Goal: Task Accomplishment & Management: Use online tool/utility

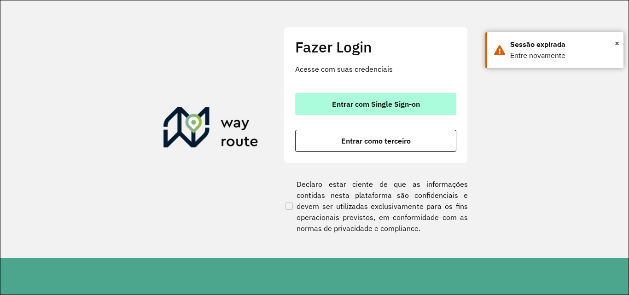
click at [336, 104] on span "Entrar com Single Sign-on" at bounding box center [376, 103] width 88 height 7
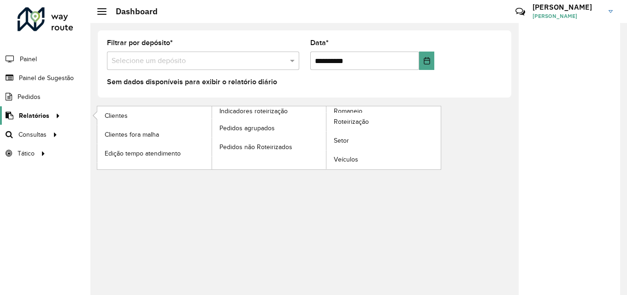
click at [36, 119] on span "Relatórios" at bounding box center [34, 116] width 30 height 10
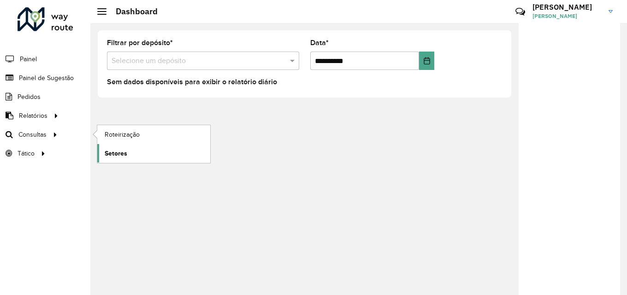
click at [119, 150] on span "Setores" at bounding box center [116, 154] width 23 height 10
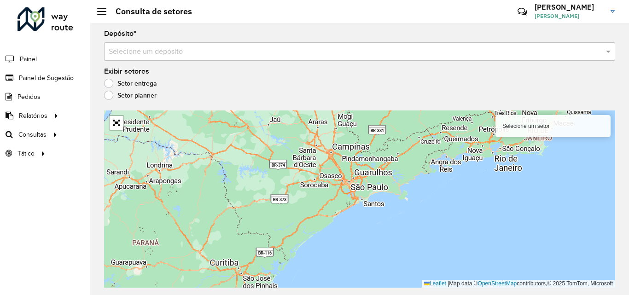
click at [194, 54] on input "text" at bounding box center [351, 52] width 484 height 11
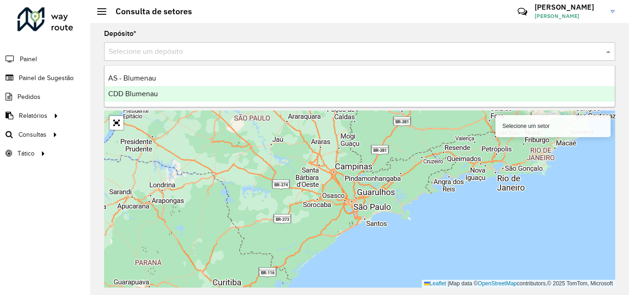
click at [144, 91] on span "CDD Blumenau" at bounding box center [133, 94] width 50 height 8
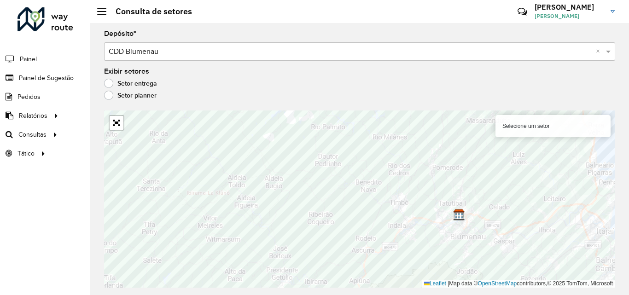
click at [553, 125] on div "Selecione um setor" at bounding box center [553, 126] width 115 height 22
click at [531, 125] on div "Selecione um setor" at bounding box center [553, 126] width 115 height 22
click at [524, 119] on div "Selecione um setor" at bounding box center [553, 126] width 115 height 22
click at [524, 127] on div "Selecione um setor" at bounding box center [553, 126] width 115 height 22
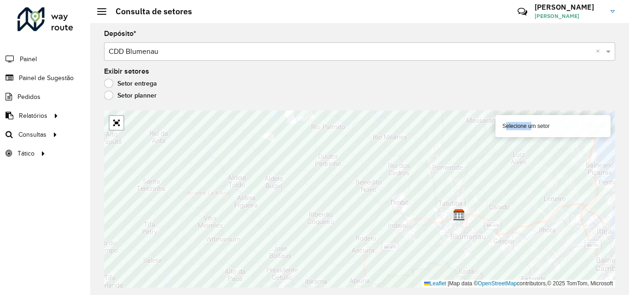
click at [524, 127] on div "Selecione um setor" at bounding box center [553, 126] width 115 height 22
click at [527, 126] on div "Selecione um setor" at bounding box center [553, 126] width 115 height 22
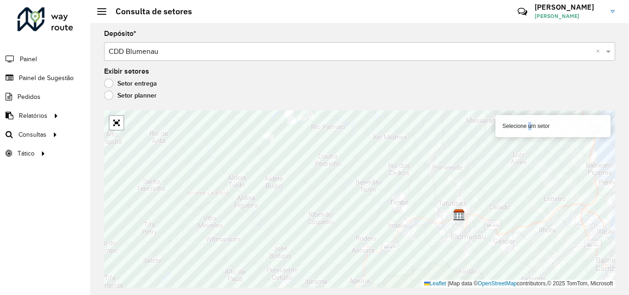
click at [527, 126] on div "Selecione um setor" at bounding box center [553, 126] width 115 height 22
click at [524, 127] on div "Selecione um setor" at bounding box center [553, 126] width 115 height 22
click at [547, 127] on div "Selecione um setor" at bounding box center [553, 126] width 115 height 22
click at [558, 127] on div "Selecione um setor" at bounding box center [553, 126] width 115 height 22
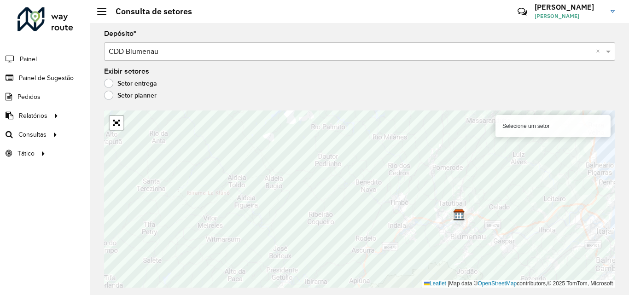
click at [558, 127] on div "Selecione um setor" at bounding box center [553, 126] width 115 height 22
click at [586, 124] on div "Selecione um setor" at bounding box center [553, 126] width 115 height 22
click at [589, 124] on div "Selecione um setor" at bounding box center [553, 126] width 115 height 22
click at [528, 126] on div "Selecione um setor" at bounding box center [553, 126] width 115 height 22
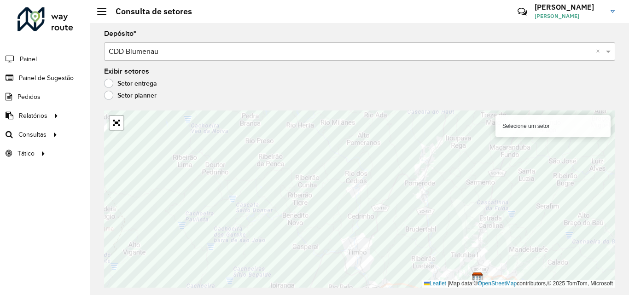
click at [572, 120] on div "Selecione um setor" at bounding box center [553, 126] width 115 height 22
click at [568, 122] on div "Selecione um setor" at bounding box center [553, 126] width 115 height 22
click at [548, 127] on div "Selecione um setor" at bounding box center [553, 126] width 115 height 22
click at [116, 126] on link "Abrir mapa em tela cheia" at bounding box center [117, 123] width 14 height 14
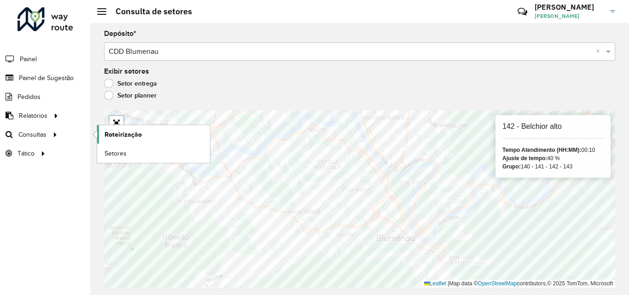
click at [130, 135] on span "Roteirização" at bounding box center [123, 135] width 37 height 10
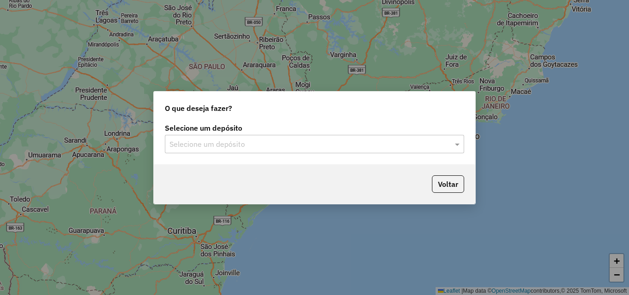
click at [260, 141] on input "text" at bounding box center [306, 144] width 272 height 11
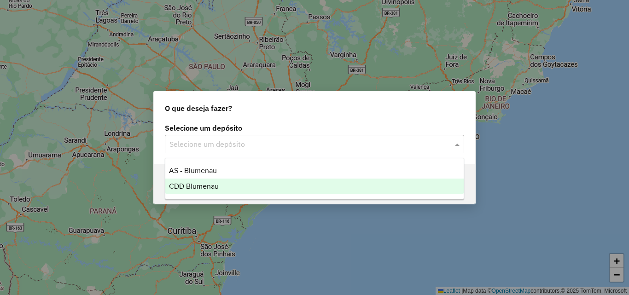
click at [204, 185] on span "CDD Blumenau" at bounding box center [194, 186] width 50 height 8
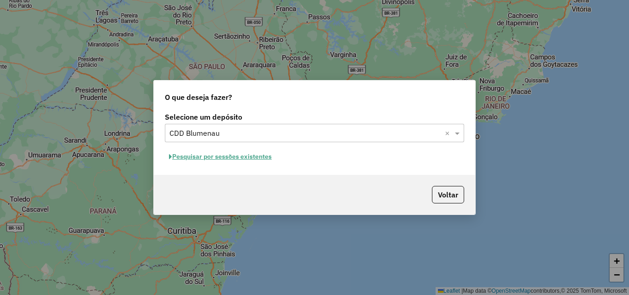
click at [228, 134] on input "text" at bounding box center [306, 133] width 272 height 11
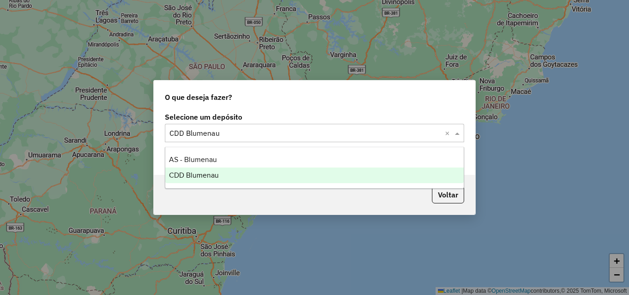
click at [203, 177] on span "CDD Blumenau" at bounding box center [194, 175] width 50 height 8
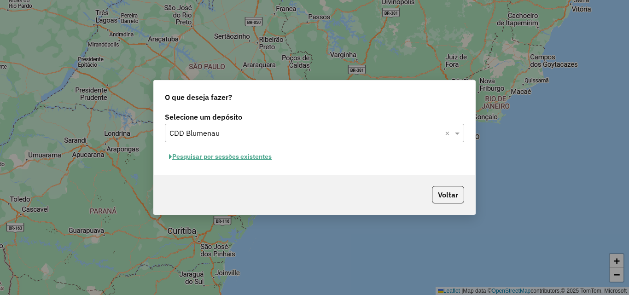
click at [236, 161] on button "Pesquisar por sessões existentes" at bounding box center [220, 157] width 111 height 14
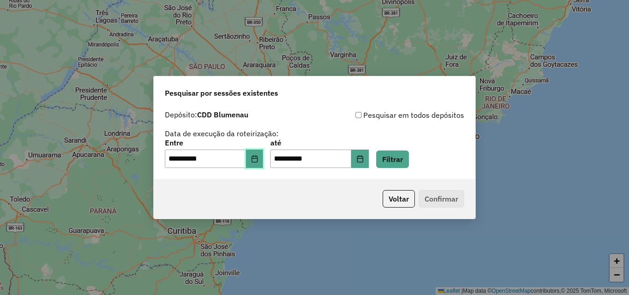
click at [258, 162] on icon "Choose Date" at bounding box center [255, 158] width 6 height 7
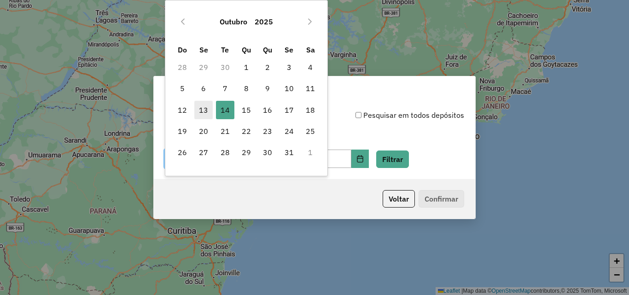
click at [211, 107] on span "13" at bounding box center [203, 110] width 18 height 18
type input "**********"
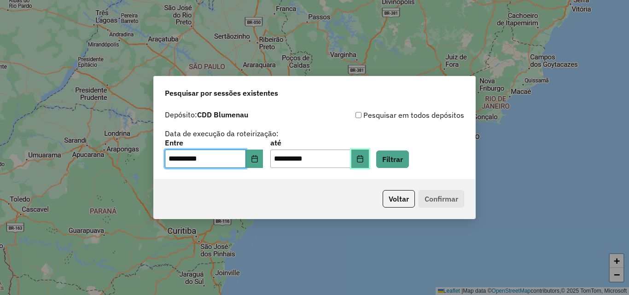
click at [363, 158] on icon "Choose Date" at bounding box center [360, 158] width 6 height 7
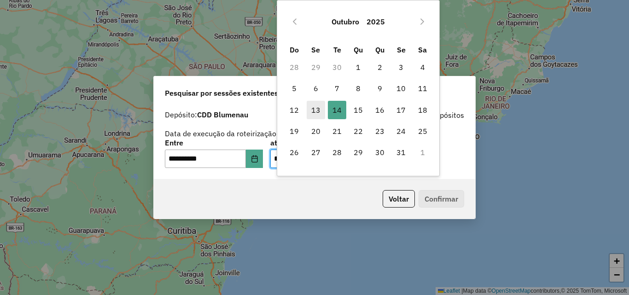
click at [320, 112] on span "13" at bounding box center [316, 110] width 18 height 18
type input "**********"
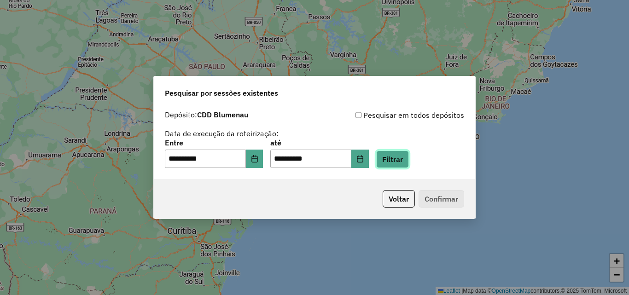
click at [409, 164] on button "Filtrar" at bounding box center [392, 160] width 33 height 18
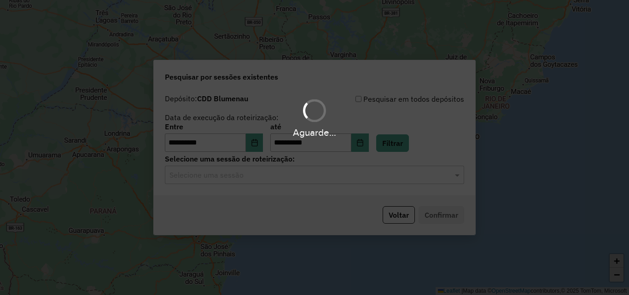
click at [289, 179] on hb-app "**********" at bounding box center [314, 147] width 629 height 295
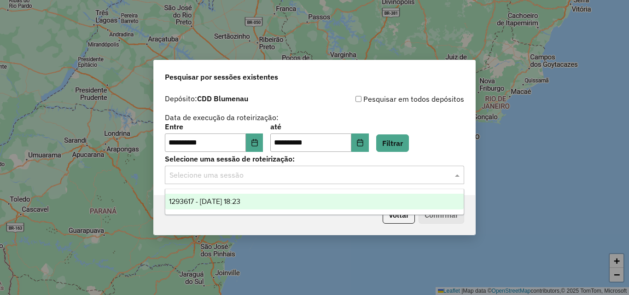
click at [287, 181] on div "Selecione uma sessão" at bounding box center [314, 175] width 299 height 18
click at [241, 203] on span "1293617 - 13/10/2025 18:23" at bounding box center [204, 202] width 71 height 8
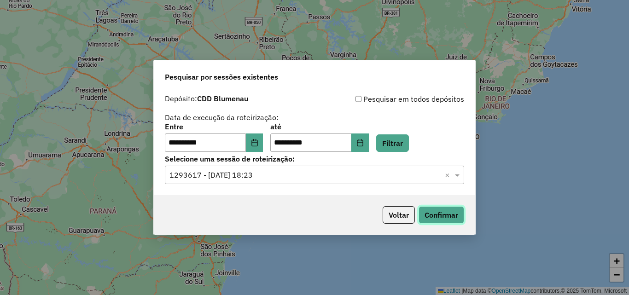
click at [444, 214] on button "Confirmar" at bounding box center [442, 215] width 46 height 18
click at [258, 141] on icon "Choose Date" at bounding box center [254, 142] width 7 height 7
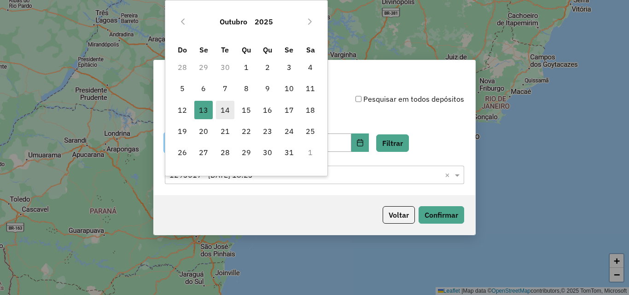
click at [224, 107] on span "14" at bounding box center [225, 110] width 18 height 18
type input "**********"
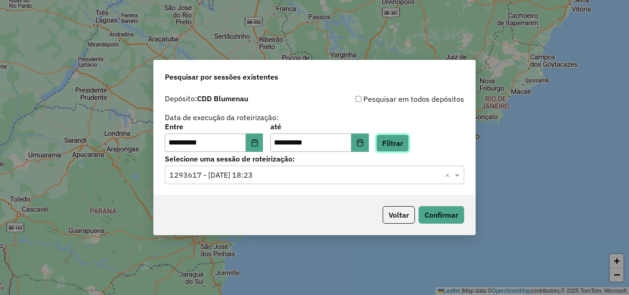
click at [409, 147] on button "Filtrar" at bounding box center [392, 144] width 33 height 18
click at [201, 178] on input "text" at bounding box center [306, 175] width 272 height 11
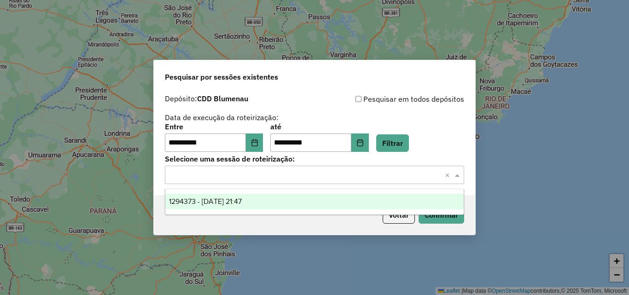
click at [202, 200] on span "1294373 - 14/10/2025 21:47" at bounding box center [205, 202] width 73 height 8
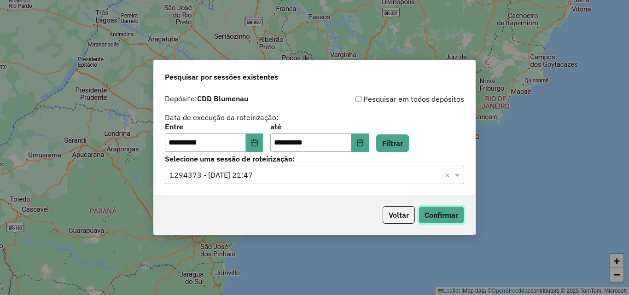
click at [438, 216] on button "Confirmar" at bounding box center [442, 215] width 46 height 18
click at [409, 141] on button "Filtrar" at bounding box center [392, 144] width 33 height 18
click at [457, 219] on button "Confirmar" at bounding box center [442, 215] width 46 height 18
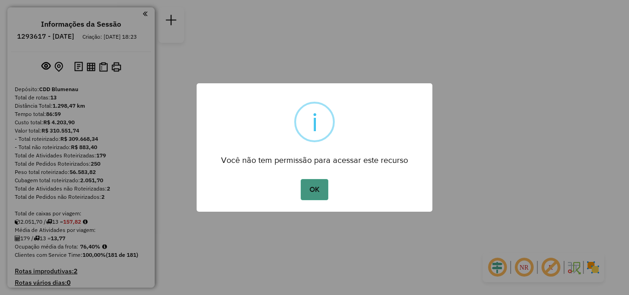
click at [319, 188] on button "OK" at bounding box center [314, 189] width 27 height 21
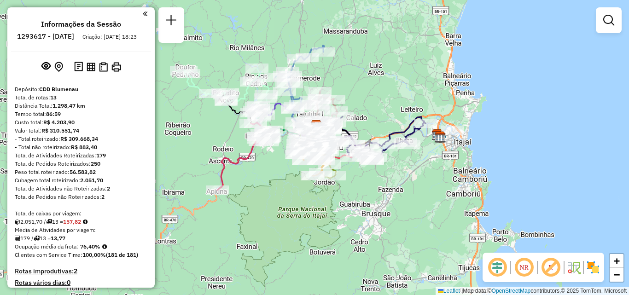
drag, startPoint x: 377, startPoint y: 204, endPoint x: 377, endPoint y: 181, distance: 23.5
click at [378, 181] on div "Janela de atendimento Grade de atendimento Capacidade Transportadoras Veículos …" at bounding box center [314, 147] width 629 height 295
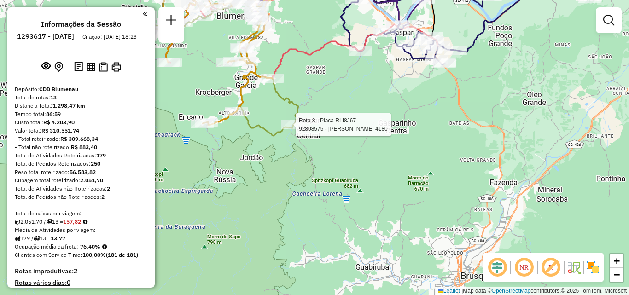
select select "**********"
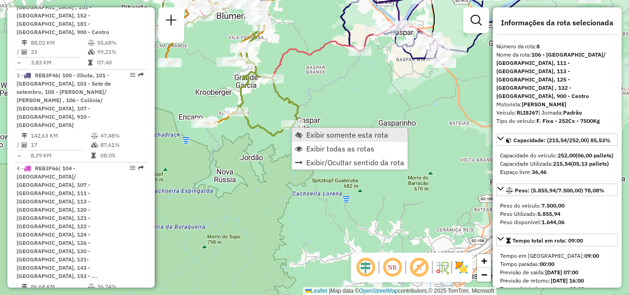
scroll to position [913, 0]
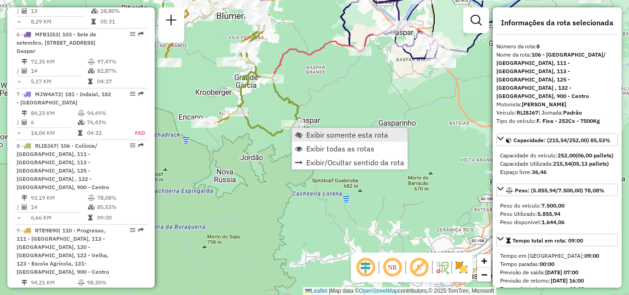
click at [332, 134] on span "Exibir somente esta rota" at bounding box center [347, 134] width 82 height 7
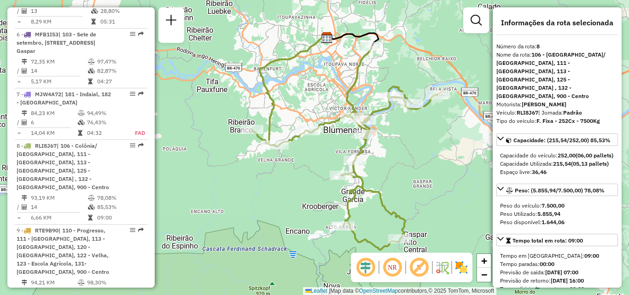
drag, startPoint x: 406, startPoint y: 158, endPoint x: 436, endPoint y: 152, distance: 30.5
click at [436, 152] on div "Janela de atendimento Grade de atendimento Capacidade Transportadoras Veículos …" at bounding box center [314, 147] width 629 height 295
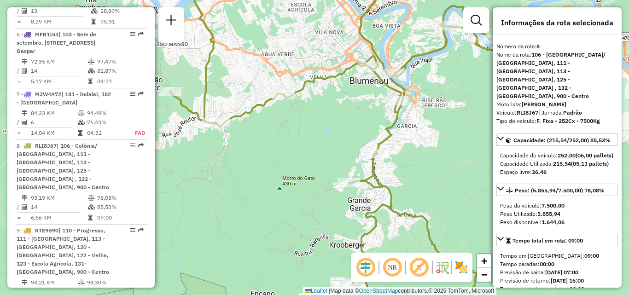
drag, startPoint x: 291, startPoint y: 174, endPoint x: 263, endPoint y: 178, distance: 27.9
click at [263, 178] on div "Janela de atendimento Grade de atendimento Capacidade Transportadoras Veículos …" at bounding box center [314, 147] width 629 height 295
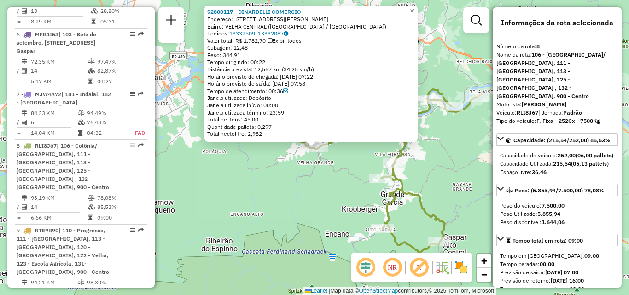
click at [270, 177] on div "92800117 - DINARDELLI COMERCIO Endereço: R José Reuter 266 Bairro: VELHA CENTRA…" at bounding box center [314, 147] width 629 height 295
click at [267, 153] on div "92800117 - DINARDELLI COMERCIO Endereço: R José Reuter 266 Bairro: VELHA CENTRA…" at bounding box center [314, 147] width 629 height 295
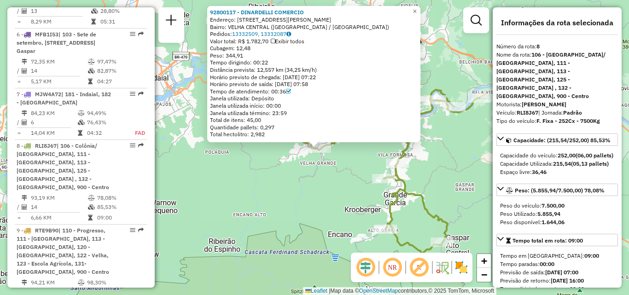
click at [289, 155] on div "92800117 - DINARDELLI COMERCIO Endereço: R José Reuter 266 Bairro: VELHA CENTRA…" at bounding box center [314, 147] width 629 height 295
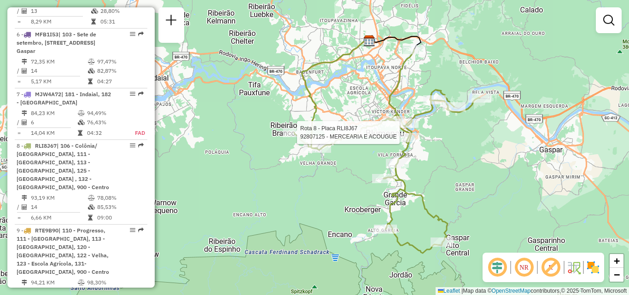
select select "**********"
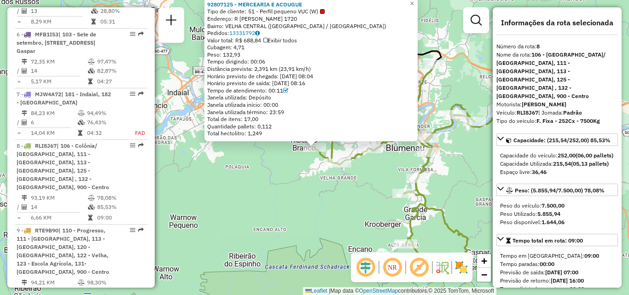
drag, startPoint x: 325, startPoint y: 170, endPoint x: 331, endPoint y: 170, distance: 6.0
click at [326, 170] on div "92807125 - MERCEARIA E ACOUGUE Tipo de cliente: 51 - Perfil pequeno VUC (W) End…" at bounding box center [314, 147] width 629 height 295
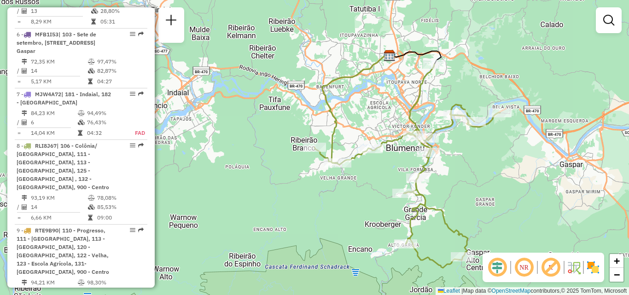
click at [402, 163] on div "Janela de atendimento Grade de atendimento Capacidade Transportadoras Veículos …" at bounding box center [314, 147] width 629 height 295
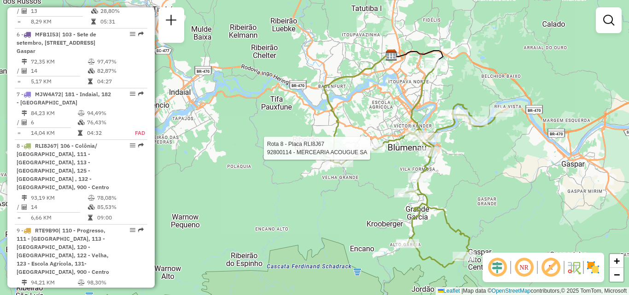
select select "**********"
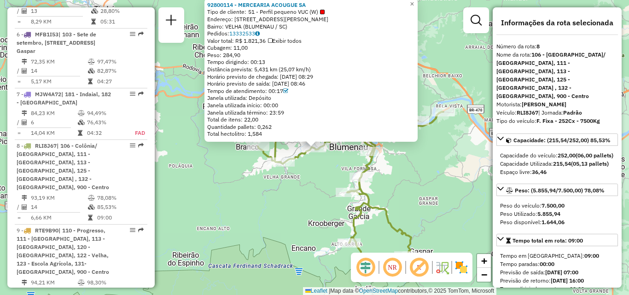
click at [312, 195] on div "92800114 - MERCEARIA ACOUGUE SA Tipo de cliente: 51 - Perfil pequeno VUC (W) En…" at bounding box center [314, 147] width 629 height 295
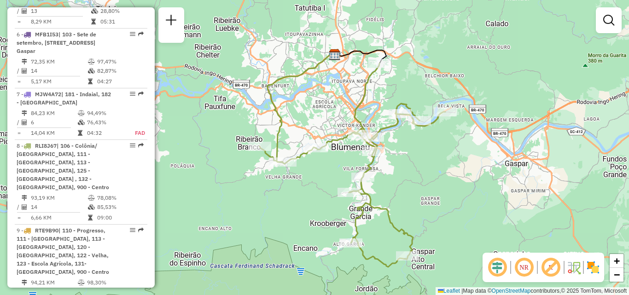
drag, startPoint x: 311, startPoint y: 194, endPoint x: 240, endPoint y: 189, distance: 70.6
click at [240, 189] on div "Janela de atendimento Grade de atendimento Capacidade Transportadoras Veículos …" at bounding box center [314, 147] width 629 height 295
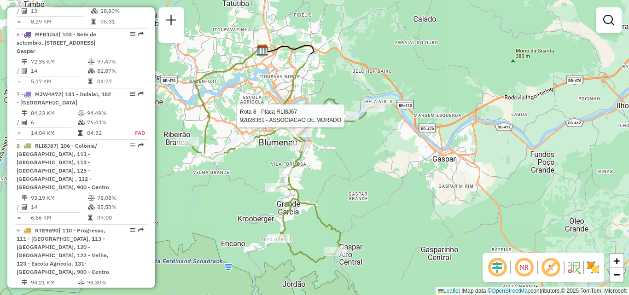
select select "**********"
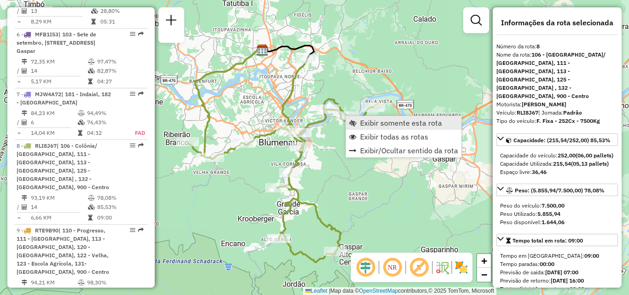
click at [376, 123] on span "Exibir somente esta rota" at bounding box center [401, 122] width 82 height 7
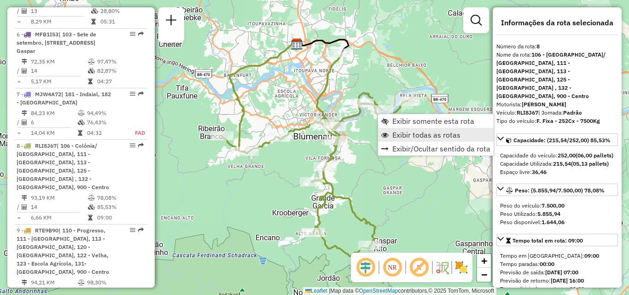
click at [394, 133] on span "Exibir todas as rotas" at bounding box center [427, 134] width 68 height 7
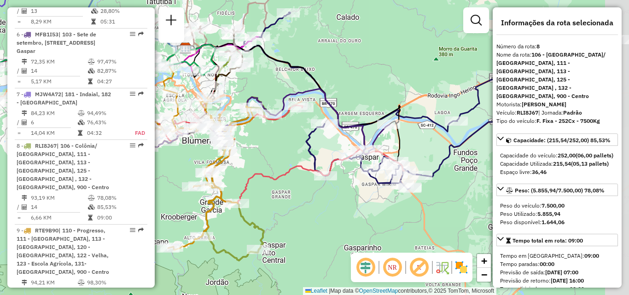
drag, startPoint x: 386, startPoint y: 143, endPoint x: 246, endPoint y: 147, distance: 140.1
click at [246, 147] on div "Janela de atendimento Grade de atendimento Capacidade Transportadoras Veículos …" at bounding box center [314, 147] width 629 height 295
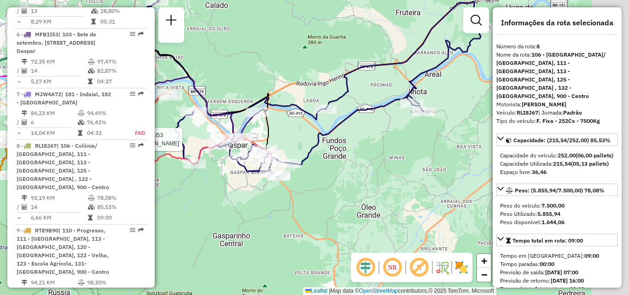
drag, startPoint x: 366, startPoint y: 134, endPoint x: 291, endPoint y: 123, distance: 76.4
click at [275, 123] on div "Rota 6 - Placa MFB1I53 92802208 - ZENAIDE DIAS Janela de atendimento Grade de a…" at bounding box center [314, 147] width 629 height 295
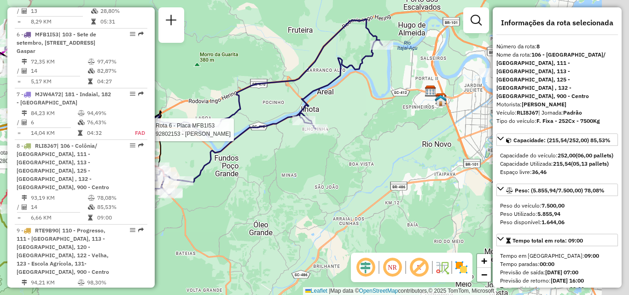
drag, startPoint x: 326, startPoint y: 141, endPoint x: 305, endPoint y: 161, distance: 28.7
click at [305, 161] on div "Rota 6 - Placa MFB1I53 92802208 - ZENAIDE DIAS Rota 6 - Placa MFB1I53 92802153 …" at bounding box center [314, 147] width 629 height 295
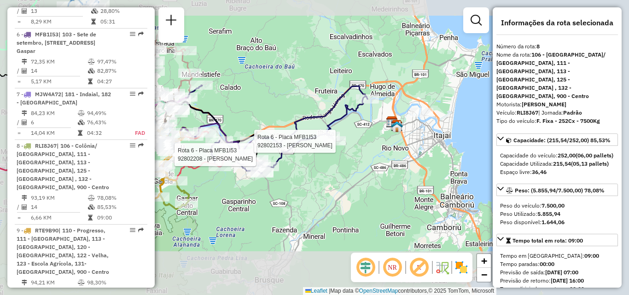
drag, startPoint x: 340, startPoint y: 173, endPoint x: 358, endPoint y: 155, distance: 25.1
click at [358, 155] on div "Rota 6 - Placa MFB1I53 92802208 - ZENAIDE DIAS Rota 6 - Placa MFB1I53 92802153 …" at bounding box center [314, 147] width 629 height 295
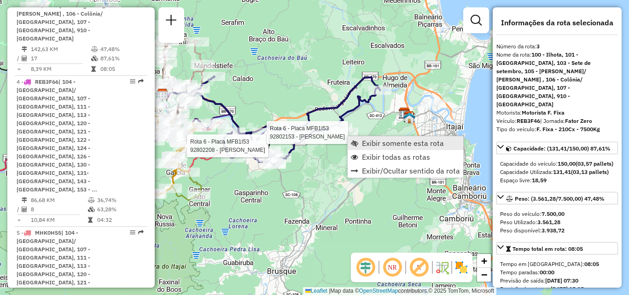
scroll to position [531, 0]
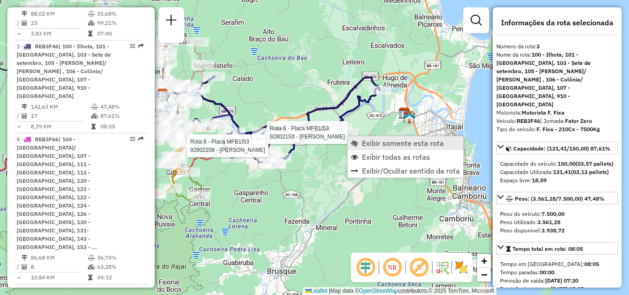
click at [372, 141] on span "Exibir somente esta rota" at bounding box center [403, 143] width 82 height 7
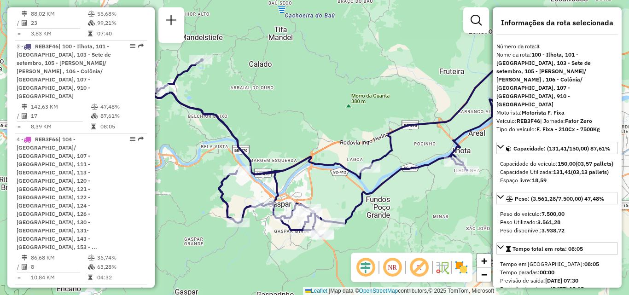
drag, startPoint x: 341, startPoint y: 166, endPoint x: 352, endPoint y: 137, distance: 30.6
click at [351, 141] on div "Janela de atendimento Grade de atendimento Capacidade Transportadoras Veículos …" at bounding box center [314, 147] width 629 height 295
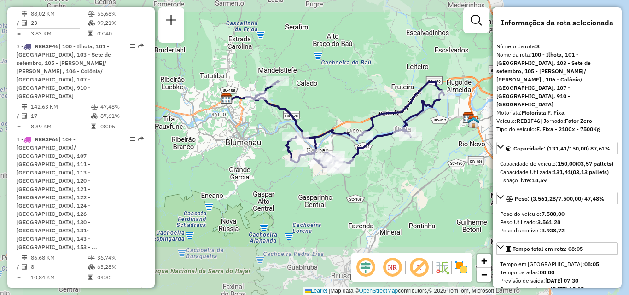
drag, startPoint x: 328, startPoint y: 149, endPoint x: 321, endPoint y: 148, distance: 7.0
click at [317, 149] on icon at bounding box center [349, 125] width 190 height 88
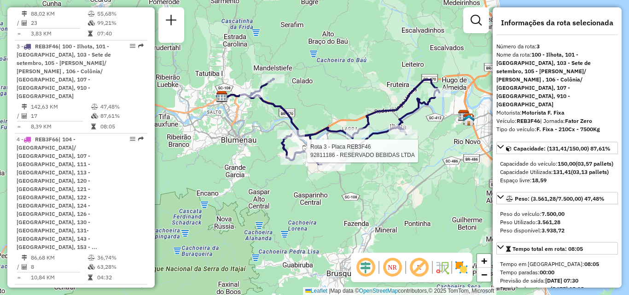
drag, startPoint x: 318, startPoint y: 96, endPoint x: 264, endPoint y: 84, distance: 55.6
click at [261, 83] on div "Rota 3 - Placa REB3F46 92811186 - RESERVADO BEBIDAS LTDA Janela de atendimento …" at bounding box center [314, 147] width 629 height 295
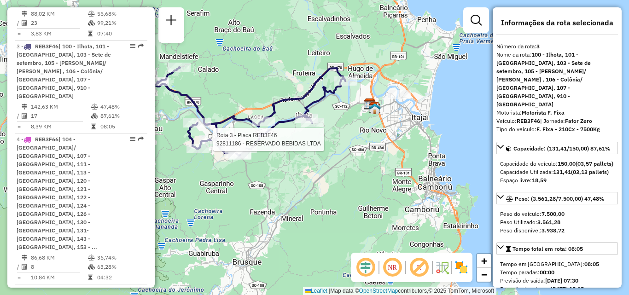
drag, startPoint x: 402, startPoint y: 127, endPoint x: 365, endPoint y: 128, distance: 36.9
click at [365, 128] on div "Rota 3 - Placa REB3F46 92811186 - RESERVADO BEBIDAS LTDA Janela de atendimento …" at bounding box center [314, 147] width 629 height 295
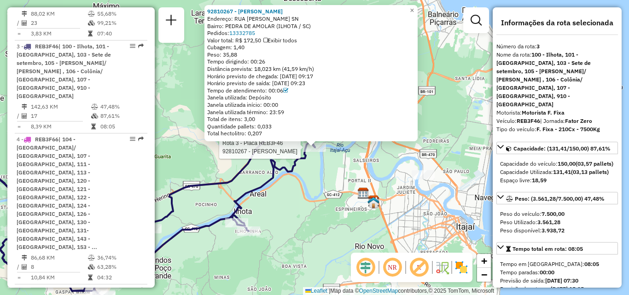
drag, startPoint x: 376, startPoint y: 170, endPoint x: 364, endPoint y: 169, distance: 12.5
click at [364, 169] on div "Rota 3 - Placa REB3F46 92810267 - BARBEARIA BORGES 92810267 - BARBEARIA BORGES …" at bounding box center [314, 147] width 629 height 295
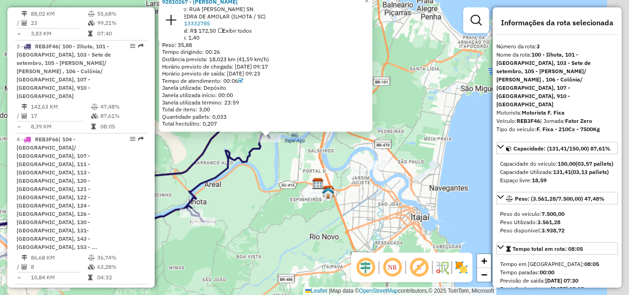
click at [357, 170] on div "92810267 - BARBEARIA BORGES Endereço: RUA JOSE GERALDINO BITTENCOURT SN Bairro:…" at bounding box center [314, 147] width 629 height 295
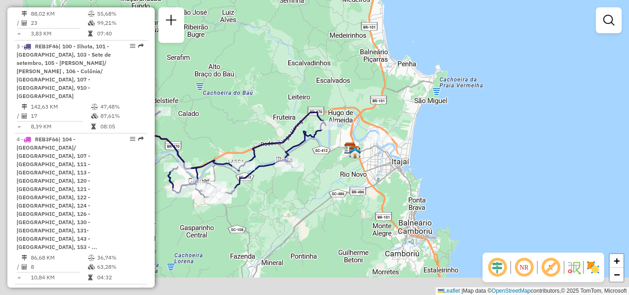
drag, startPoint x: 334, startPoint y: 158, endPoint x: 358, endPoint y: 151, distance: 25.1
click at [358, 151] on img at bounding box center [355, 153] width 12 height 12
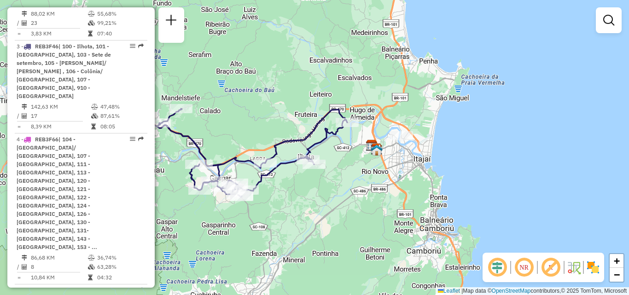
drag, startPoint x: 347, startPoint y: 179, endPoint x: 426, endPoint y: 172, distance: 79.5
click at [426, 172] on div "Janela de atendimento Grade de atendimento Capacidade Transportadoras Veículos …" at bounding box center [314, 147] width 629 height 295
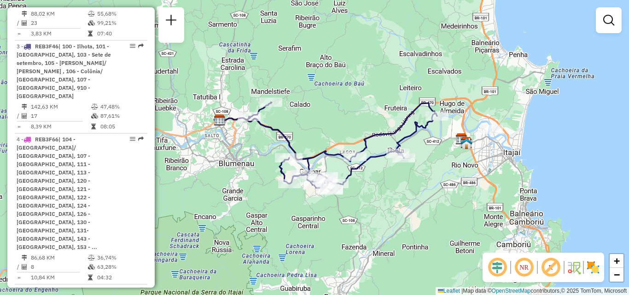
drag, startPoint x: 446, startPoint y: 236, endPoint x: 454, endPoint y: 223, distance: 16.0
click at [452, 223] on div "Janela de atendimento Grade de atendimento Capacidade Transportadoras Veículos …" at bounding box center [314, 147] width 629 height 295
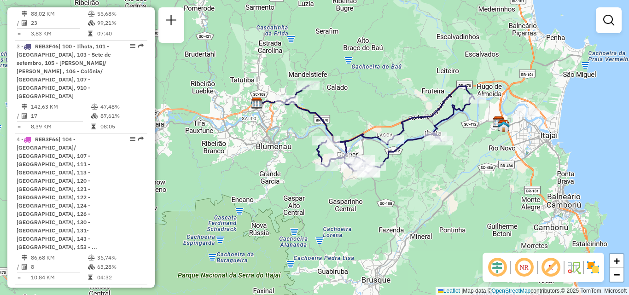
drag, startPoint x: 451, startPoint y: 170, endPoint x: 436, endPoint y: 178, distance: 16.3
click at [451, 173] on div "Janela de atendimento Grade de atendimento Capacidade Transportadoras Veículos …" at bounding box center [314, 147] width 629 height 295
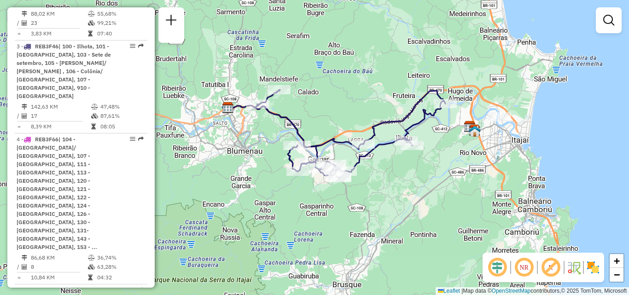
drag, startPoint x: 417, startPoint y: 190, endPoint x: 384, endPoint y: 197, distance: 34.2
click at [384, 196] on div "Janela de atendimento Grade de atendimento Capacidade Transportadoras Veículos …" at bounding box center [314, 147] width 629 height 295
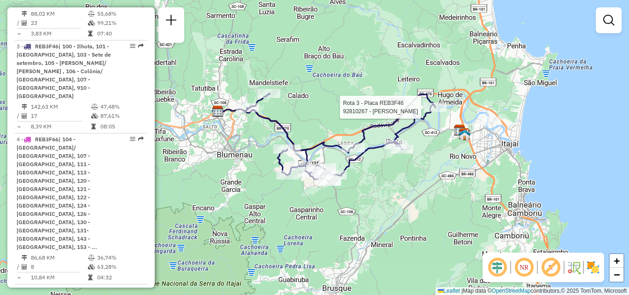
select select "**********"
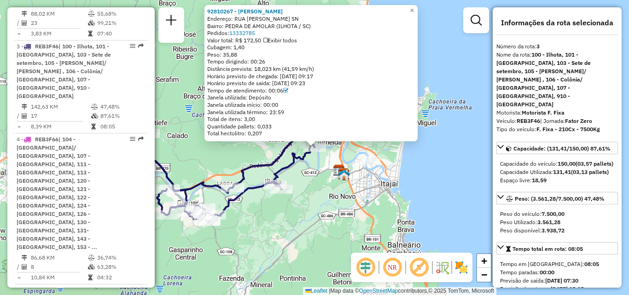
click at [366, 205] on div "92810267 - BARBEARIA BORGES Endereço: RUA JOSE GERALDINO BITTENCOURT SN Bairro:…" at bounding box center [314, 147] width 629 height 295
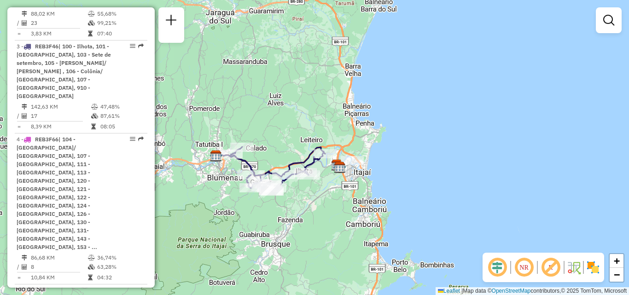
drag, startPoint x: 315, startPoint y: 169, endPoint x: 315, endPoint y: 163, distance: 6.0
click at [315, 165] on icon at bounding box center [277, 169] width 95 height 45
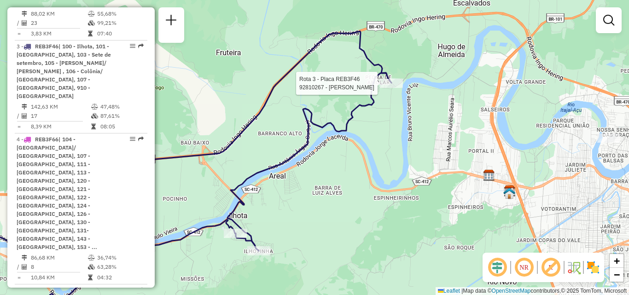
select select "**********"
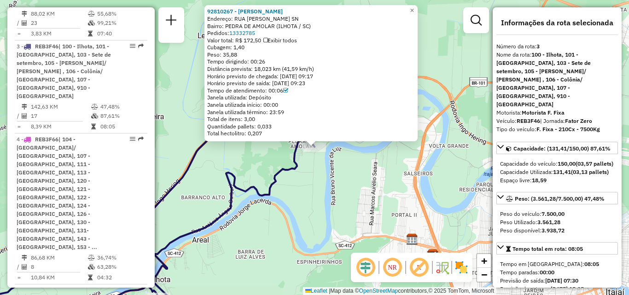
click at [350, 202] on div "92810267 - BARBEARIA BORGES Endereço: RUA JOSE GERALDINO BITTENCOURT SN Bairro:…" at bounding box center [314, 147] width 629 height 295
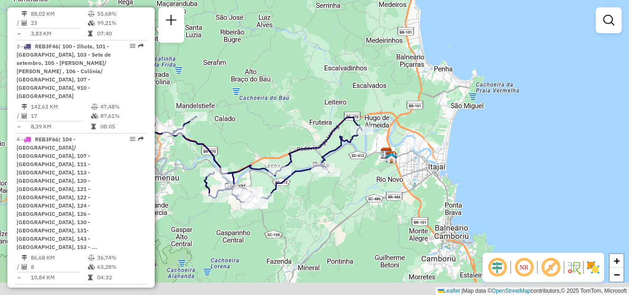
drag, startPoint x: 354, startPoint y: 196, endPoint x: 366, endPoint y: 189, distance: 14.1
click at [366, 189] on div "Janela de atendimento Grade de atendimento Capacidade Transportadoras Veículos …" at bounding box center [314, 147] width 629 height 295
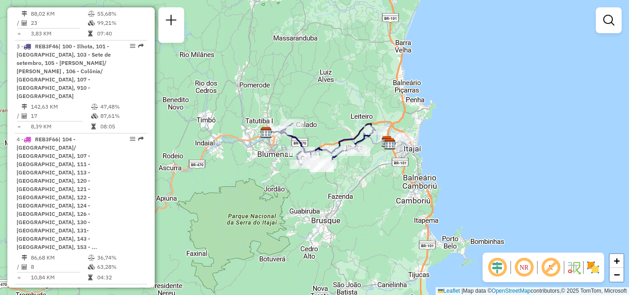
drag, startPoint x: 361, startPoint y: 172, endPoint x: 376, endPoint y: 159, distance: 19.9
click at [376, 159] on div "Janela de atendimento Grade de atendimento Capacidade Transportadoras Veículos …" at bounding box center [314, 147] width 629 height 295
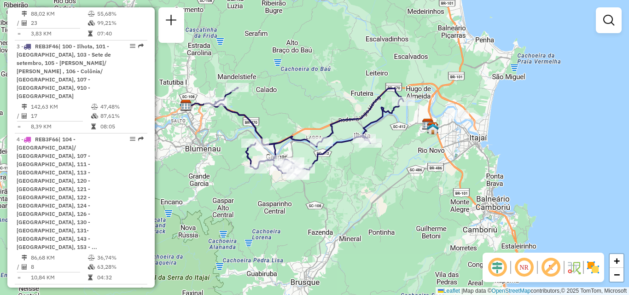
drag, startPoint x: 222, startPoint y: 121, endPoint x: 278, endPoint y: 107, distance: 57.9
click at [278, 107] on div "Janela de atendimento Grade de atendimento Capacidade Transportadoras Veículos …" at bounding box center [314, 147] width 629 height 295
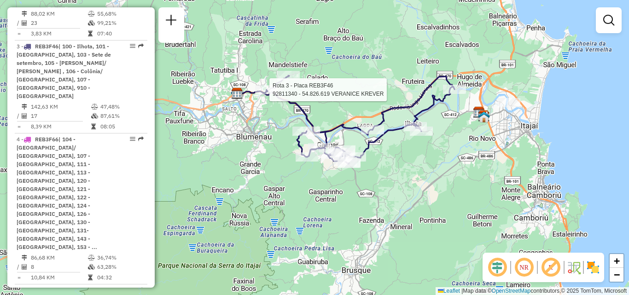
select select "**********"
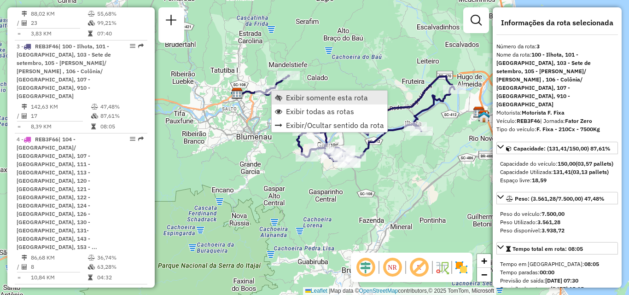
click at [313, 97] on span "Exibir somente esta rota" at bounding box center [327, 97] width 82 height 7
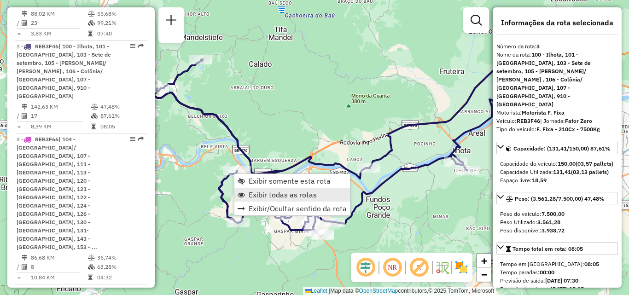
click at [266, 196] on span "Exibir todas as rotas" at bounding box center [283, 194] width 68 height 7
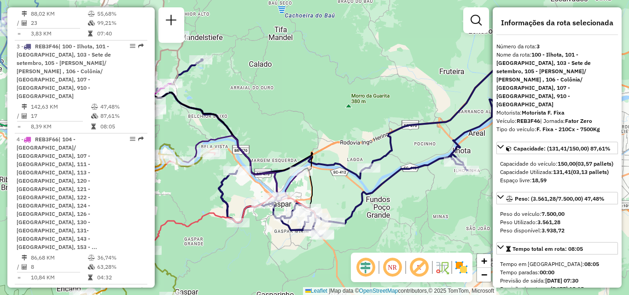
drag, startPoint x: 344, startPoint y: 113, endPoint x: 397, endPoint y: 101, distance: 54.8
click at [396, 102] on div "Janela de atendimento Grade de atendimento Capacidade Transportadoras Veículos …" at bounding box center [314, 147] width 629 height 295
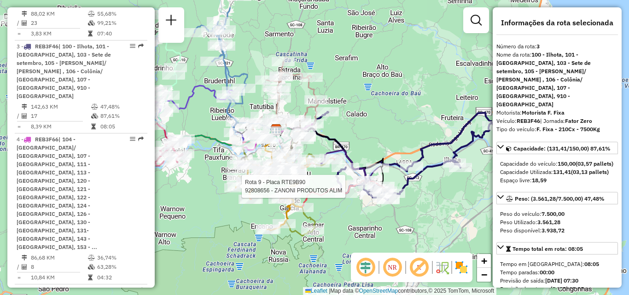
drag, startPoint x: 298, startPoint y: 92, endPoint x: 382, endPoint y: 130, distance: 91.6
click at [381, 136] on div "Rota 9 - Placa RTE9B90 92808656 - ZANONI PRODUTOS ALIM Janela de atendimento Gr…" at bounding box center [314, 147] width 629 height 295
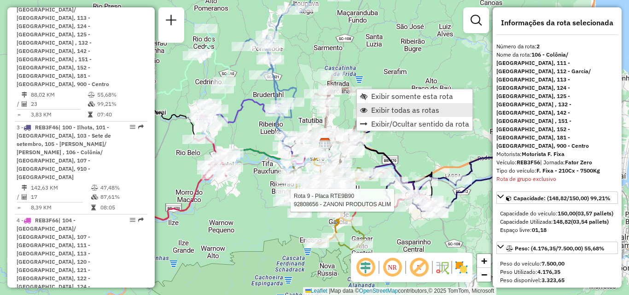
scroll to position [429, 0]
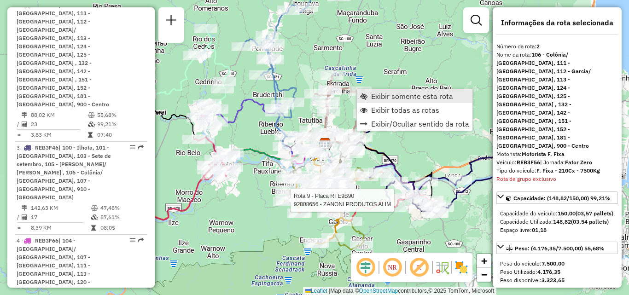
click at [384, 93] on span "Exibir somente esta rota" at bounding box center [412, 96] width 82 height 7
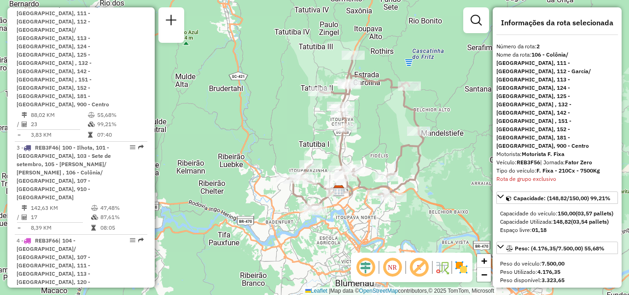
drag, startPoint x: 393, startPoint y: 109, endPoint x: 401, endPoint y: 108, distance: 8.4
click at [401, 108] on div "Janela de atendimento Grade de atendimento Capacidade Transportadoras Veículos …" at bounding box center [314, 147] width 629 height 295
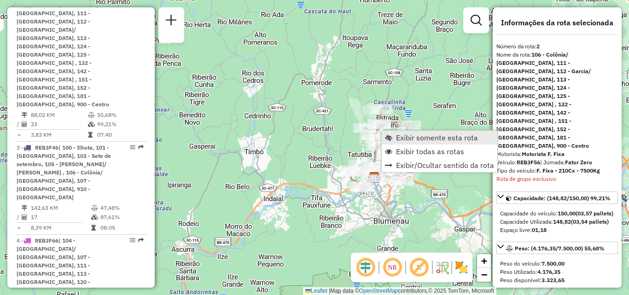
click at [413, 133] on link "Exibir somente esta rota" at bounding box center [440, 138] width 116 height 14
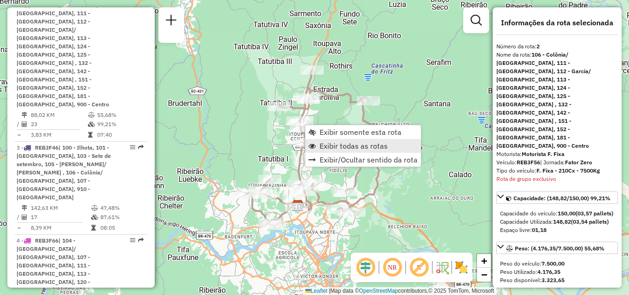
click at [331, 146] on span "Exibir todas as rotas" at bounding box center [354, 145] width 68 height 7
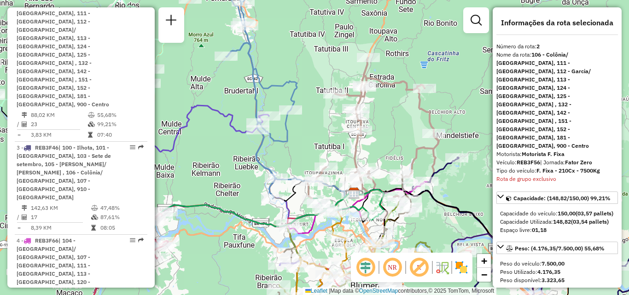
drag, startPoint x: 404, startPoint y: 98, endPoint x: 410, endPoint y: 97, distance: 6.5
click at [410, 97] on div "Rota 2 - Placa REB3F56 92800767 - ELIMAR MANKE Janela de atendimento Grade de a…" at bounding box center [314, 147] width 629 height 295
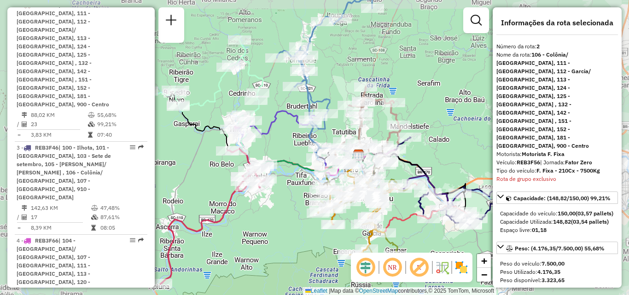
drag, startPoint x: 264, startPoint y: 139, endPoint x: 235, endPoint y: 139, distance: 29.0
click at [235, 139] on div "Rota 10 - Placa IZC5B43 92800782 - PADARIA E CONFEITARI Janela de atendimento G…" at bounding box center [314, 147] width 629 height 295
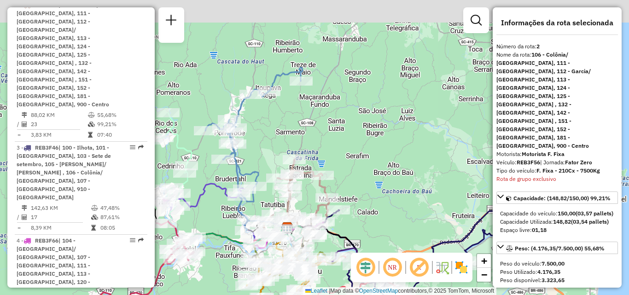
drag, startPoint x: 316, startPoint y: 71, endPoint x: 292, endPoint y: 125, distance: 58.8
click at [282, 151] on div "Janela de atendimento Grade de atendimento Capacidade Transportadoras Veículos …" at bounding box center [314, 147] width 629 height 295
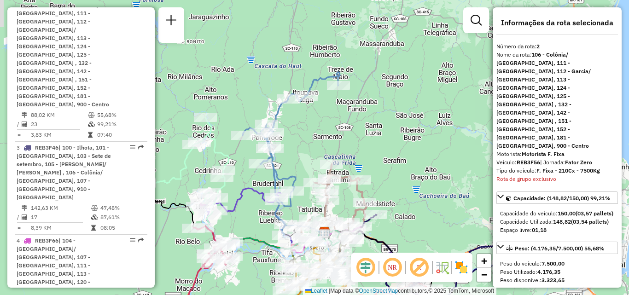
drag, startPoint x: 295, startPoint y: 127, endPoint x: 339, endPoint y: 127, distance: 43.8
click at [339, 127] on div "Janela de atendimento Grade de atendimento Capacidade Transportadoras Veículos …" at bounding box center [314, 147] width 629 height 295
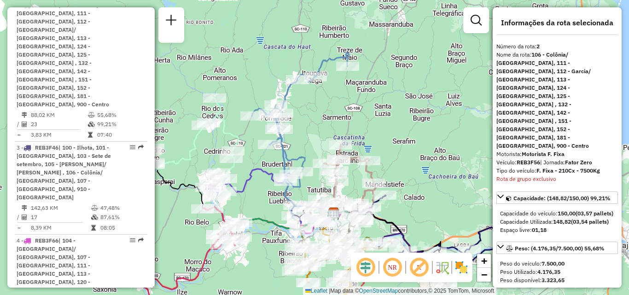
drag, startPoint x: 329, startPoint y: 121, endPoint x: 328, endPoint y: 96, distance: 24.9
click at [329, 98] on div "Janela de atendimento Grade de atendimento Capacidade Transportadoras Veículos …" at bounding box center [314, 147] width 629 height 295
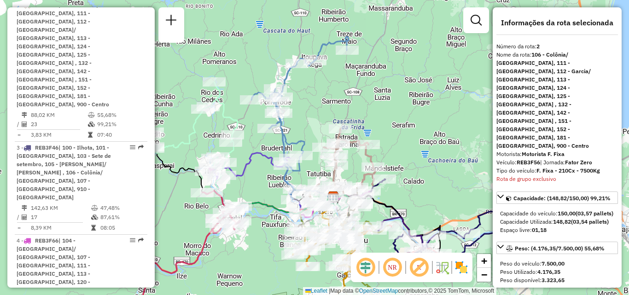
click at [312, 86] on div "Janela de atendimento Grade de atendimento Capacidade Transportadoras Veículos …" at bounding box center [314, 147] width 629 height 295
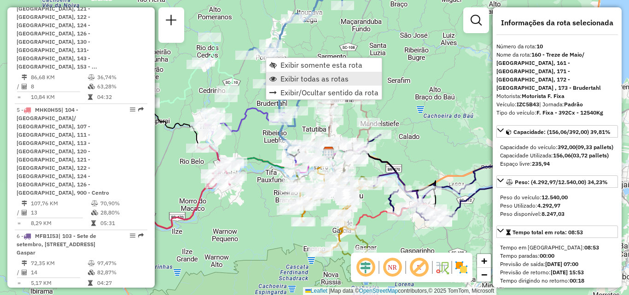
scroll to position [1058, 0]
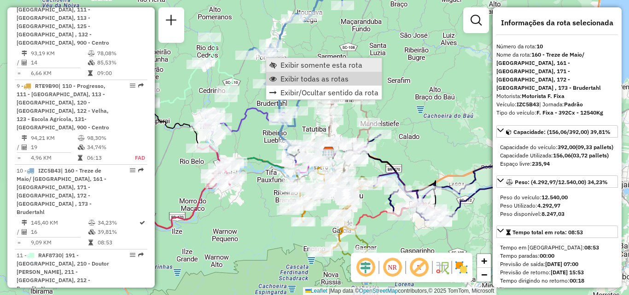
click at [297, 65] on span "Exibir somente esta rota" at bounding box center [322, 64] width 82 height 7
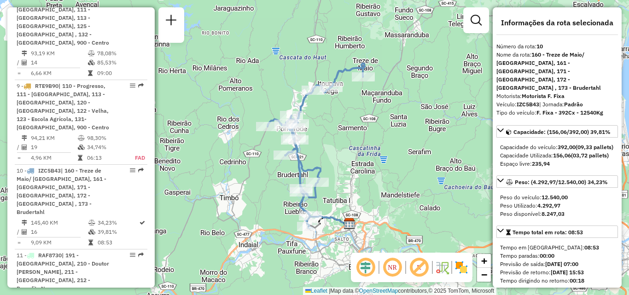
drag, startPoint x: 332, startPoint y: 135, endPoint x: 339, endPoint y: 94, distance: 42.1
click at [339, 94] on div "Janela de atendimento Grade de atendimento Capacidade Transportadoras Veículos …" at bounding box center [314, 147] width 629 height 295
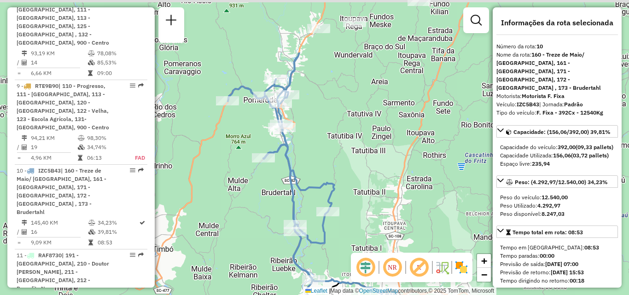
drag, startPoint x: 350, startPoint y: 131, endPoint x: 366, endPoint y: 208, distance: 78.6
click at [366, 217] on div "Janela de atendimento Grade de atendimento Capacidade Transportadoras Veículos …" at bounding box center [314, 147] width 629 height 295
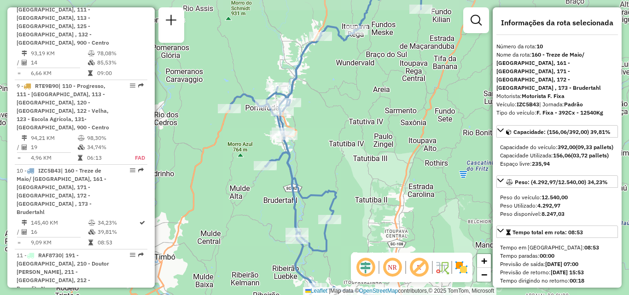
drag, startPoint x: 374, startPoint y: 197, endPoint x: 377, endPoint y: 203, distance: 6.8
click at [377, 203] on div "Janela de atendimento Grade de atendimento Capacidade Transportadoras Veículos …" at bounding box center [314, 147] width 629 height 295
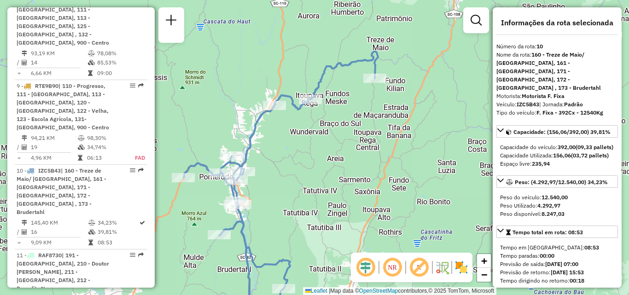
drag, startPoint x: 337, startPoint y: 202, endPoint x: 315, endPoint y: 211, distance: 24.1
click at [315, 212] on div "Janela de atendimento Grade de atendimento Capacidade Transportadoras Veículos …" at bounding box center [314, 147] width 629 height 295
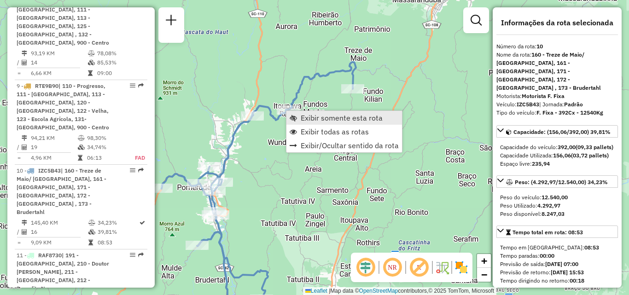
click at [326, 115] on span "Exibir somente esta rota" at bounding box center [342, 117] width 82 height 7
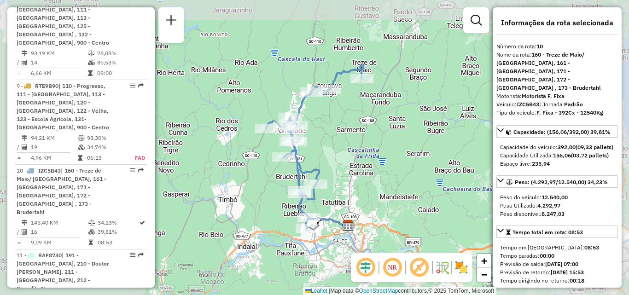
click at [317, 130] on div "Janela de atendimento Grade de atendimento Capacidade Transportadoras Veículos …" at bounding box center [314, 147] width 629 height 295
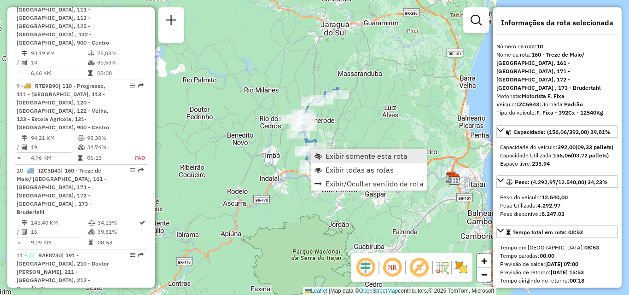
click at [357, 153] on span "Exibir somente esta rota" at bounding box center [367, 156] width 82 height 7
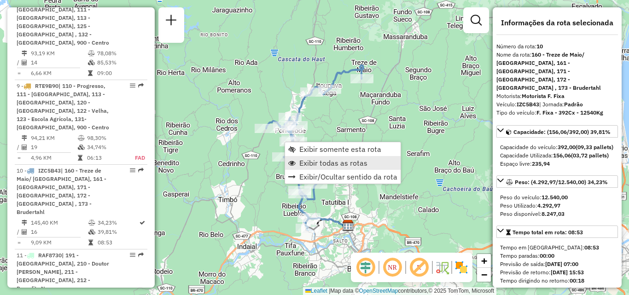
click at [314, 164] on span "Exibir todas as rotas" at bounding box center [333, 162] width 68 height 7
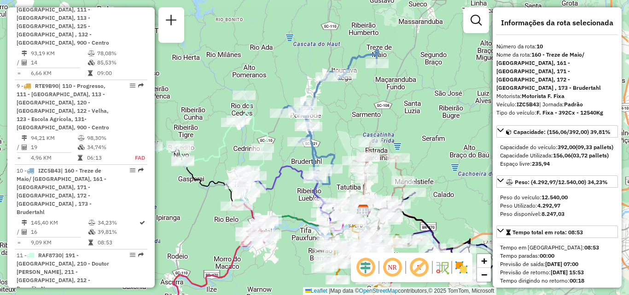
drag, startPoint x: 247, startPoint y: 147, endPoint x: 306, endPoint y: 110, distance: 69.9
click at [306, 111] on div "Janela de atendimento Grade de atendimento Capacidade Transportadoras Veículos …" at bounding box center [314, 147] width 629 height 295
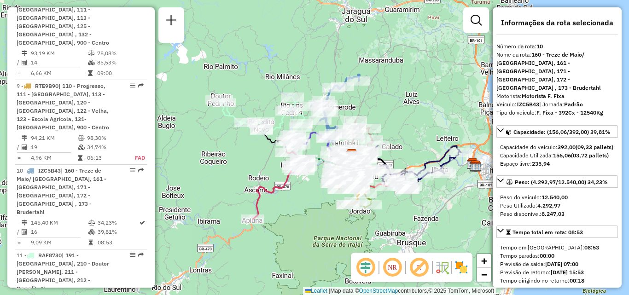
drag, startPoint x: 249, startPoint y: 152, endPoint x: 288, endPoint y: 135, distance: 43.0
click at [281, 139] on div "Janela de atendimento Grade de atendimento Capacidade Transportadoras Veículos …" at bounding box center [314, 147] width 629 height 295
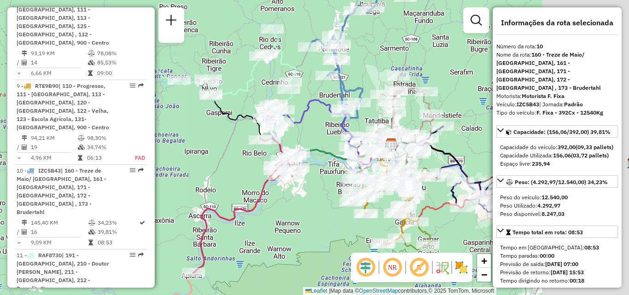
drag, startPoint x: 261, startPoint y: 135, endPoint x: 172, endPoint y: 136, distance: 89.4
click at [172, 136] on div "Janela de atendimento Grade de atendimento Capacidade Transportadoras Veículos …" at bounding box center [314, 147] width 629 height 295
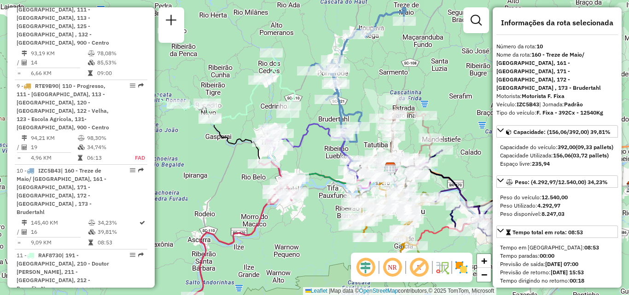
drag, startPoint x: 245, startPoint y: 101, endPoint x: 244, endPoint y: 133, distance: 31.3
click at [243, 133] on div "Janela de atendimento Grade de atendimento Capacidade Transportadoras Veículos …" at bounding box center [314, 147] width 629 height 295
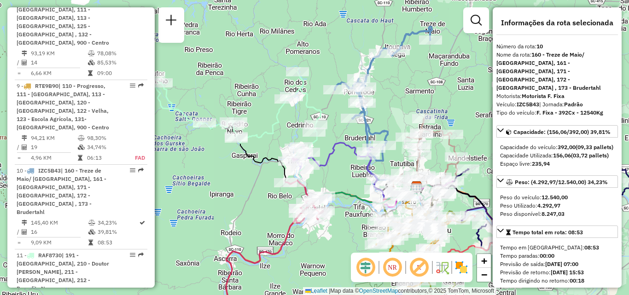
drag, startPoint x: 276, startPoint y: 115, endPoint x: 291, endPoint y: 121, distance: 15.9
click at [291, 121] on div "Janela de atendimento Grade de atendimento Capacidade Transportadoras Veículos …" at bounding box center [314, 147] width 629 height 295
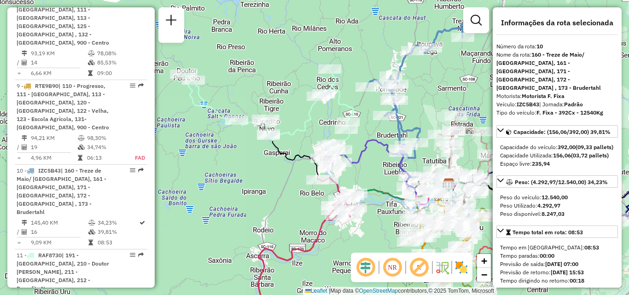
drag, startPoint x: 287, startPoint y: 124, endPoint x: 305, endPoint y: 123, distance: 18.0
click at [305, 123] on icon at bounding box center [268, 118] width 170 height 98
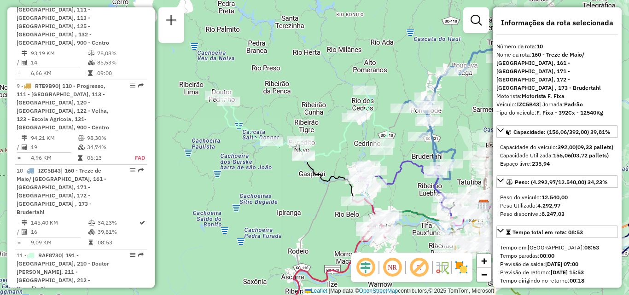
drag, startPoint x: 229, startPoint y: 173, endPoint x: 302, endPoint y: 169, distance: 72.9
click at [299, 170] on div "Janela de atendimento Grade de atendimento Capacidade Transportadoras Veículos …" at bounding box center [314, 147] width 629 height 295
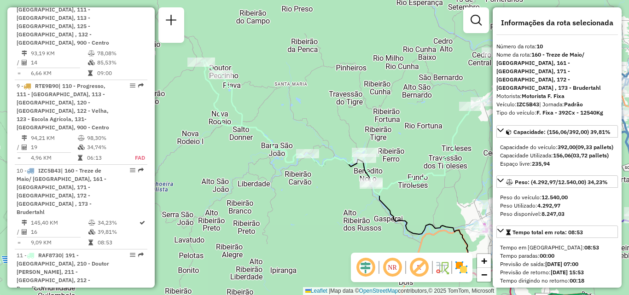
drag, startPoint x: 284, startPoint y: 156, endPoint x: 353, endPoint y: 219, distance: 93.3
click at [353, 219] on div "Janela de atendimento Grade de atendimento Capacidade Transportadoras Veículos …" at bounding box center [314, 147] width 629 height 295
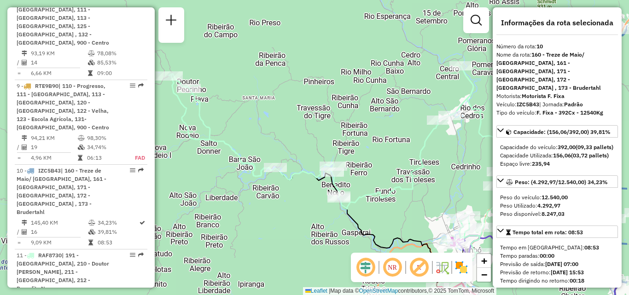
drag, startPoint x: 232, startPoint y: 139, endPoint x: 160, endPoint y: 138, distance: 71.4
click at [157, 135] on div "Janela de atendimento Grade de atendimento Capacidade Transportadoras Veículos …" at bounding box center [314, 147] width 629 height 295
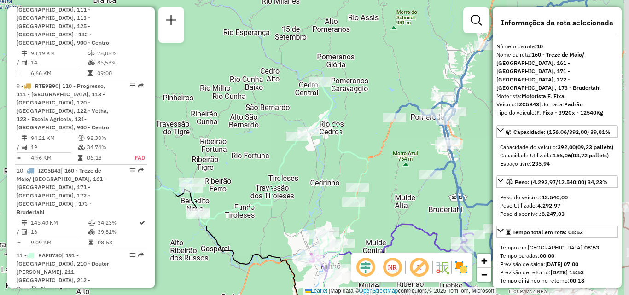
click at [270, 153] on div "Janela de atendimento Grade de atendimento Capacidade Transportadoras Veículos …" at bounding box center [314, 147] width 629 height 295
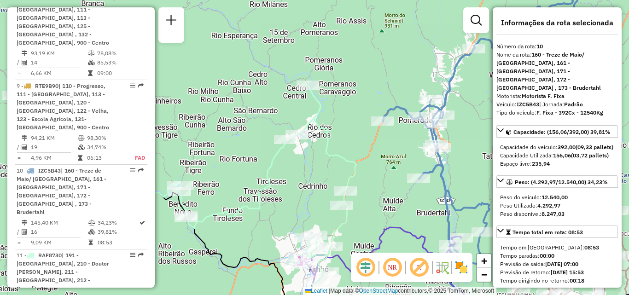
drag, startPoint x: 275, startPoint y: 168, endPoint x: 346, endPoint y: 86, distance: 109.1
click at [340, 95] on icon at bounding box center [186, 183] width 340 height 196
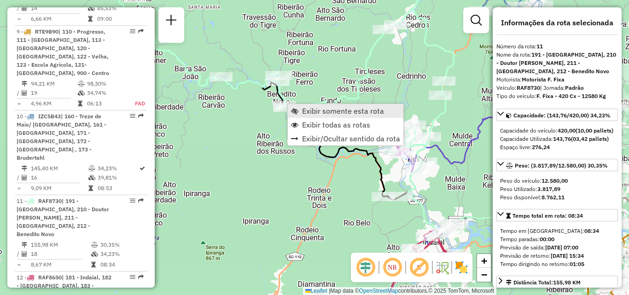
scroll to position [1126, 0]
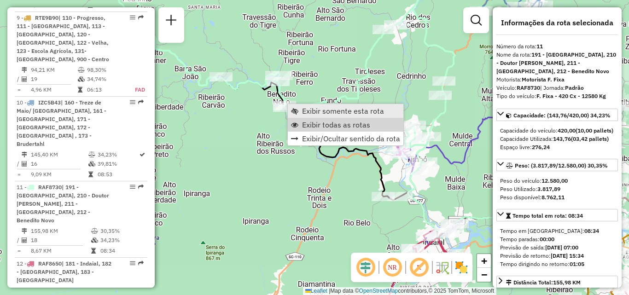
click at [322, 112] on span "Exibir somente esta rota" at bounding box center [343, 110] width 82 height 7
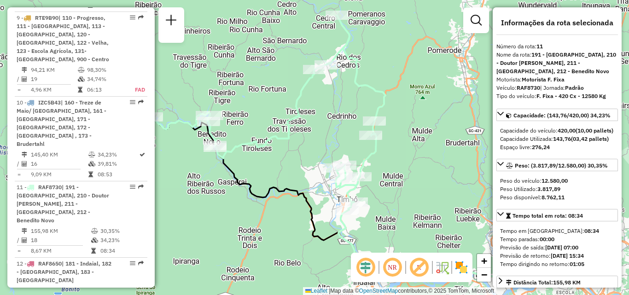
drag, startPoint x: 421, startPoint y: 158, endPoint x: 435, endPoint y: 137, distance: 24.9
click at [435, 138] on div "Janela de atendimento Grade de atendimento Capacidade Transportadoras Veículos …" at bounding box center [314, 147] width 629 height 295
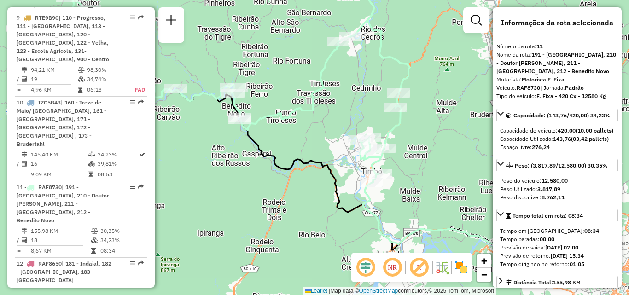
click at [364, 269] on em at bounding box center [366, 268] width 22 height 22
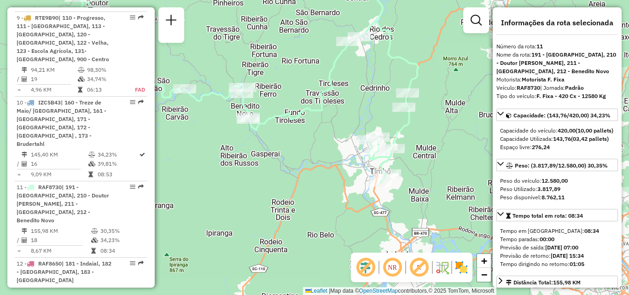
drag, startPoint x: 257, startPoint y: 218, endPoint x: 331, endPoint y: 202, distance: 76.3
click at [331, 202] on div "Janela de atendimento Grade de atendimento Capacidade Transportadoras Veículos …" at bounding box center [314, 147] width 629 height 295
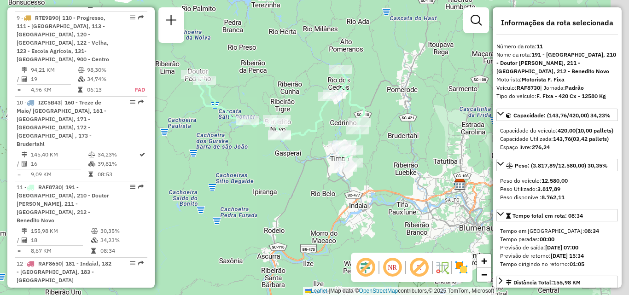
click at [266, 176] on div "Janela de atendimento Grade de atendimento Capacidade Transportadoras Veículos …" at bounding box center [314, 147] width 629 height 295
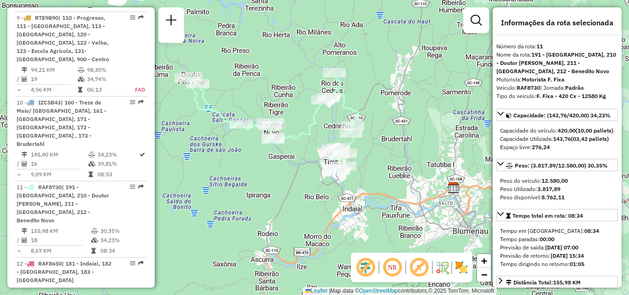
drag, startPoint x: 262, startPoint y: 181, endPoint x: 252, endPoint y: 187, distance: 11.4
click at [252, 187] on div "Janela de atendimento Grade de atendimento Capacidade Transportadoras Veículos …" at bounding box center [314, 147] width 629 height 295
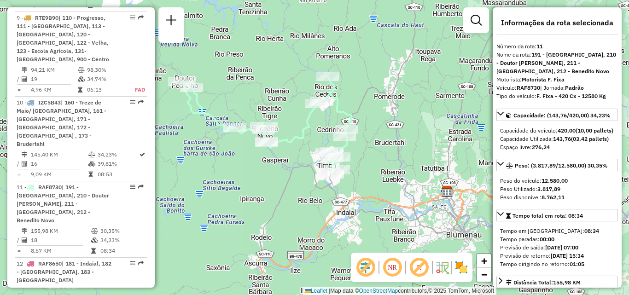
click at [282, 160] on div "Janela de atendimento Grade de atendimento Capacidade Transportadoras Veículos …" at bounding box center [314, 147] width 629 height 295
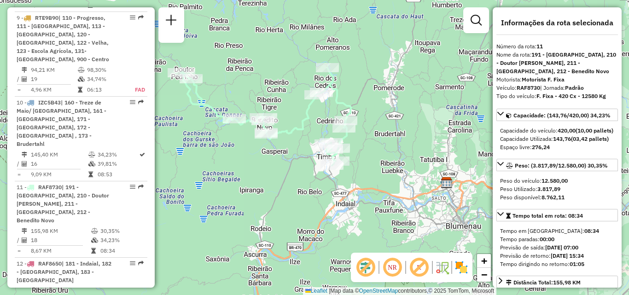
drag, startPoint x: 287, startPoint y: 156, endPoint x: 281, endPoint y: 123, distance: 32.8
click at [281, 124] on div "Janela de atendimento Grade de atendimento Capacidade Transportadoras Veículos …" at bounding box center [314, 147] width 629 height 295
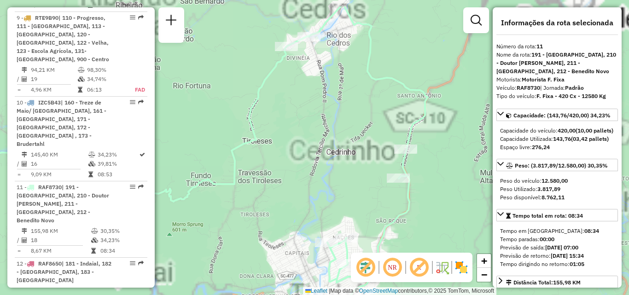
drag, startPoint x: 309, startPoint y: 120, endPoint x: 306, endPoint y: 159, distance: 39.2
click at [306, 159] on div "Janela de atendimento Grade de atendimento Capacidade Transportadoras Veículos …" at bounding box center [314, 147] width 629 height 295
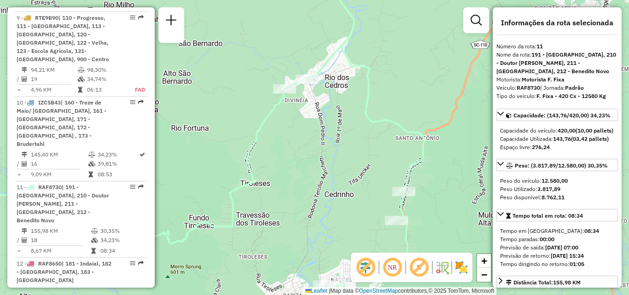
drag, startPoint x: 313, startPoint y: 136, endPoint x: 318, endPoint y: 171, distance: 35.4
click at [318, 171] on div "Janela de atendimento Grade de atendimento Capacidade Transportadoras Veículos …" at bounding box center [314, 147] width 629 height 295
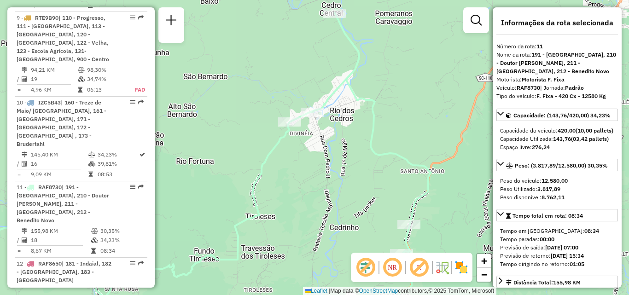
click at [362, 141] on icon at bounding box center [184, 169] width 494 height 312
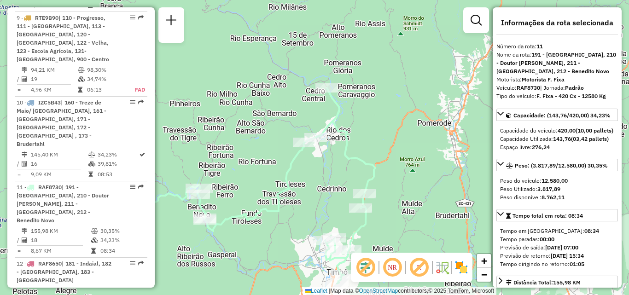
drag, startPoint x: 305, startPoint y: 126, endPoint x: 280, endPoint y: 83, distance: 49.8
click at [279, 112] on div "Janela de atendimento Grade de atendimento Capacidade Transportadoras Veículos …" at bounding box center [314, 147] width 629 height 295
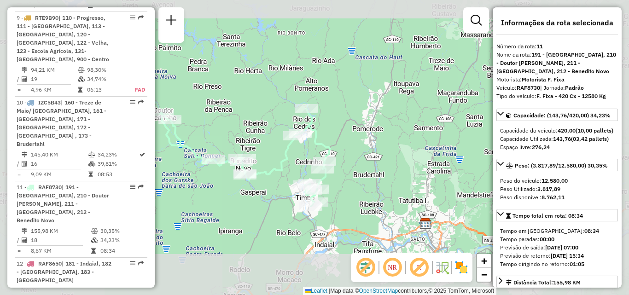
drag, startPoint x: 280, startPoint y: 147, endPoint x: 290, endPoint y: 127, distance: 22.0
click at [290, 127] on div "Janela de atendimento Grade de atendimento Capacidade Transportadoras Veículos …" at bounding box center [314, 147] width 629 height 295
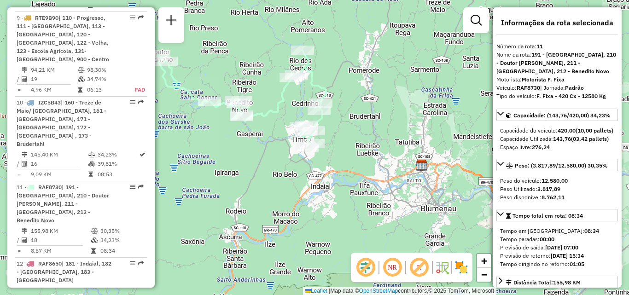
drag, startPoint x: 279, startPoint y: 171, endPoint x: 278, endPoint y: 167, distance: 4.7
click at [278, 169] on div "Janela de atendimento Grade de atendimento Capacidade Transportadoras Veículos …" at bounding box center [314, 147] width 629 height 295
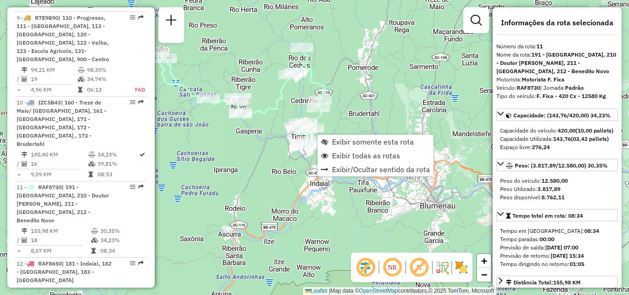
click at [353, 121] on div "Janela de atendimento Grade de atendimento Capacidade Transportadoras Veículos …" at bounding box center [314, 147] width 629 height 295
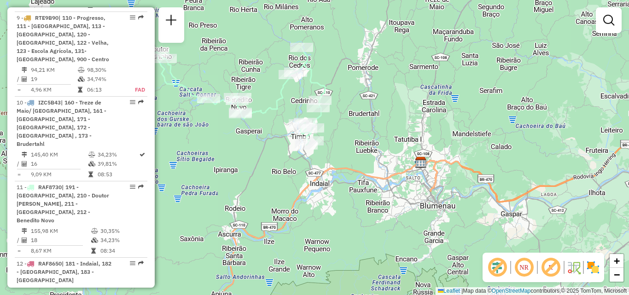
drag, startPoint x: 339, startPoint y: 123, endPoint x: 382, endPoint y: 117, distance: 44.2
click at [382, 117] on div "Rota 11 - Placa RAF8730 92801994 - DORIVAL CLAUDINO ME Janela de atendimento Gr…" at bounding box center [314, 147] width 629 height 295
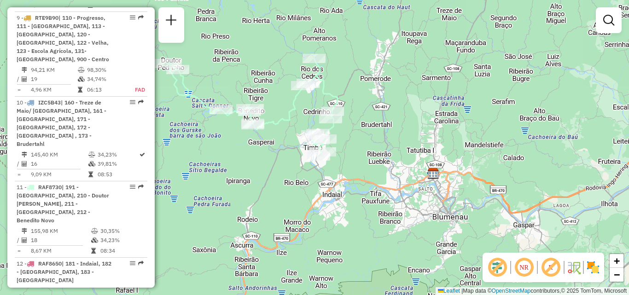
click at [277, 135] on div "Janela de atendimento Grade de atendimento Capacidade Transportadoras Veículos …" at bounding box center [314, 147] width 629 height 295
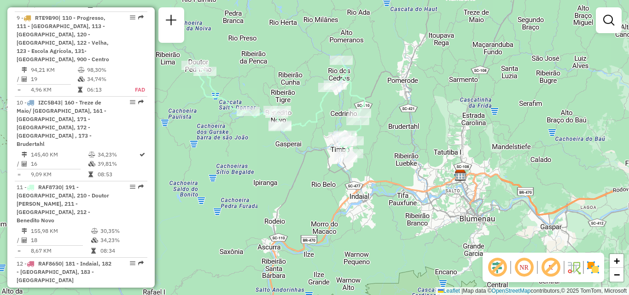
drag, startPoint x: 276, startPoint y: 90, endPoint x: 311, endPoint y: 91, distance: 35.0
click at [311, 91] on div "Janela de atendimento Grade de atendimento Capacidade Transportadoras Veículos …" at bounding box center [314, 147] width 629 height 295
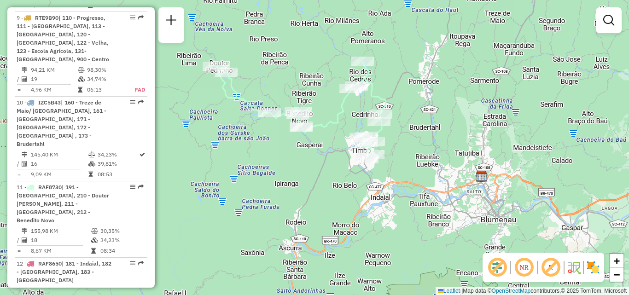
drag, startPoint x: 335, startPoint y: 125, endPoint x: 326, endPoint y: 126, distance: 9.3
click at [326, 126] on icon at bounding box center [301, 110] width 170 height 98
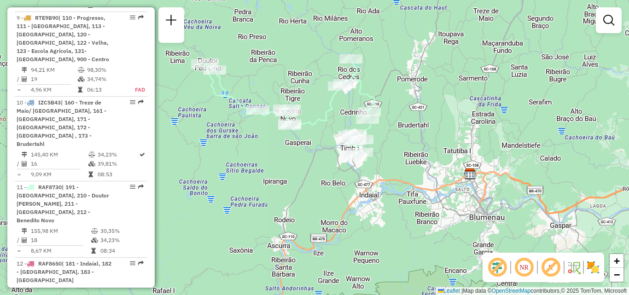
click at [341, 150] on div "Janela de atendimento Grade de atendimento Capacidade Transportadoras Veículos …" at bounding box center [314, 147] width 629 height 295
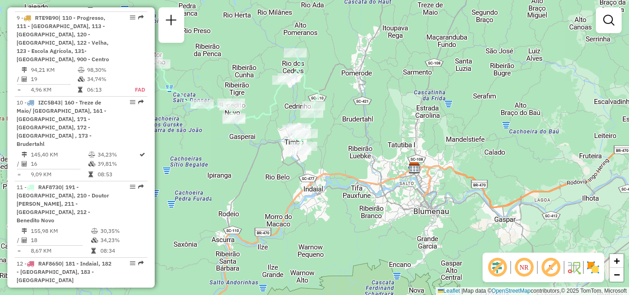
drag, startPoint x: 328, startPoint y: 160, endPoint x: 291, endPoint y: 156, distance: 37.0
click at [270, 154] on div "Janela de atendimento Grade de atendimento Capacidade Transportadoras Veículos …" at bounding box center [314, 147] width 629 height 295
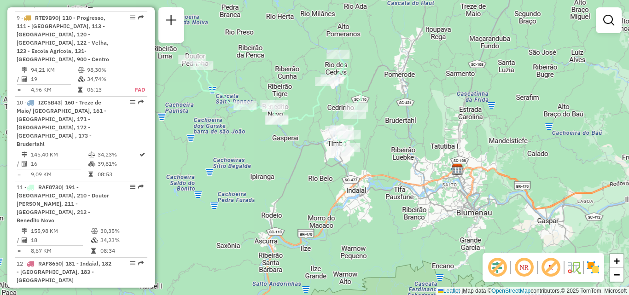
drag, startPoint x: 291, startPoint y: 156, endPoint x: 323, endPoint y: 156, distance: 31.3
click at [323, 156] on div "Janela de atendimento Grade de atendimento Capacidade Transportadoras Veículos …" at bounding box center [314, 147] width 629 height 295
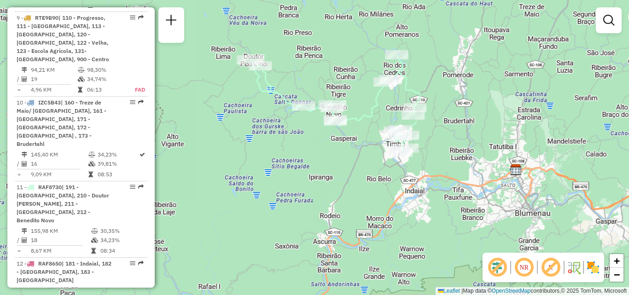
drag, startPoint x: 303, startPoint y: 162, endPoint x: 357, endPoint y: 163, distance: 53.9
click at [357, 163] on div "Janela de atendimento Grade de atendimento Capacidade Transportadoras Veículos …" at bounding box center [314, 147] width 629 height 295
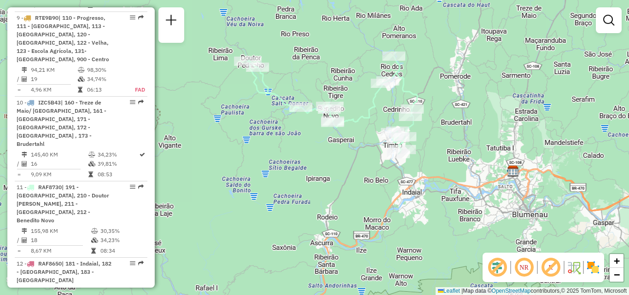
drag, startPoint x: 357, startPoint y: 168, endPoint x: 339, endPoint y: 171, distance: 17.7
click at [339, 171] on div "Janela de atendimento Grade de atendimento Capacidade Transportadoras Veículos …" at bounding box center [314, 147] width 629 height 295
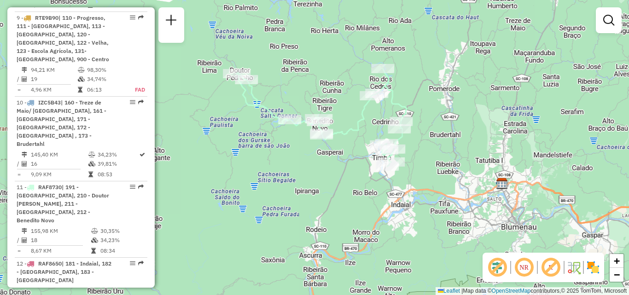
drag, startPoint x: 324, startPoint y: 176, endPoint x: 330, endPoint y: 182, distance: 8.8
click at [330, 182] on div "Janela de atendimento Grade de atendimento Capacidade Transportadoras Veículos …" at bounding box center [314, 147] width 629 height 295
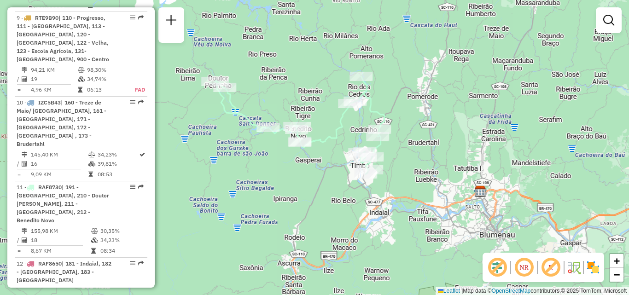
click at [320, 166] on div "Janela de atendimento Grade de atendimento Capacidade Transportadoras Veículos …" at bounding box center [314, 147] width 629 height 295
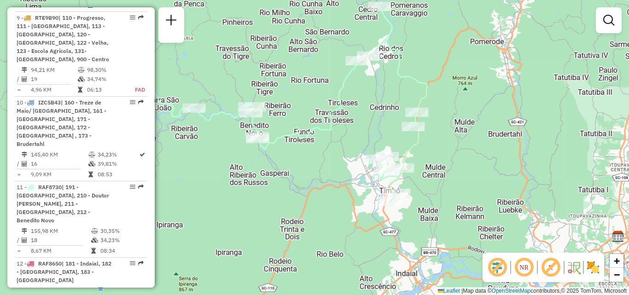
drag, startPoint x: 318, startPoint y: 154, endPoint x: 310, endPoint y: 165, distance: 14.1
click at [310, 165] on div "Janela de atendimento Grade de atendimento Capacidade Transportadoras Veículos …" at bounding box center [314, 147] width 629 height 295
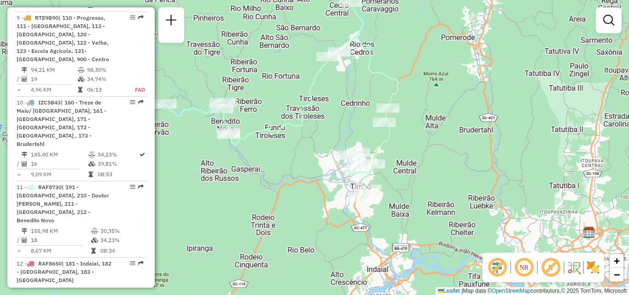
drag, startPoint x: 328, startPoint y: 170, endPoint x: 321, endPoint y: 165, distance: 8.5
click at [312, 166] on div "Janela de atendimento Grade de atendimento Capacidade Transportadoras Veículos …" at bounding box center [314, 147] width 629 height 295
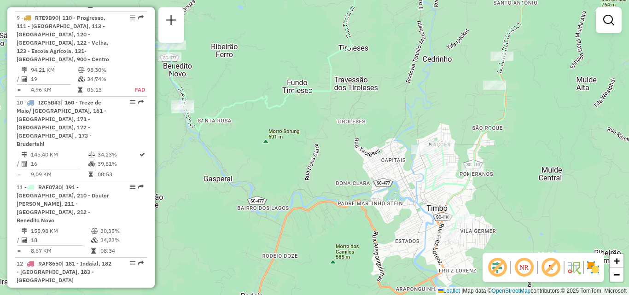
drag, startPoint x: 345, startPoint y: 161, endPoint x: 387, endPoint y: 168, distance: 42.4
click at [387, 168] on div "Janela de atendimento Grade de atendimento Capacidade Transportadoras Veículos …" at bounding box center [314, 147] width 629 height 295
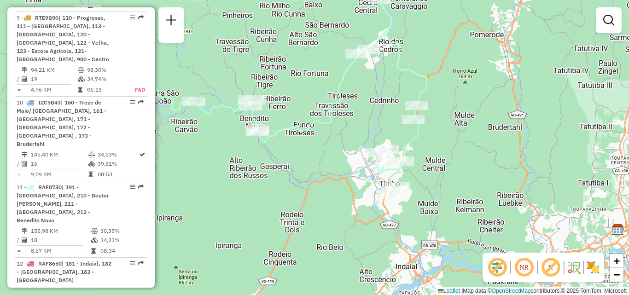
drag, startPoint x: 315, startPoint y: 212, endPoint x: 265, endPoint y: 205, distance: 49.8
click at [265, 205] on div "Janela de atendimento Grade de atendimento Capacidade Transportadoras Veículos …" at bounding box center [314, 147] width 629 height 295
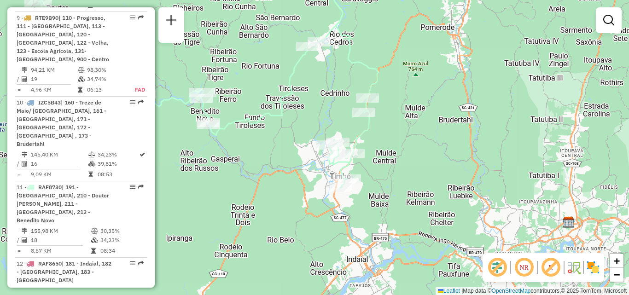
click at [311, 71] on div "Janela de atendimento Grade de atendimento Capacidade Transportadoras Veículos …" at bounding box center [314, 147] width 629 height 295
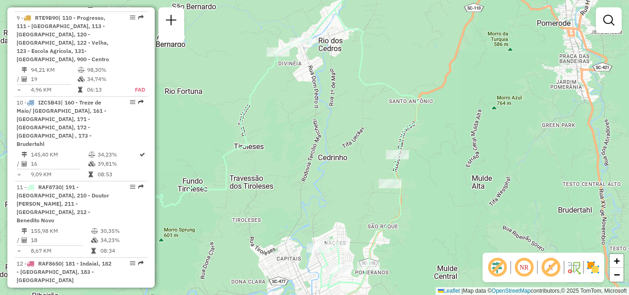
drag, startPoint x: 316, startPoint y: 61, endPoint x: 324, endPoint y: 65, distance: 9.3
click at [324, 65] on div "Janela de atendimento Grade de atendimento Capacidade Transportadoras Veículos …" at bounding box center [314, 147] width 629 height 295
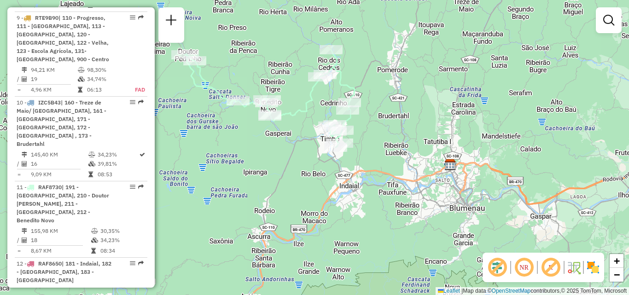
click at [379, 98] on div "Janela de atendimento Grade de atendimento Capacidade Transportadoras Veículos …" at bounding box center [314, 147] width 629 height 295
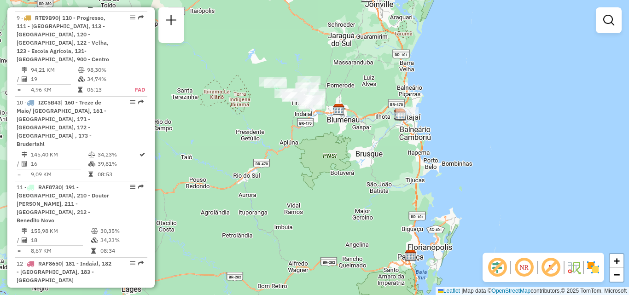
drag, startPoint x: 289, startPoint y: 120, endPoint x: 255, endPoint y: 120, distance: 33.6
click at [255, 120] on div "Janela de atendimento Grade de atendimento Capacidade Transportadoras Veículos …" at bounding box center [314, 147] width 629 height 295
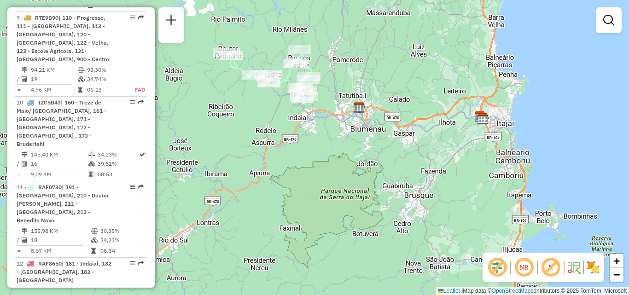
drag, startPoint x: 286, startPoint y: 105, endPoint x: 262, endPoint y: 105, distance: 24.4
click at [262, 105] on div "Janela de atendimento Grade de atendimento Capacidade Transportadoras Veículos …" at bounding box center [314, 147] width 629 height 295
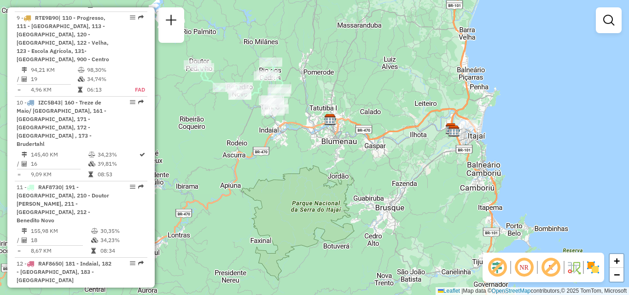
drag, startPoint x: 256, startPoint y: 115, endPoint x: 255, endPoint y: 129, distance: 14.8
click at [256, 130] on div "Rota 11 - Placa RAF8730 92811163 - ADRIEL CAMARGO 09097170958 Janela de atendim…" at bounding box center [314, 147] width 629 height 295
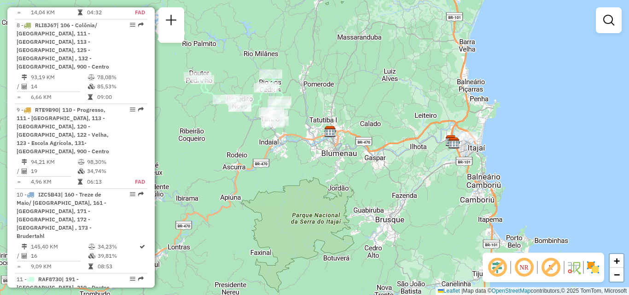
scroll to position [1080, 0]
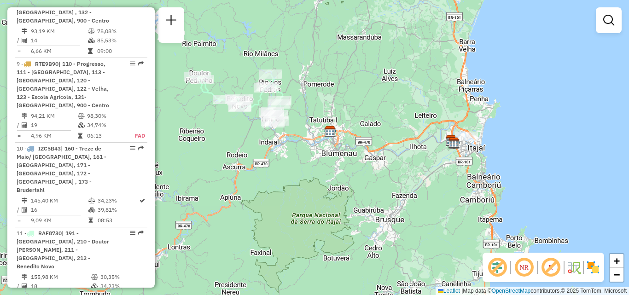
click at [270, 138] on div "Janela de atendimento Grade de atendimento Capacidade Transportadoras Veículos …" at bounding box center [314, 147] width 629 height 295
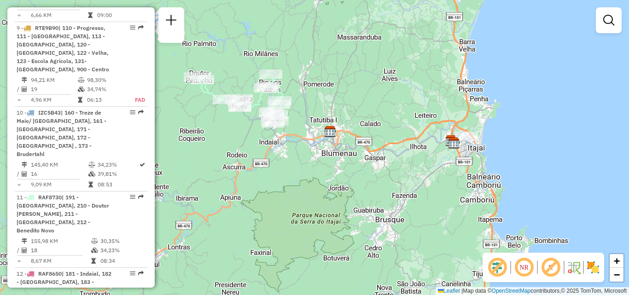
scroll to position [1172, 0]
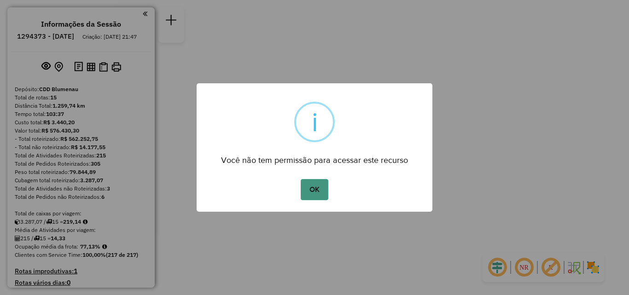
click at [314, 194] on button "OK" at bounding box center [314, 189] width 27 height 21
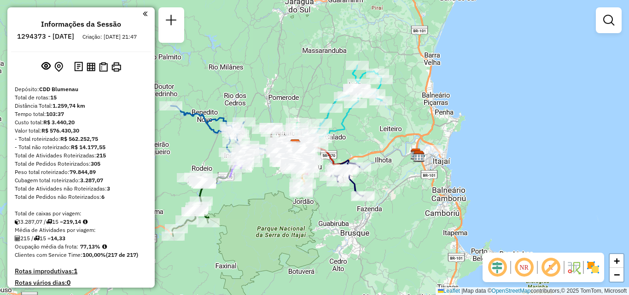
drag, startPoint x: 430, startPoint y: 155, endPoint x: 393, endPoint y: 151, distance: 36.6
click at [413, 151] on img at bounding box center [419, 157] width 12 height 12
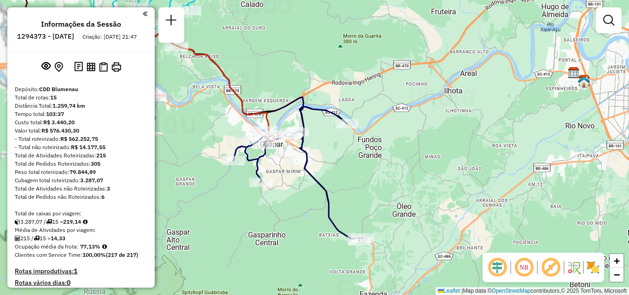
drag, startPoint x: 335, startPoint y: 167, endPoint x: 414, endPoint y: 160, distance: 79.5
click at [414, 160] on div "Janela de atendimento Grade de atendimento Capacidade Transportadoras Veículos …" at bounding box center [314, 147] width 629 height 295
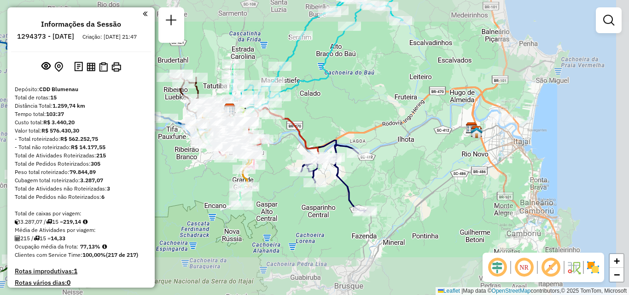
drag, startPoint x: 412, startPoint y: 184, endPoint x: 399, endPoint y: 185, distance: 12.9
click at [399, 185] on div "Janela de atendimento Grade de atendimento Capacidade Transportadoras Veículos …" at bounding box center [314, 147] width 629 height 295
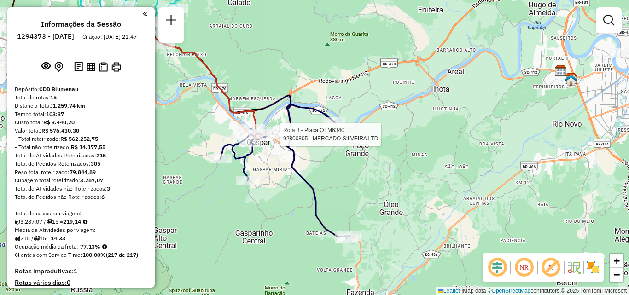
select select "**********"
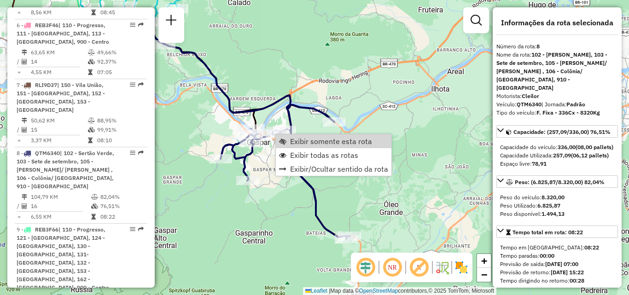
scroll to position [772, 0]
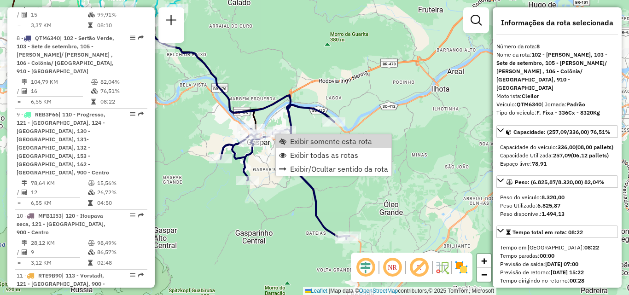
click at [361, 86] on div "Rota 8 - Placa QTM6340 92801969 - LOJAO PARADA NOTA 10 Janela de atendimento Gr…" at bounding box center [314, 147] width 629 height 295
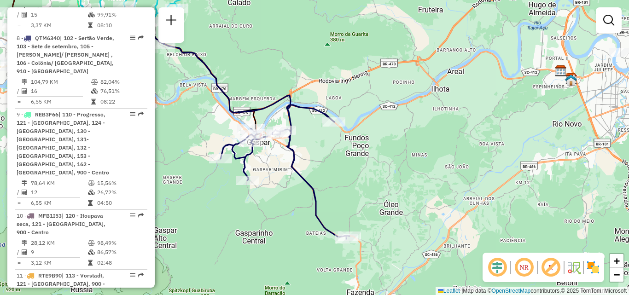
click at [330, 85] on div "Janela de atendimento Grade de atendimento Capacidade Transportadoras Veículos …" at bounding box center [314, 147] width 629 height 295
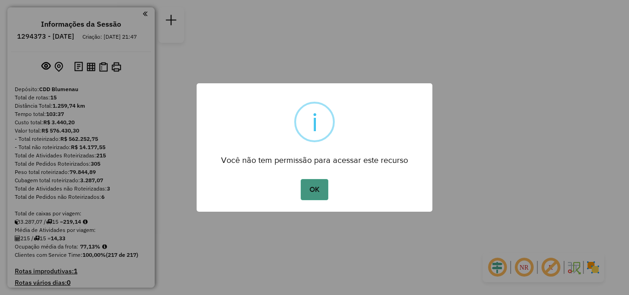
click at [309, 194] on button "OK" at bounding box center [314, 189] width 27 height 21
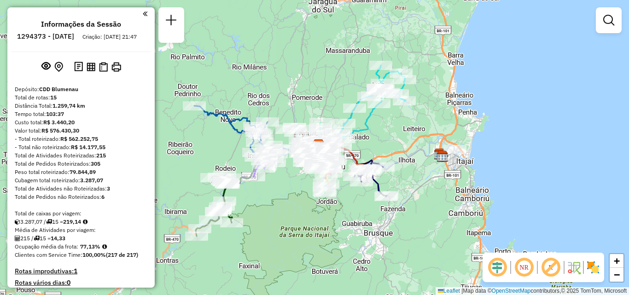
drag, startPoint x: 241, startPoint y: 200, endPoint x: 317, endPoint y: 164, distance: 85.1
click at [317, 164] on div "Janela de atendimento Grade de atendimento Capacidade Transportadoras Veículos …" at bounding box center [314, 147] width 629 height 295
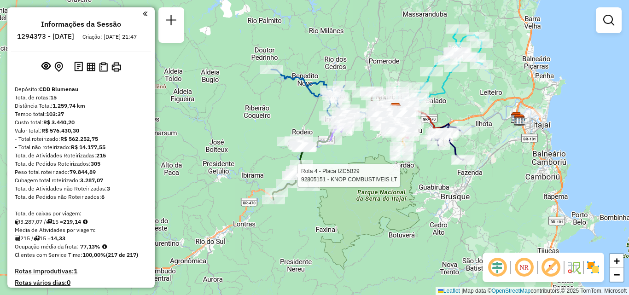
select select "**********"
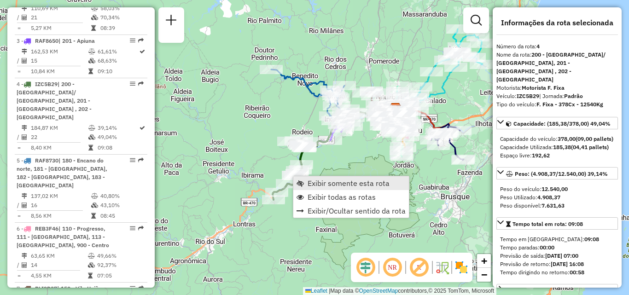
scroll to position [533, 0]
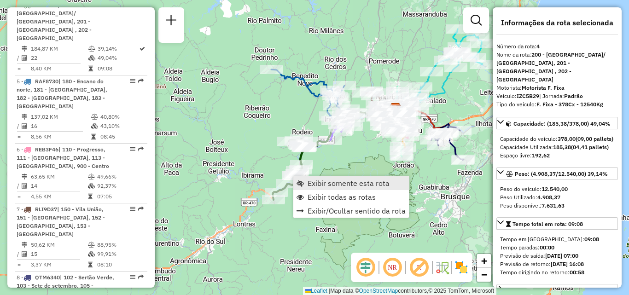
click at [319, 183] on span "Exibir somente esta rota" at bounding box center [349, 183] width 82 height 7
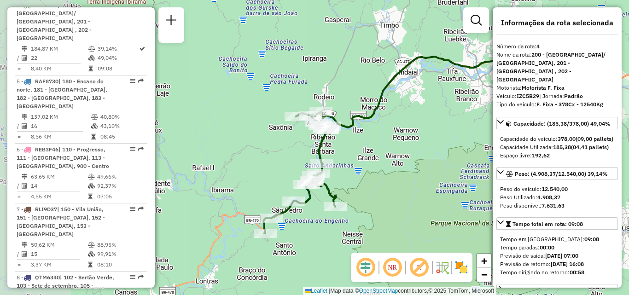
drag, startPoint x: 318, startPoint y: 167, endPoint x: 391, endPoint y: 162, distance: 72.5
click at [391, 162] on div "Janela de atendimento Grade de atendimento Capacidade Transportadoras Veículos …" at bounding box center [314, 147] width 629 height 295
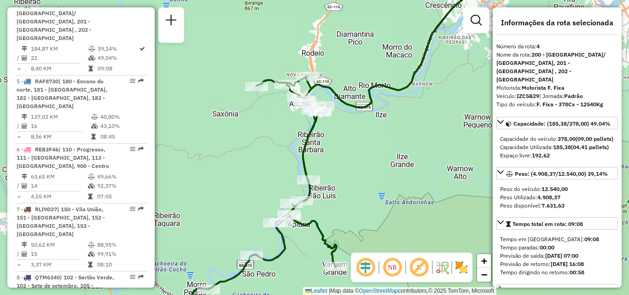
drag, startPoint x: 381, startPoint y: 153, endPoint x: 405, endPoint y: 151, distance: 24.0
click at [405, 151] on div "Janela de atendimento Grade de atendimento Capacidade Transportadoras Veículos …" at bounding box center [314, 147] width 629 height 295
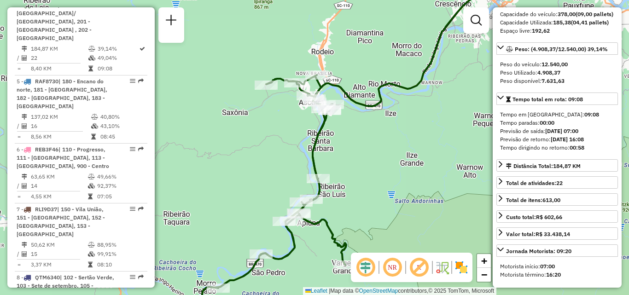
scroll to position [138, 0]
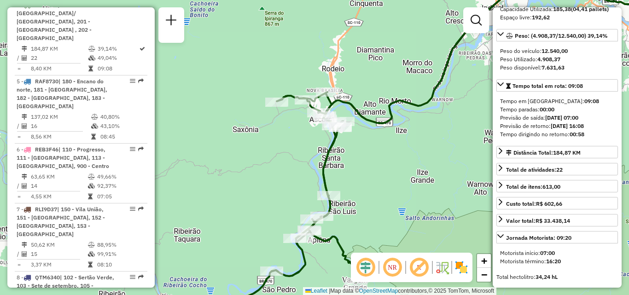
click at [343, 154] on div "Janela de atendimento Grade de atendimento Capacidade Transportadoras Veículos …" at bounding box center [314, 147] width 629 height 295
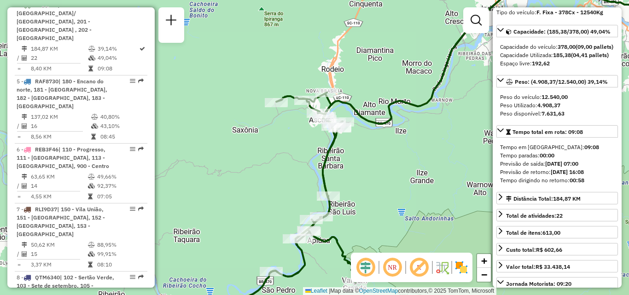
drag, startPoint x: 386, startPoint y: 137, endPoint x: 387, endPoint y: 129, distance: 7.5
click at [387, 130] on div "Janela de atendimento Grade de atendimento Capacidade Transportadoras Veículos …" at bounding box center [314, 147] width 629 height 295
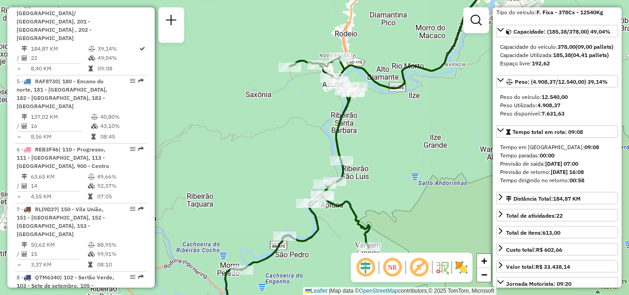
drag, startPoint x: 408, startPoint y: 123, endPoint x: 325, endPoint y: 124, distance: 82.5
click at [326, 123] on div "Janela de atendimento Grade de atendimento Capacidade Transportadoras Veículos …" at bounding box center [314, 147] width 629 height 295
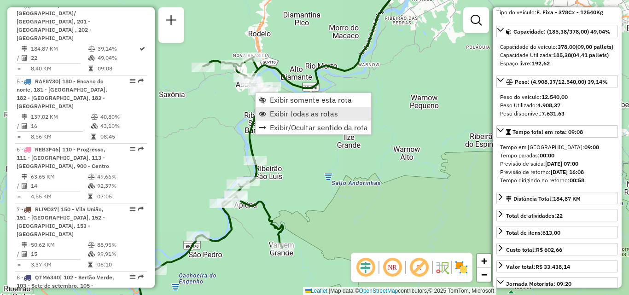
click at [283, 113] on span "Exibir todas as rotas" at bounding box center [304, 113] width 68 height 7
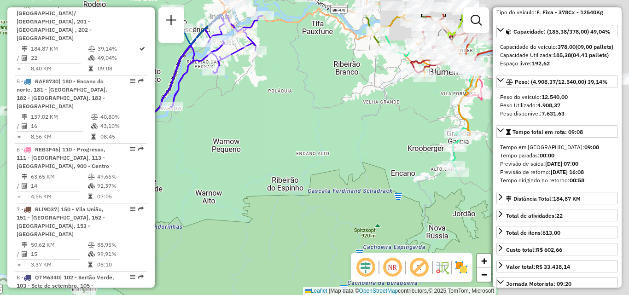
drag, startPoint x: 290, startPoint y: 143, endPoint x: 188, endPoint y: 165, distance: 103.8
click at [186, 165] on div "Janela de atendimento Grade de atendimento Capacidade Transportadoras Veículos …" at bounding box center [314, 147] width 629 height 295
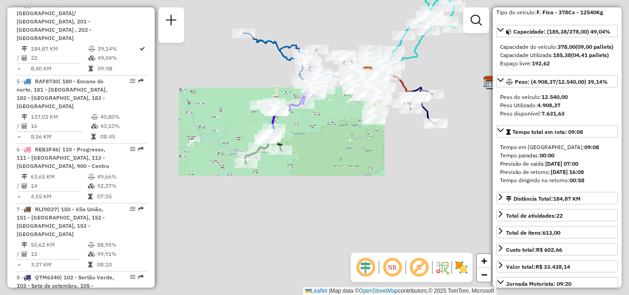
drag, startPoint x: 357, startPoint y: 124, endPoint x: 233, endPoint y: 152, distance: 127.0
click at [231, 153] on div "Janela de atendimento Grade de atendimento Capacidade Transportadoras Veículos …" at bounding box center [314, 147] width 629 height 295
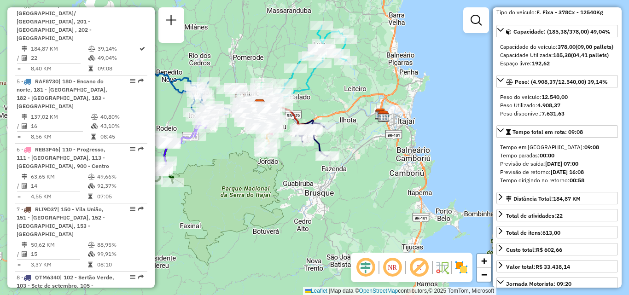
drag, startPoint x: 417, startPoint y: 106, endPoint x: 358, endPoint y: 166, distance: 83.7
click at [359, 166] on div "Rota 11 - Placa RTE9B90 92811716 - GOLD EXPRESS Rota 8 - Placa QTM6340 92800202…" at bounding box center [314, 147] width 629 height 295
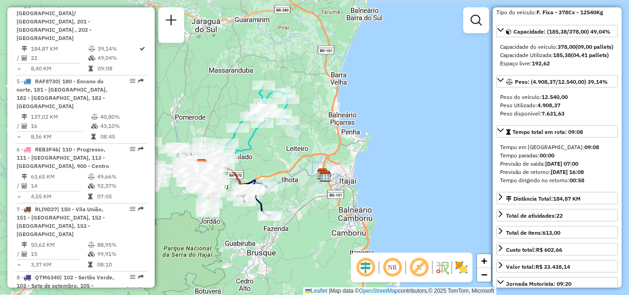
drag, startPoint x: 310, startPoint y: 117, endPoint x: 340, endPoint y: 157, distance: 49.8
click at [340, 157] on div "Janela de atendimento Grade de atendimento Capacidade Transportadoras Veículos …" at bounding box center [314, 147] width 629 height 295
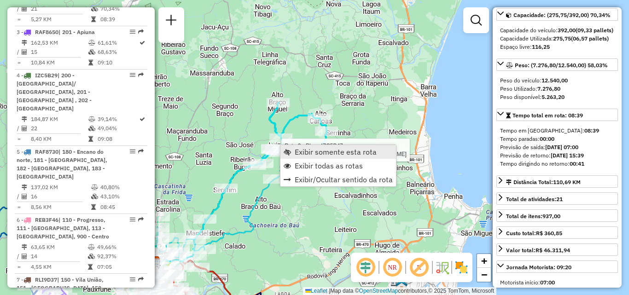
scroll to position [438, 0]
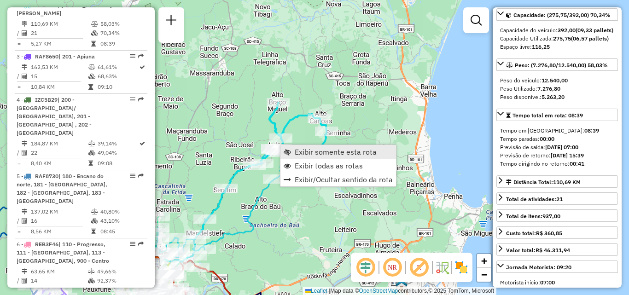
click at [301, 151] on span "Exibir somente esta rota" at bounding box center [336, 151] width 82 height 7
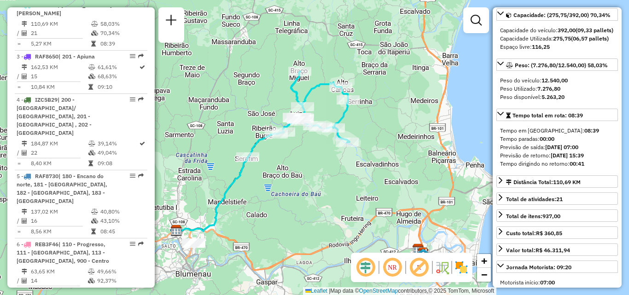
drag, startPoint x: 366, startPoint y: 166, endPoint x: 308, endPoint y: 170, distance: 57.7
click at [308, 170] on div "Janela de atendimento Grade de atendimento Capacidade Transportadoras Veículos …" at bounding box center [314, 147] width 629 height 295
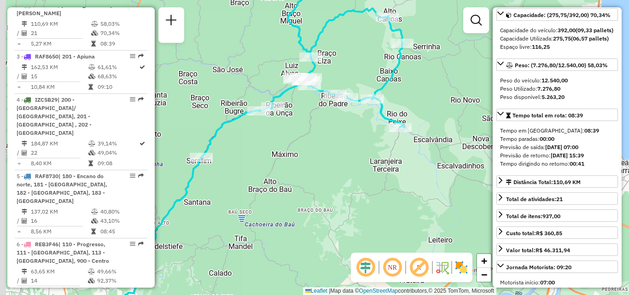
drag, startPoint x: 328, startPoint y: 156, endPoint x: 350, endPoint y: 155, distance: 22.6
click at [350, 155] on div "Janela de atendimento Grade de atendimento Capacidade Transportadoras Veículos …" at bounding box center [314, 147] width 629 height 295
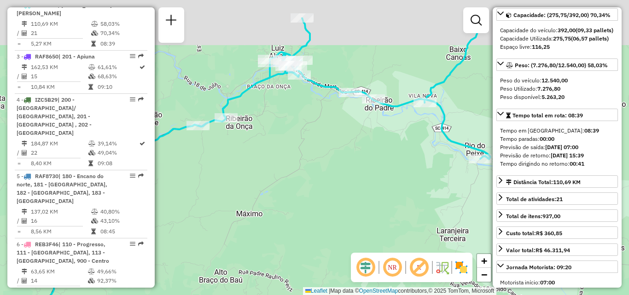
drag, startPoint x: 323, startPoint y: 132, endPoint x: 325, endPoint y: 187, distance: 54.9
click at [325, 186] on div "Janela de atendimento Grade de atendimento Capacidade Transportadoras Veículos …" at bounding box center [314, 147] width 629 height 295
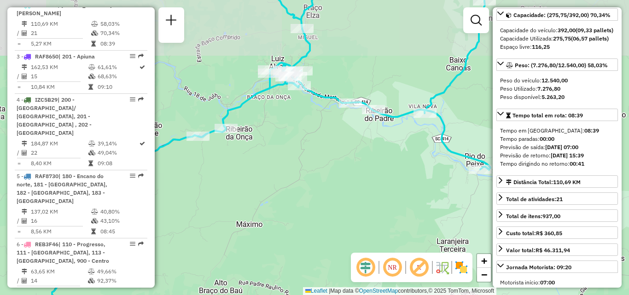
drag, startPoint x: 313, startPoint y: 138, endPoint x: 315, endPoint y: 176, distance: 37.4
click at [315, 176] on div "Janela de atendimento Grade de atendimento Capacidade Transportadoras Veículos …" at bounding box center [314, 147] width 629 height 295
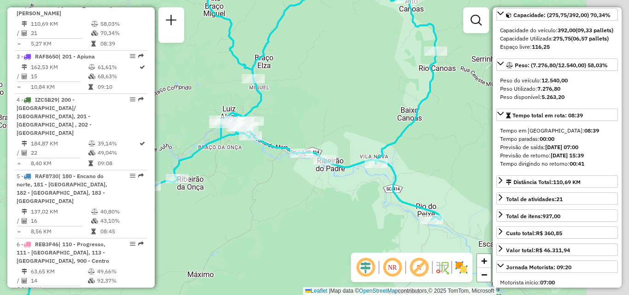
drag, startPoint x: 306, startPoint y: 163, endPoint x: 251, endPoint y: 180, distance: 57.9
click at [251, 180] on div "Janela de atendimento Grade de atendimento Capacidade Transportadoras Veículos …" at bounding box center [314, 147] width 629 height 295
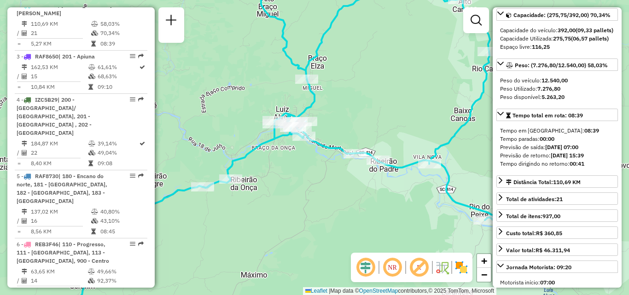
drag, startPoint x: 305, startPoint y: 191, endPoint x: 414, endPoint y: 187, distance: 108.4
click at [414, 187] on div "Janela de atendimento Grade de atendimento Capacidade Transportadoras Veículos …" at bounding box center [314, 147] width 629 height 295
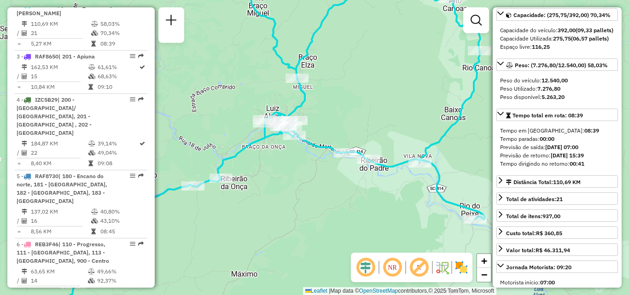
drag, startPoint x: 358, startPoint y: 168, endPoint x: 320, endPoint y: 111, distance: 68.2
click at [318, 113] on div "Rota 2 - Placa IZC5B47 92801661 - [PERSON_NAME] de atendimento Grade de atendim…" at bounding box center [314, 147] width 629 height 295
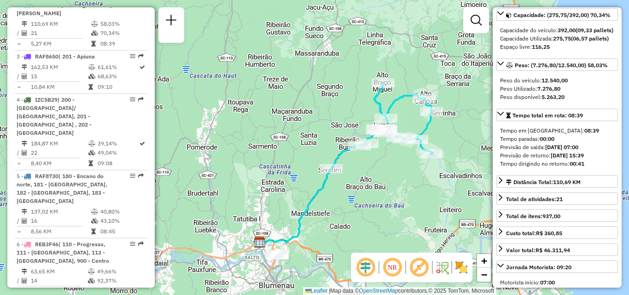
drag, startPoint x: 367, startPoint y: 157, endPoint x: 419, endPoint y: 188, distance: 60.1
click at [419, 188] on div "Janela de atendimento Grade de atendimento Capacidade Transportadoras Veículos …" at bounding box center [314, 147] width 629 height 295
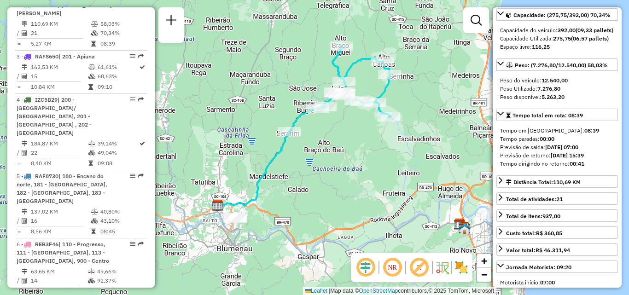
drag, startPoint x: 352, startPoint y: 148, endPoint x: 328, endPoint y: 142, distance: 24.6
click at [329, 142] on div "Janela de atendimento Grade de atendimento Capacidade Transportadoras Veículos …" at bounding box center [314, 147] width 629 height 295
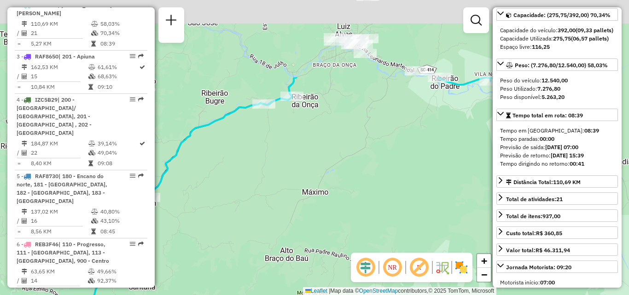
drag, startPoint x: 294, startPoint y: 119, endPoint x: 376, endPoint y: 188, distance: 107.3
click at [366, 228] on div "Janela de atendimento Grade de atendimento Capacidade Transportadoras Veículos …" at bounding box center [314, 147] width 629 height 295
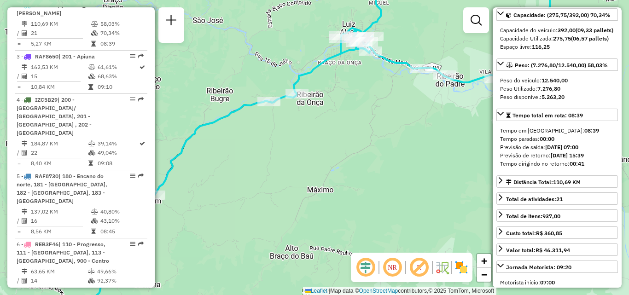
drag, startPoint x: 376, startPoint y: 157, endPoint x: 380, endPoint y: 84, distance: 72.9
click at [379, 87] on div "Janela de atendimento Grade de atendimento Capacidade Transportadoras Veículos …" at bounding box center [314, 147] width 629 height 295
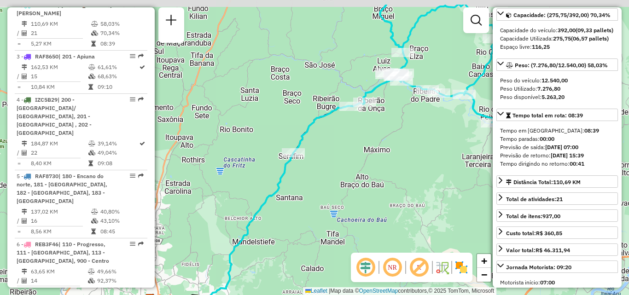
drag, startPoint x: 367, startPoint y: 143, endPoint x: 390, endPoint y: 170, distance: 35.6
click at [390, 171] on div "Janela de atendimento Grade de atendimento Capacidade Transportadoras Veículos …" at bounding box center [314, 147] width 629 height 295
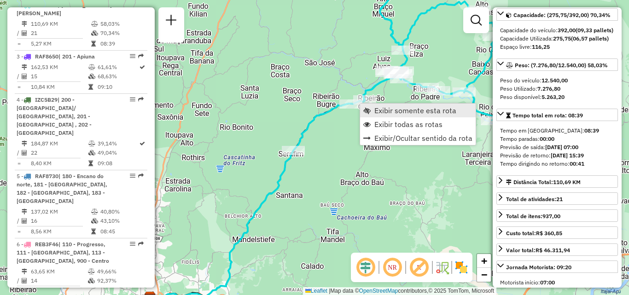
click at [389, 112] on span "Exibir somente esta rota" at bounding box center [416, 110] width 82 height 7
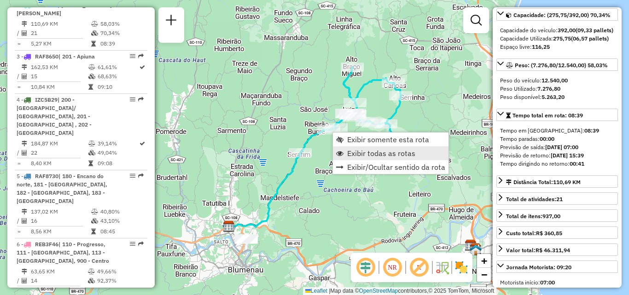
click at [358, 150] on span "Exibir todas as rotas" at bounding box center [381, 153] width 68 height 7
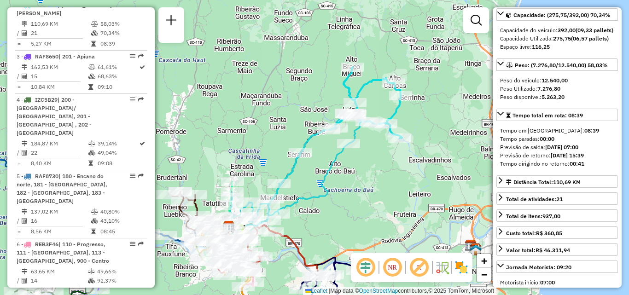
drag, startPoint x: 294, startPoint y: 152, endPoint x: 278, endPoint y: 124, distance: 32.2
click at [278, 126] on div "Rota 2 - Placa IZC5B47 92804597 - V e D MINIMERCADO Janela de atendimento Grade…" at bounding box center [314, 147] width 629 height 295
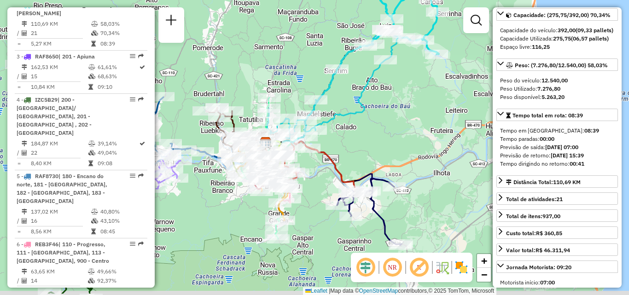
drag, startPoint x: 293, startPoint y: 149, endPoint x: 356, endPoint y: 117, distance: 70.7
click at [355, 117] on icon at bounding box center [332, 85] width 136 height 114
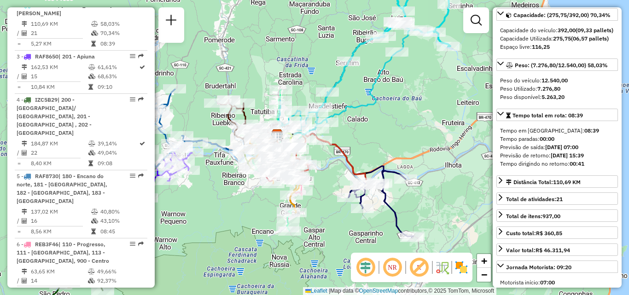
click at [427, 123] on div "Rota 8 - Placa QTM6340 92801126 - ZENILDA REGINA DA SI Janela de atendimento Gr…" at bounding box center [314, 147] width 629 height 295
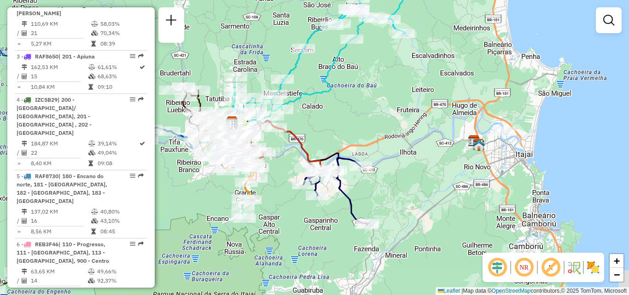
click at [358, 122] on div "Janela de atendimento Grade de atendimento Capacidade Transportadoras Veículos …" at bounding box center [314, 147] width 629 height 295
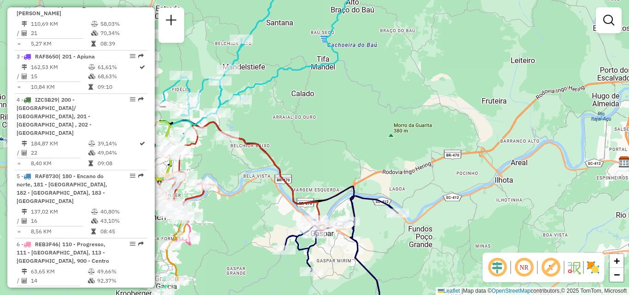
drag, startPoint x: 336, startPoint y: 140, endPoint x: 344, endPoint y: 108, distance: 33.3
click at [341, 111] on div "Janela de atendimento Grade de atendimento Capacidade Transportadoras Veículos …" at bounding box center [314, 147] width 629 height 295
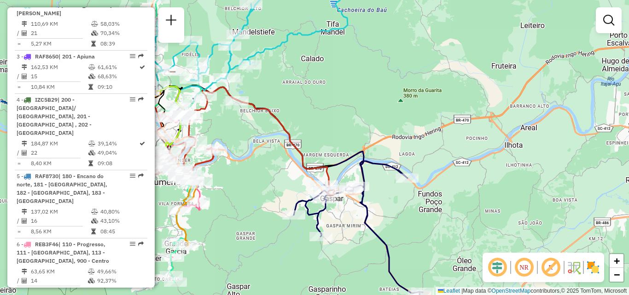
drag, startPoint x: 240, startPoint y: 124, endPoint x: 294, endPoint y: 124, distance: 53.9
click at [295, 124] on div "Rota 8 - Placa QTM6340 92801126 - ZENILDA REGINA DA SI Janela de atendimento Gr…" at bounding box center [314, 147] width 629 height 295
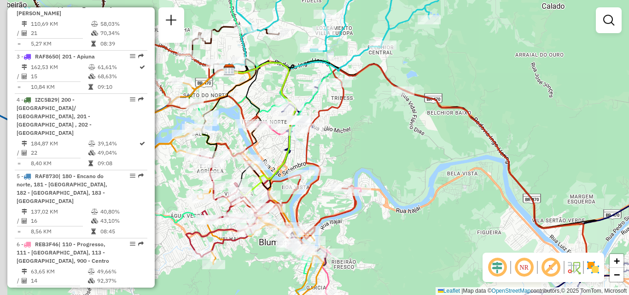
drag, startPoint x: 212, startPoint y: 91, endPoint x: 299, endPoint y: 92, distance: 86.2
click at [299, 92] on div "Janela de atendimento Grade de atendimento Capacidade Transportadoras Veículos …" at bounding box center [314, 147] width 629 height 295
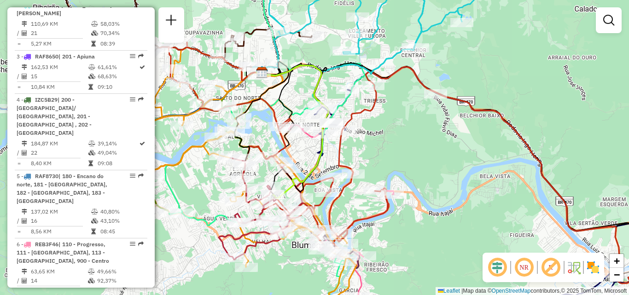
drag, startPoint x: 464, startPoint y: 55, endPoint x: 448, endPoint y: 70, distance: 22.5
click at [448, 70] on div "Rota 13 - Placa RAF8710 92809757 - 30.179.125 CARINA MA Janela de atendimento G…" at bounding box center [314, 147] width 629 height 295
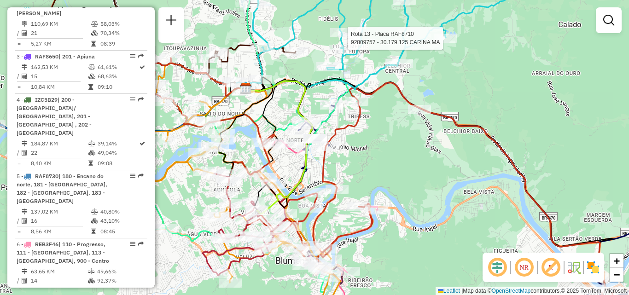
select select "**********"
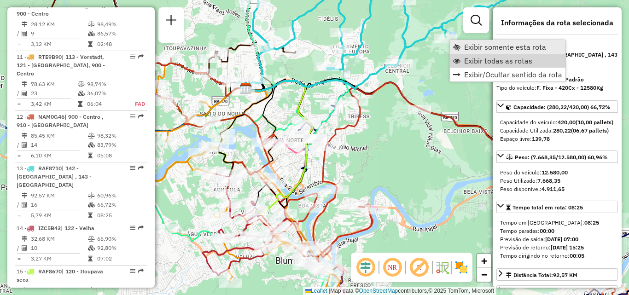
scroll to position [1088, 0]
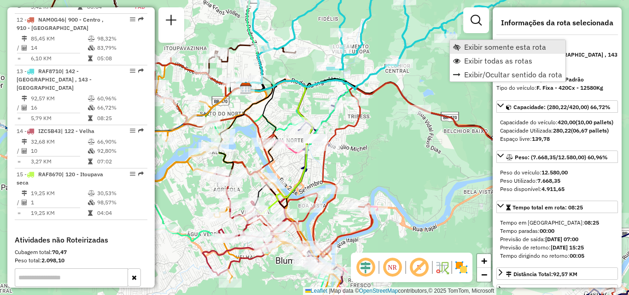
click at [486, 47] on span "Exibir somente esta rota" at bounding box center [505, 46] width 82 height 7
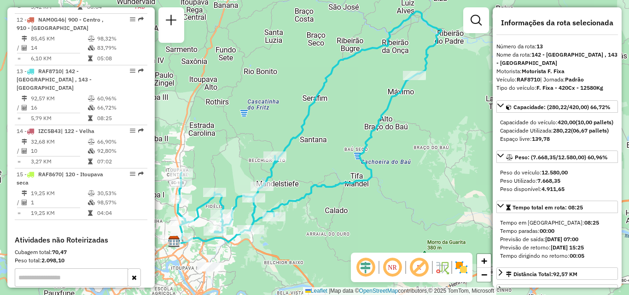
drag, startPoint x: 406, startPoint y: 139, endPoint x: 397, endPoint y: 118, distance: 22.1
click at [397, 118] on div "Janela de atendimento Grade de atendimento Capacidade Transportadoras Veículos …" at bounding box center [314, 147] width 629 height 295
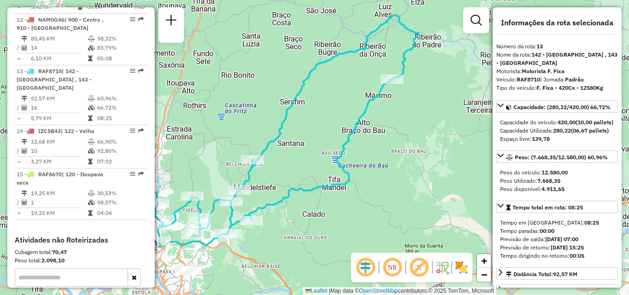
drag, startPoint x: 397, startPoint y: 145, endPoint x: 384, endPoint y: 135, distance: 16.7
click at [373, 150] on div "Janela de atendimento Grade de atendimento Capacidade Transportadoras Veículos …" at bounding box center [314, 147] width 629 height 295
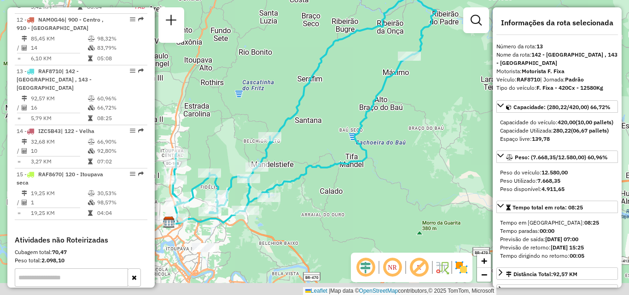
drag, startPoint x: 396, startPoint y: 127, endPoint x: 429, endPoint y: 95, distance: 46.3
click at [429, 95] on div "Janela de atendimento Grade de atendimento Capacidade Transportadoras Veículos …" at bounding box center [314, 147] width 629 height 295
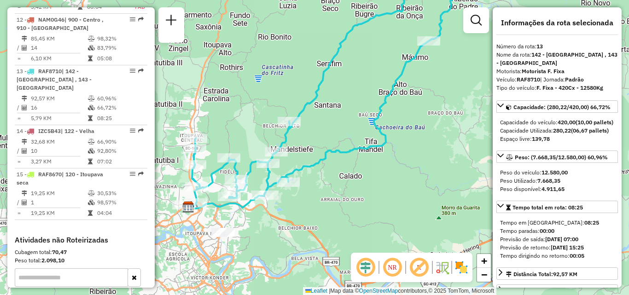
click at [436, 83] on div "Rota 13 - Placa RAF8710 92827066 - KELVIN TIRONI 070487 Janela de atendimento G…" at bounding box center [314, 147] width 629 height 295
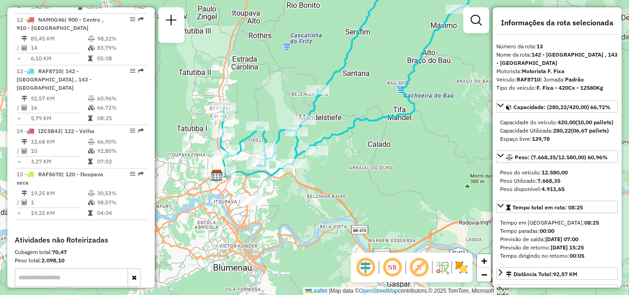
drag, startPoint x: 355, startPoint y: 165, endPoint x: 368, endPoint y: 155, distance: 15.8
click at [368, 155] on div "Janela de atendimento Grade de atendimento Capacidade Transportadoras Veículos …" at bounding box center [314, 147] width 629 height 295
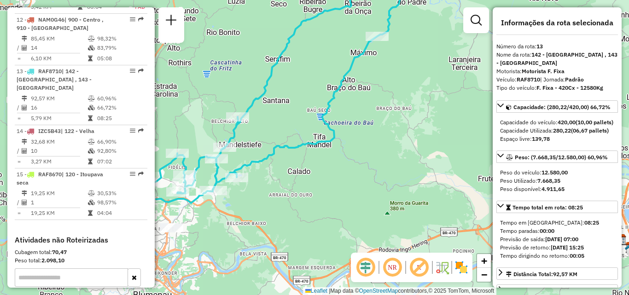
drag, startPoint x: 389, startPoint y: 161, endPoint x: 302, endPoint y: 192, distance: 92.4
click at [301, 193] on div "Janela de atendimento Grade de atendimento Capacidade Transportadoras Veículos …" at bounding box center [314, 147] width 629 height 295
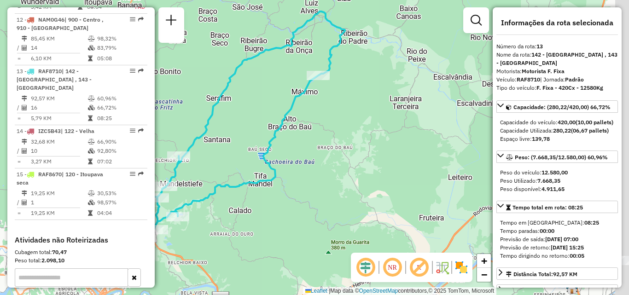
drag, startPoint x: 336, startPoint y: 164, endPoint x: 323, endPoint y: 175, distance: 17.3
click at [323, 181] on div "Janela de atendimento Grade de atendimento Capacidade Transportadoras Veículos …" at bounding box center [314, 147] width 629 height 295
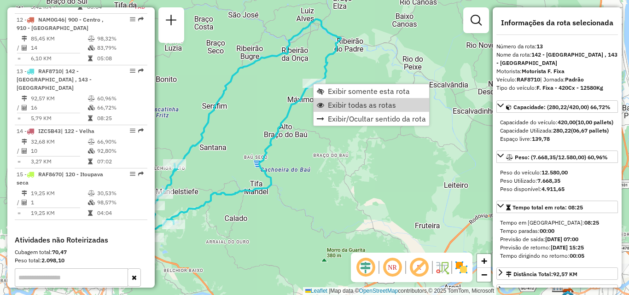
drag, startPoint x: 343, startPoint y: 106, endPoint x: 363, endPoint y: 66, distance: 44.3
click at [343, 106] on span "Exibir todas as rotas" at bounding box center [362, 104] width 68 height 7
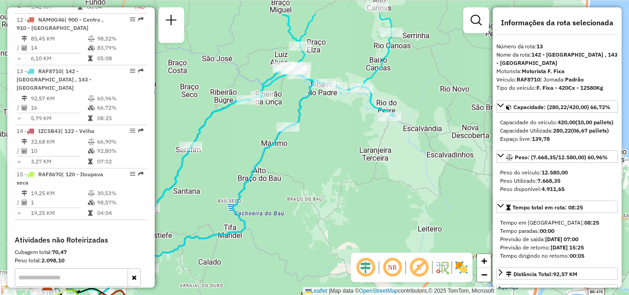
drag, startPoint x: 339, startPoint y: 127, endPoint x: 317, endPoint y: 185, distance: 62.4
click at [318, 182] on div "Janela de atendimento Grade de atendimento Capacidade Transportadoras Veículos …" at bounding box center [314, 147] width 629 height 295
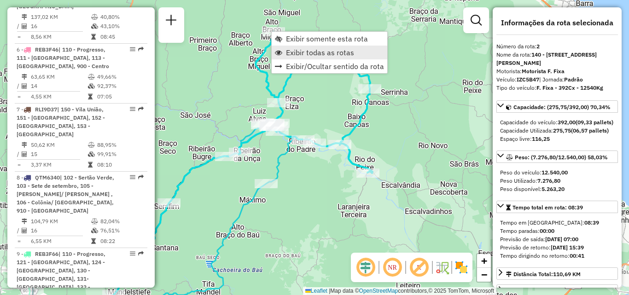
scroll to position [438, 0]
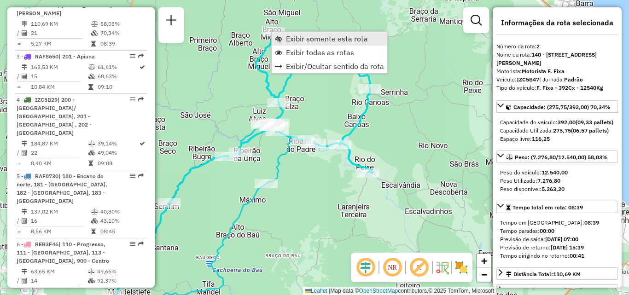
click at [309, 38] on span "Exibir somente esta rota" at bounding box center [327, 38] width 82 height 7
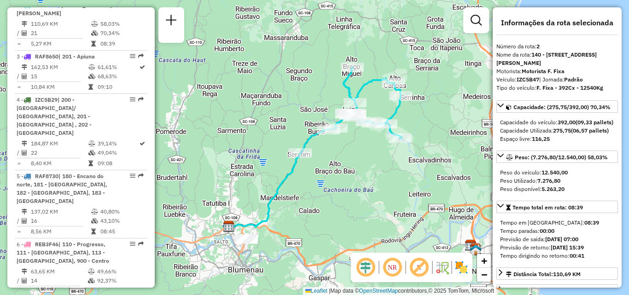
drag, startPoint x: 347, startPoint y: 154, endPoint x: 278, endPoint y: 157, distance: 69.2
click at [288, 157] on div "Janela de atendimento Grade de atendimento Capacidade Transportadoras Veículos …" at bounding box center [314, 147] width 629 height 295
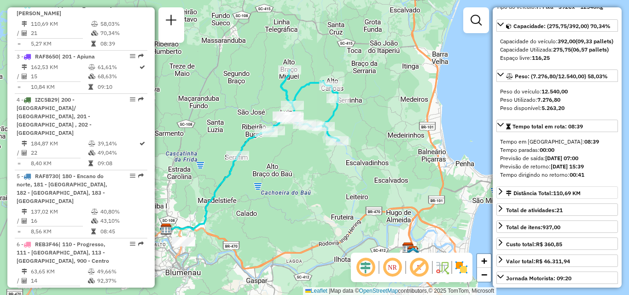
scroll to position [92, 0]
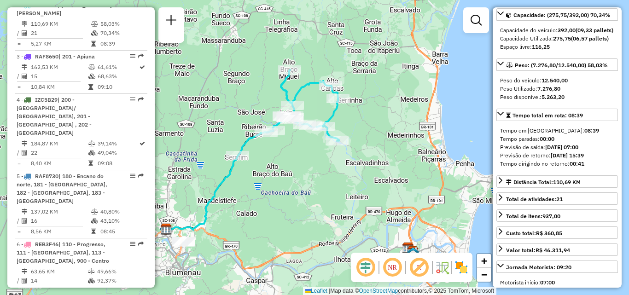
drag, startPoint x: 592, startPoint y: 151, endPoint x: 598, endPoint y: 142, distance: 10.2
click at [598, 142] on div "Tempo em [GEOGRAPHIC_DATA]: 08:39 Tempo paradas: 00:00 Previsão de saída: [DATE…" at bounding box center [558, 147] width 122 height 49
click at [377, 143] on div "Janela de atendimento Grade de atendimento Capacidade Transportadoras Veículos …" at bounding box center [314, 147] width 629 height 295
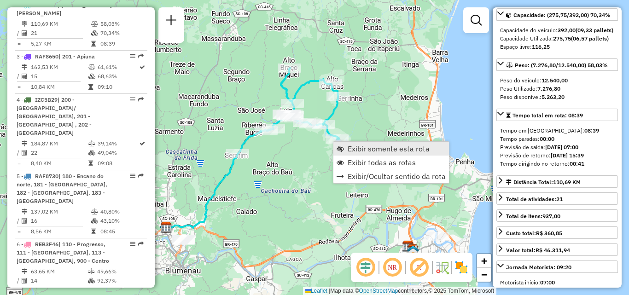
click at [370, 150] on span "Exibir somente esta rota" at bounding box center [389, 148] width 82 height 7
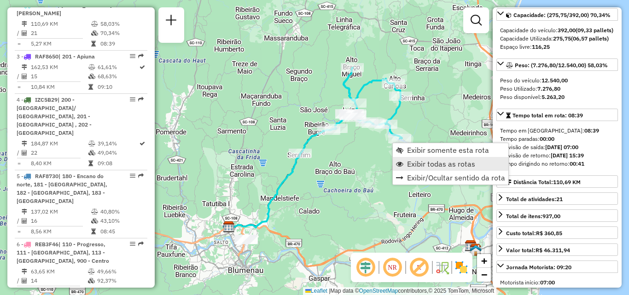
click at [418, 164] on span "Exibir todas as rotas" at bounding box center [441, 163] width 68 height 7
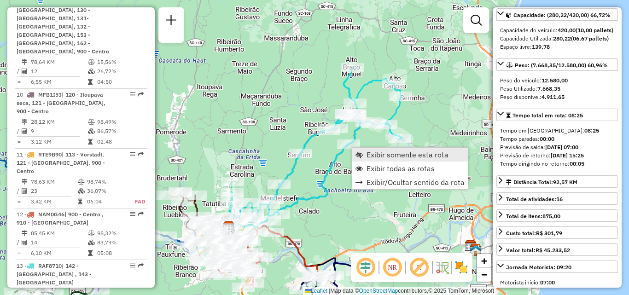
scroll to position [1088, 0]
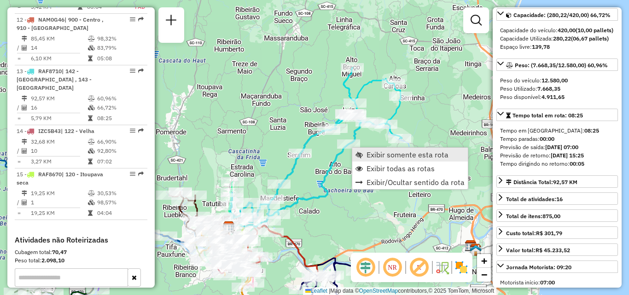
click at [372, 155] on span "Exibir somente esta rota" at bounding box center [408, 154] width 82 height 7
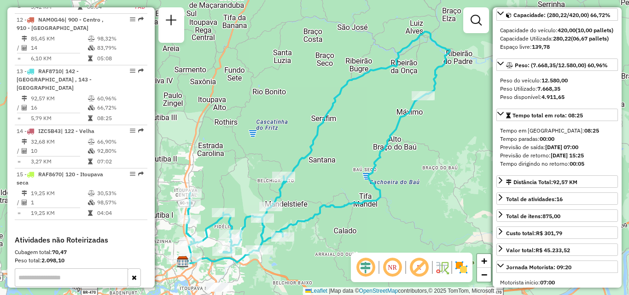
drag, startPoint x: 389, startPoint y: 155, endPoint x: 341, endPoint y: 170, distance: 50.1
click at [341, 170] on div "Janela de atendimento Grade de atendimento Capacidade Transportadoras Veículos …" at bounding box center [314, 147] width 629 height 295
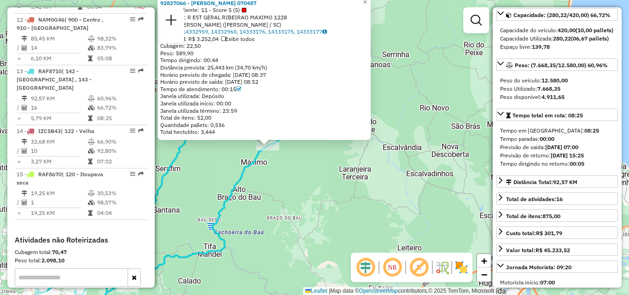
drag, startPoint x: 407, startPoint y: 190, endPoint x: 358, endPoint y: 188, distance: 48.9
click at [358, 188] on div "92827066 - [PERSON_NAME] 070487 Tipo de cliente: 11 - Score 5 (5) Endereço: R E…" at bounding box center [314, 147] width 629 height 295
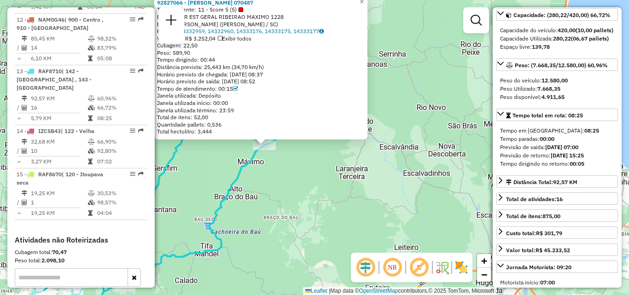
click at [306, 173] on div "92827066 - [PERSON_NAME] 070487 Tipo de cliente: 11 - Score 5 (5) Endereço: R E…" at bounding box center [314, 147] width 629 height 295
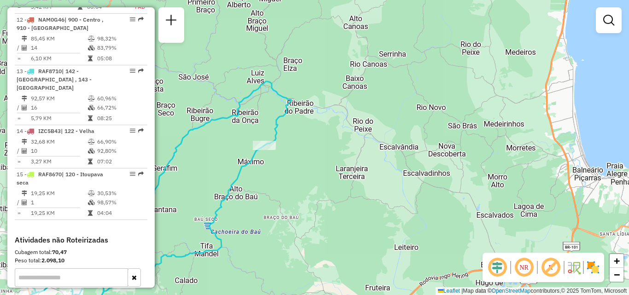
select select "**********"
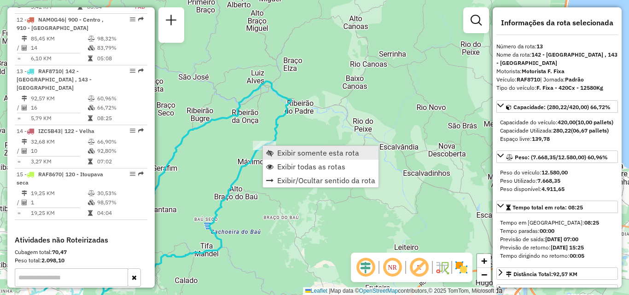
click at [290, 149] on span "Exibir somente esta rota" at bounding box center [318, 152] width 82 height 7
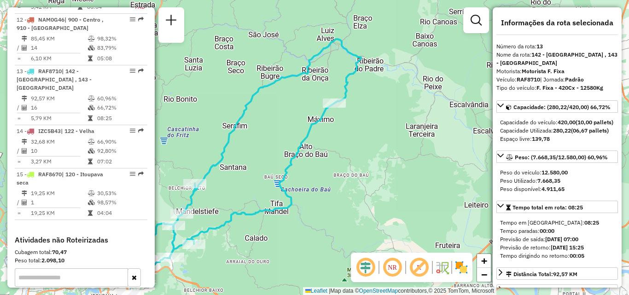
drag, startPoint x: 418, startPoint y: 156, endPoint x: 319, endPoint y: 161, distance: 98.7
click at [302, 168] on div "Janela de atendimento Grade de atendimento Capacidade Transportadoras Veículos …" at bounding box center [314, 147] width 629 height 295
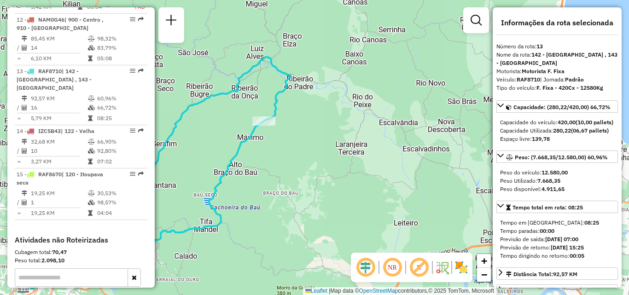
drag, startPoint x: 328, startPoint y: 147, endPoint x: 287, endPoint y: 166, distance: 45.1
click at [290, 166] on div "Janela de atendimento Grade de atendimento Capacidade Transportadoras Veículos …" at bounding box center [314, 147] width 629 height 295
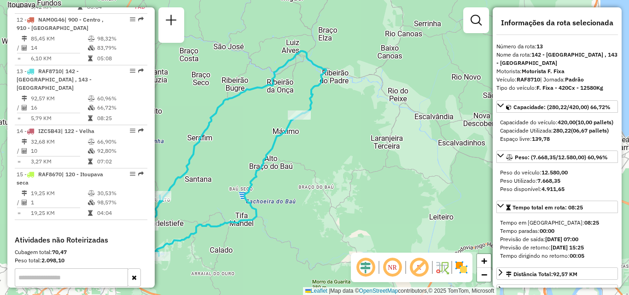
drag, startPoint x: 329, startPoint y: 171, endPoint x: 334, endPoint y: 170, distance: 4.8
click at [334, 170] on div "Janela de atendimento Grade de atendimento Capacidade Transportadoras Veículos …" at bounding box center [314, 147] width 629 height 295
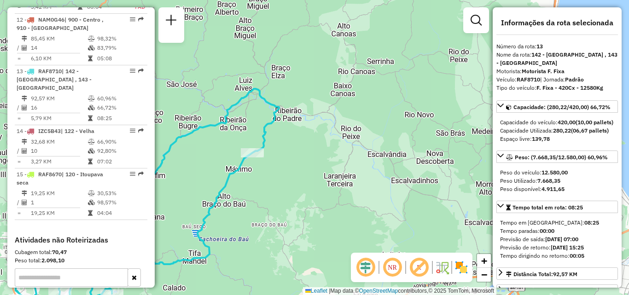
drag, startPoint x: 293, startPoint y: 162, endPoint x: 296, endPoint y: 170, distance: 8.7
click at [292, 172] on div "Janela de atendimento Grade de atendimento Capacidade Transportadoras Veículos …" at bounding box center [314, 147] width 629 height 295
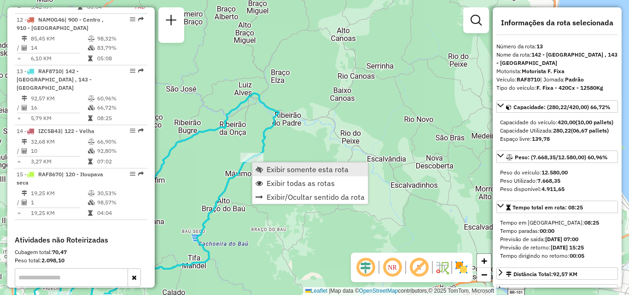
click at [288, 170] on span "Exibir somente esta rota" at bounding box center [308, 169] width 82 height 7
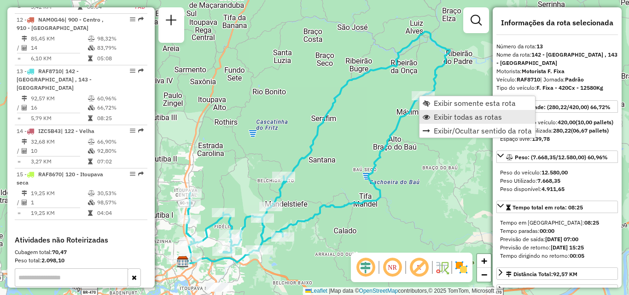
click at [432, 118] on link "Exibir todas as rotas" at bounding box center [478, 117] width 116 height 14
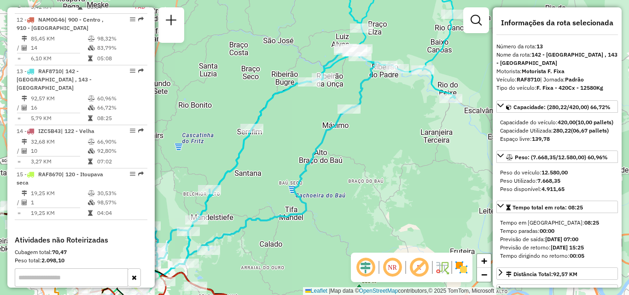
drag, startPoint x: 349, startPoint y: 124, endPoint x: 269, endPoint y: 155, distance: 85.5
click at [271, 153] on div "Janela de atendimento Grade de atendimento Capacidade Transportadoras Veículos …" at bounding box center [314, 147] width 629 height 295
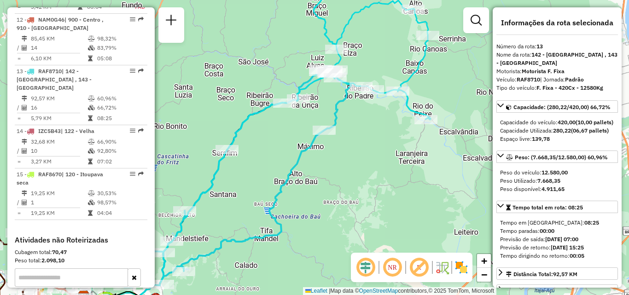
click at [332, 198] on div "Janela de atendimento Grade de atendimento Capacidade Transportadoras Veículos …" at bounding box center [314, 147] width 629 height 295
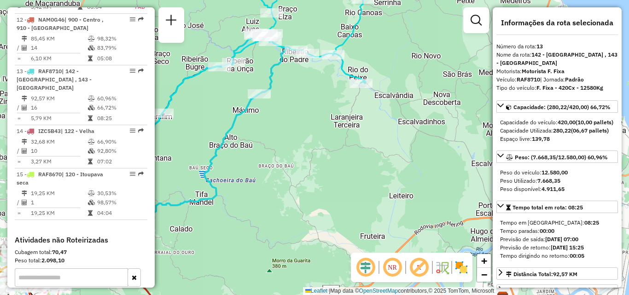
drag, startPoint x: 270, startPoint y: 135, endPoint x: 327, endPoint y: 94, distance: 69.3
click at [319, 99] on div "Rota 13 - Placa RAF8710 92827066 - KELVIN TIRONI 070487 Janela de atendimento G…" at bounding box center [314, 147] width 629 height 295
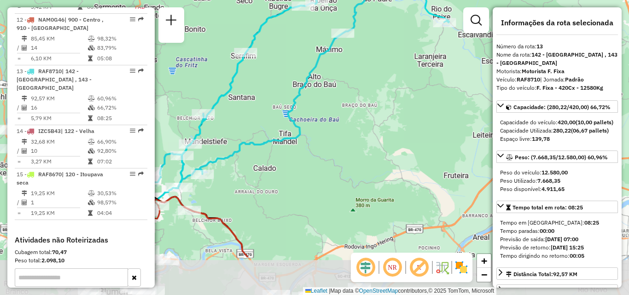
drag, startPoint x: 320, startPoint y: 115, endPoint x: 327, endPoint y: 113, distance: 7.2
click at [327, 113] on icon at bounding box center [234, 83] width 272 height 229
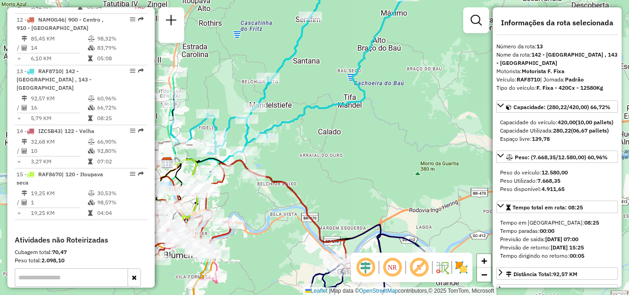
drag, startPoint x: 231, startPoint y: 146, endPoint x: 279, endPoint y: 118, distance: 55.3
click at [278, 118] on icon at bounding box center [299, 55] width 272 height 211
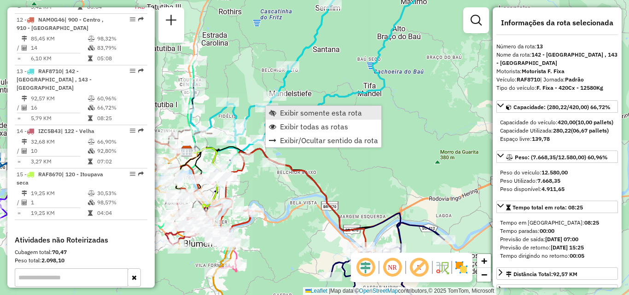
click at [299, 113] on span "Exibir somente esta rota" at bounding box center [321, 112] width 82 height 7
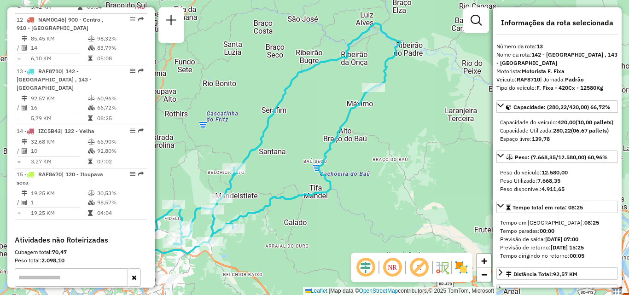
drag, startPoint x: 373, startPoint y: 129, endPoint x: 332, endPoint y: 126, distance: 41.6
click at [332, 126] on div "Janela de atendimento Grade de atendimento Capacidade Transportadoras Veículos …" at bounding box center [314, 147] width 629 height 295
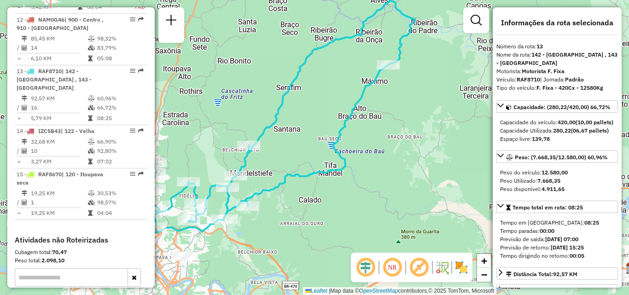
drag, startPoint x: 375, startPoint y: 137, endPoint x: 393, endPoint y: 91, distance: 49.5
click at [384, 127] on div "Janela de atendimento Grade de atendimento Capacidade Transportadoras Veículos …" at bounding box center [314, 147] width 629 height 295
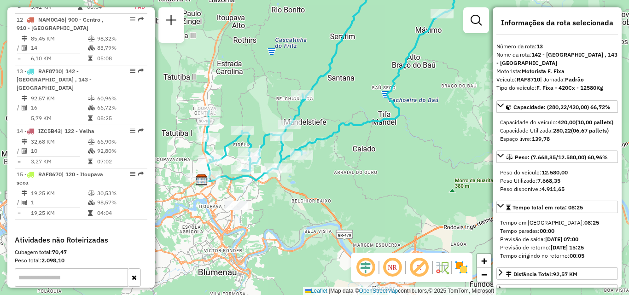
drag, startPoint x: 293, startPoint y: 142, endPoint x: 322, endPoint y: 104, distance: 47.7
click at [314, 112] on div "Rota 13 - Placa RAF8710 92800510 - DORALICE MARIA DE MI Janela de atendimento G…" at bounding box center [314, 147] width 629 height 295
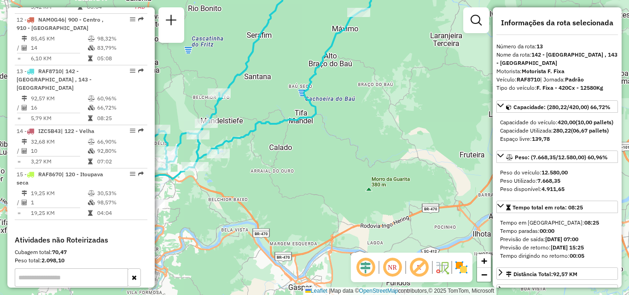
drag, startPoint x: 334, startPoint y: 151, endPoint x: 226, endPoint y: 179, distance: 111.4
click at [224, 188] on div "Janela de atendimento Grade de atendimento Capacidade Transportadoras Veículos …" at bounding box center [314, 147] width 629 height 295
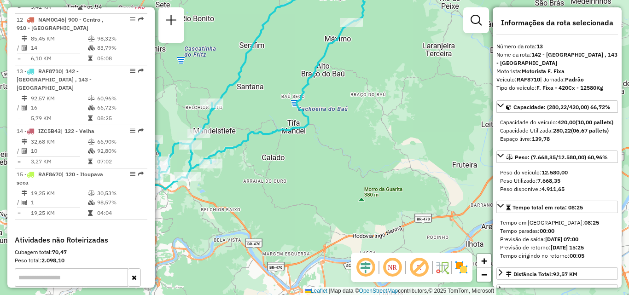
click at [231, 179] on div "Rota 13 - Placa RAF8710 92800468 - PADARIA E MERCEARIA Janela de atendimento Gr…" at bounding box center [314, 147] width 629 height 295
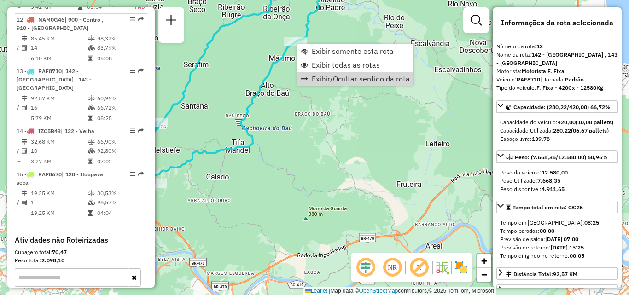
click at [373, 116] on div "Janela de atendimento Grade de atendimento Capacidade Transportadoras Veículos …" at bounding box center [314, 147] width 629 height 295
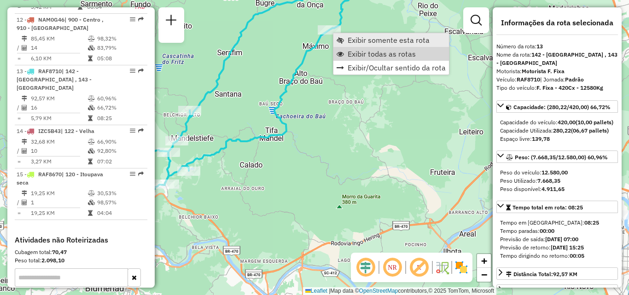
click at [372, 43] on span "Exibir somente esta rota" at bounding box center [389, 39] width 82 height 7
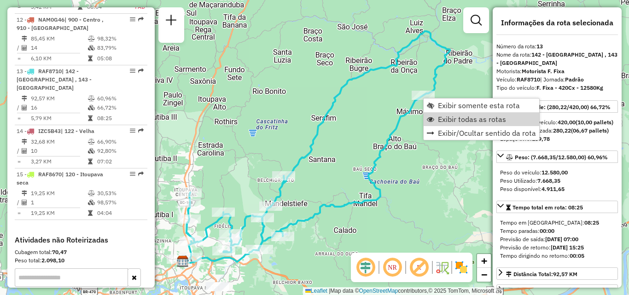
click at [442, 117] on span "Exibir todas as rotas" at bounding box center [472, 119] width 68 height 7
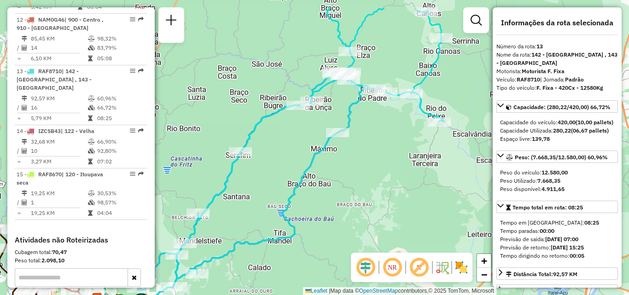
drag, startPoint x: 289, startPoint y: 146, endPoint x: 265, endPoint y: 159, distance: 27.3
click at [265, 162] on div "Janela de atendimento Grade de atendimento Capacidade Transportadoras Veículos …" at bounding box center [314, 147] width 629 height 295
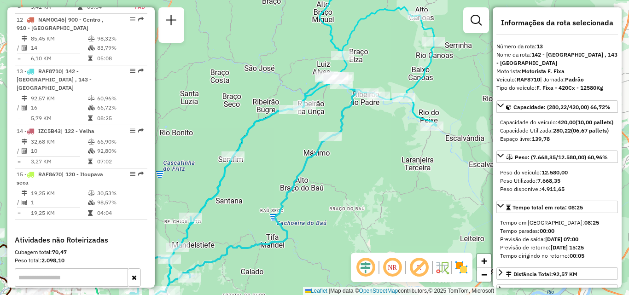
drag, startPoint x: 323, startPoint y: 144, endPoint x: 321, endPoint y: 150, distance: 6.6
click at [321, 149] on div "Janela de atendimento Grade de atendimento Capacidade Transportadoras Veículos …" at bounding box center [314, 147] width 629 height 295
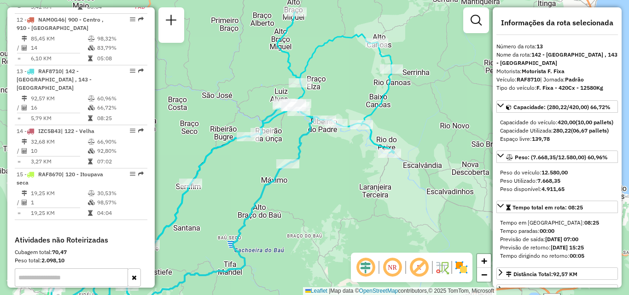
drag, startPoint x: 346, startPoint y: 153, endPoint x: 287, endPoint y: 156, distance: 59.5
click at [287, 156] on div "Janela de atendimento Grade de atendimento Capacidade Transportadoras Veículos …" at bounding box center [314, 147] width 629 height 295
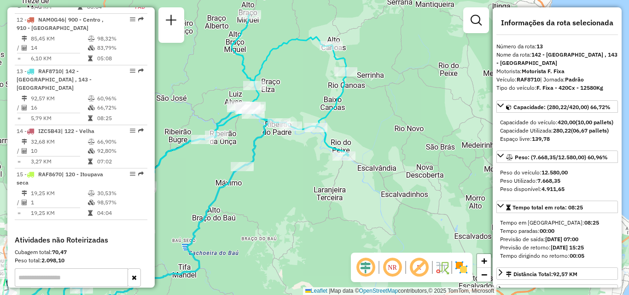
click at [352, 180] on div "Janela de atendimento Grade de atendimento Capacidade Transportadoras Veículos …" at bounding box center [314, 147] width 629 height 295
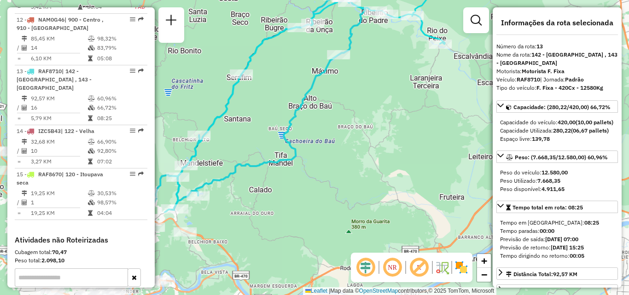
drag, startPoint x: 335, startPoint y: 180, endPoint x: 365, endPoint y: 180, distance: 30.9
click at [364, 180] on div "Janela de atendimento Grade de atendimento Capacidade Transportadoras Veículos …" at bounding box center [314, 147] width 629 height 295
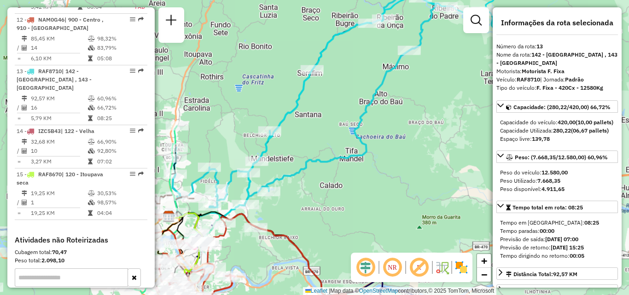
drag, startPoint x: 370, startPoint y: 180, endPoint x: 384, endPoint y: 177, distance: 14.2
click at [384, 177] on div "Janela de atendimento Grade de atendimento Capacidade Transportadoras Veículos …" at bounding box center [314, 147] width 629 height 295
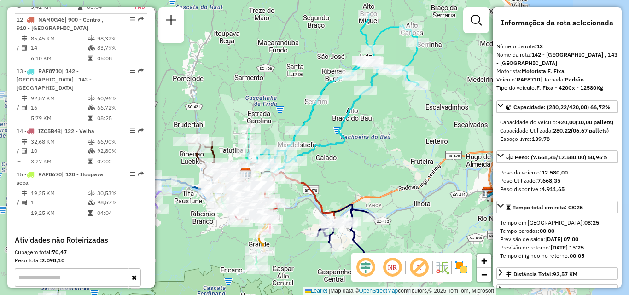
drag, startPoint x: 341, startPoint y: 158, endPoint x: 309, endPoint y: 155, distance: 32.5
click at [309, 155] on div "Janela de atendimento Grade de atendimento Capacidade Transportadoras Veículos …" at bounding box center [314, 147] width 629 height 295
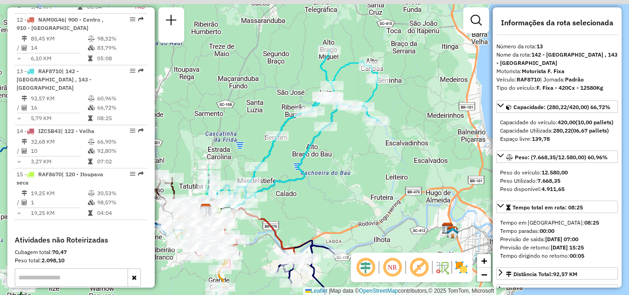
drag, startPoint x: 374, startPoint y: 107, endPoint x: 370, endPoint y: 135, distance: 28.3
click at [370, 135] on div "Janela de atendimento Grade de atendimento Capacidade Transportadoras Veículos …" at bounding box center [314, 147] width 629 height 295
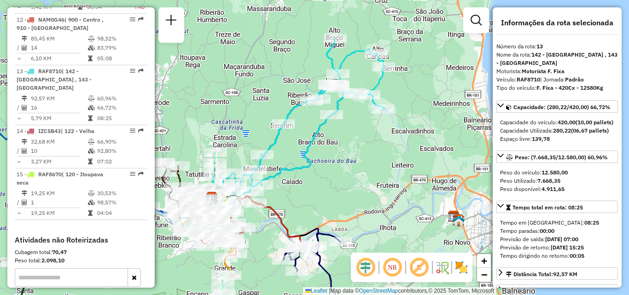
drag, startPoint x: 342, startPoint y: 164, endPoint x: 367, endPoint y: 118, distance: 52.6
click at [364, 124] on div "Janela de atendimento Grade de atendimento Capacidade Transportadoras Veículos …" at bounding box center [314, 147] width 629 height 295
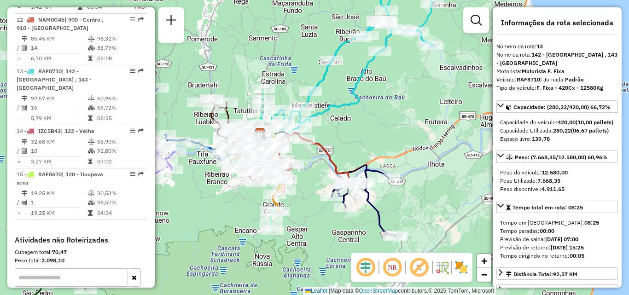
drag, startPoint x: 372, startPoint y: 149, endPoint x: 377, endPoint y: 155, distance: 8.2
click at [376, 155] on div "Janela de atendimento Grade de atendimento Capacidade Transportadoras Veículos …" at bounding box center [314, 147] width 629 height 295
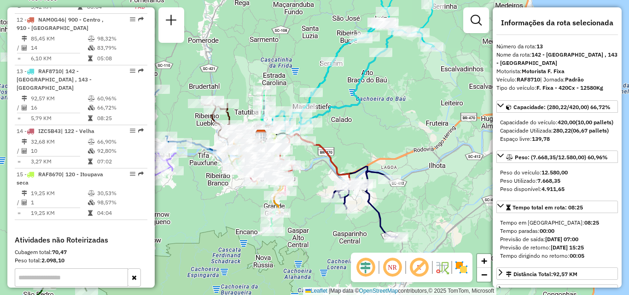
drag, startPoint x: 416, startPoint y: 142, endPoint x: 429, endPoint y: 149, distance: 14.6
click at [428, 149] on div "Janela de atendimento Grade de atendimento Capacidade Transportadoras Veículos …" at bounding box center [314, 147] width 629 height 295
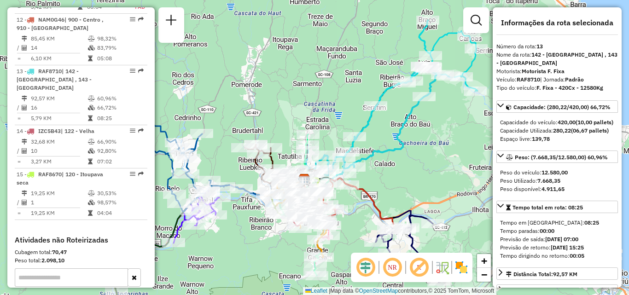
drag, startPoint x: 405, startPoint y: 140, endPoint x: 420, endPoint y: 127, distance: 19.2
click at [420, 127] on icon at bounding box center [370, 122] width 136 height 114
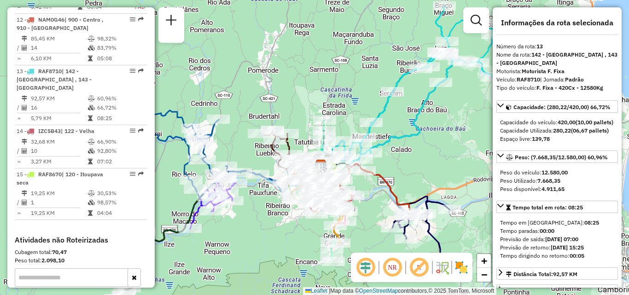
drag, startPoint x: 233, startPoint y: 100, endPoint x: 232, endPoint y: 90, distance: 10.6
click at [232, 94] on div "Rota 13 - Placa RAF8710 92800510 - DORALICE MARIA DE MI Rota 13 - Placa RAF8710…" at bounding box center [314, 147] width 629 height 295
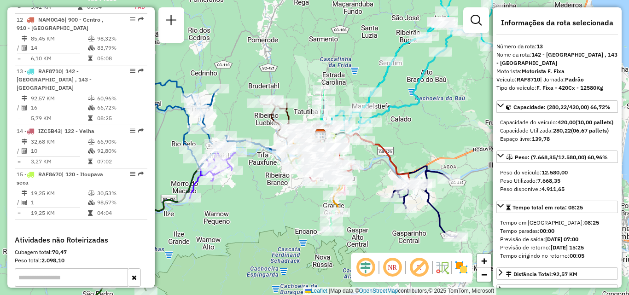
drag, startPoint x: 431, startPoint y: 119, endPoint x: 428, endPoint y: 107, distance: 12.4
click at [430, 109] on div "Janela de atendimento Grade de atendimento Capacidade Transportadoras Veículos …" at bounding box center [314, 147] width 629 height 295
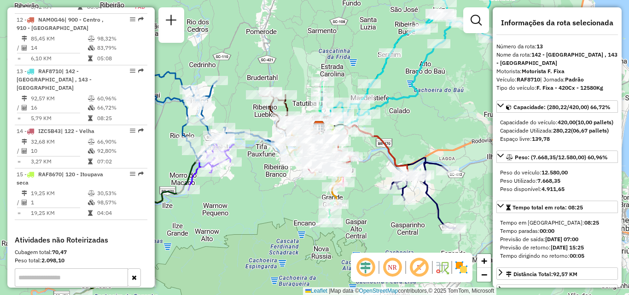
drag, startPoint x: 239, startPoint y: 89, endPoint x: 248, endPoint y: 76, distance: 16.0
click at [247, 76] on div "Janela de atendimento Grade de atendimento Capacidade Transportadoras Veículos …" at bounding box center [314, 147] width 629 height 295
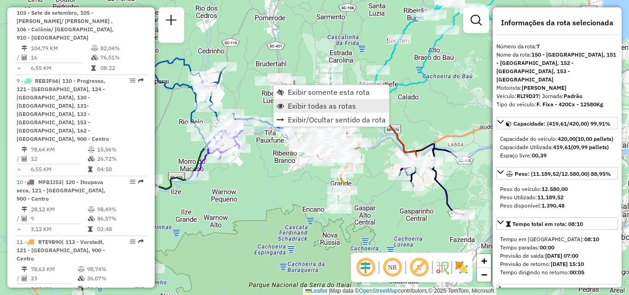
scroll to position [712, 0]
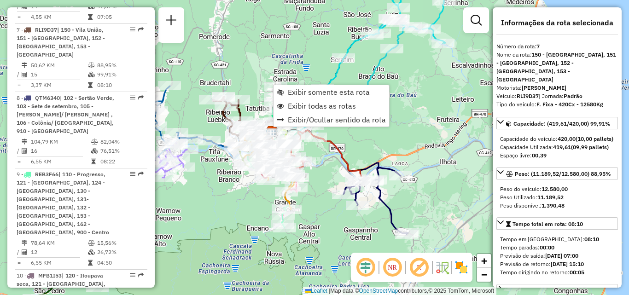
click at [428, 107] on div "Janela de atendimento Grade de atendimento Capacidade Transportadoras Veículos …" at bounding box center [314, 147] width 629 height 295
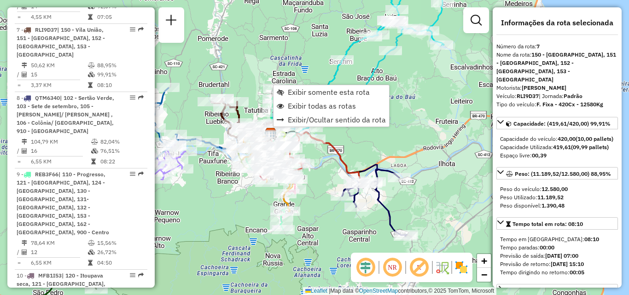
click at [407, 81] on div "Janela de atendimento Grade de atendimento Capacidade Transportadoras Veículos …" at bounding box center [314, 147] width 629 height 295
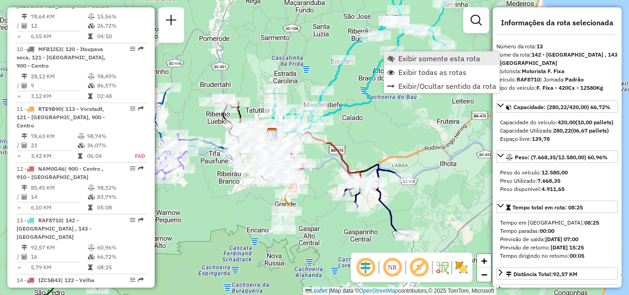
scroll to position [1088, 0]
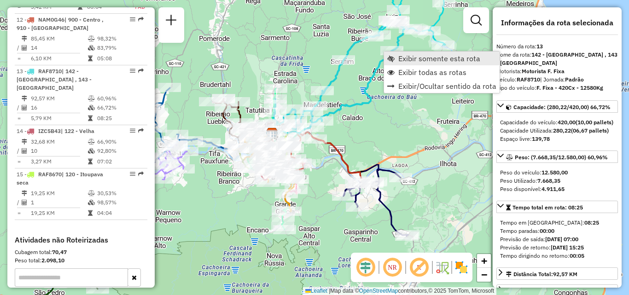
click at [409, 61] on span "Exibir somente esta rota" at bounding box center [440, 58] width 82 height 7
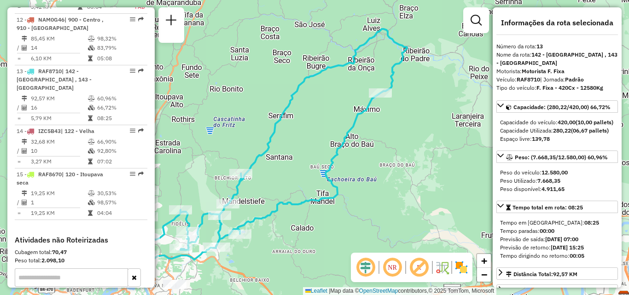
drag, startPoint x: 421, startPoint y: 119, endPoint x: 378, endPoint y: 116, distance: 42.9
click at [378, 116] on div "Janela de atendimento Grade de atendimento Capacidade Transportadoras Veículos …" at bounding box center [314, 147] width 629 height 295
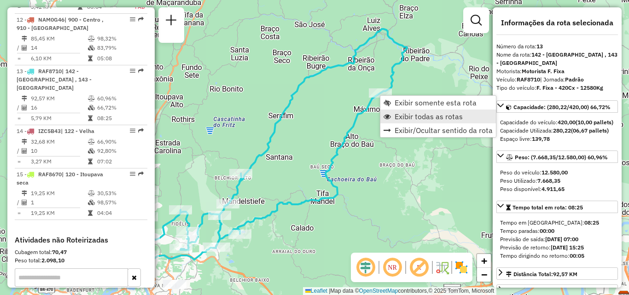
click at [412, 115] on span "Exibir todas as rotas" at bounding box center [429, 116] width 68 height 7
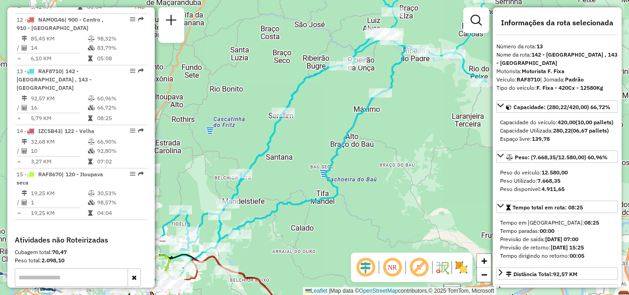
drag, startPoint x: 390, startPoint y: 137, endPoint x: 359, endPoint y: 141, distance: 30.6
click at [359, 141] on div "Janela de atendimento Grade de atendimento Capacidade Transportadoras Veículos …" at bounding box center [314, 147] width 629 height 295
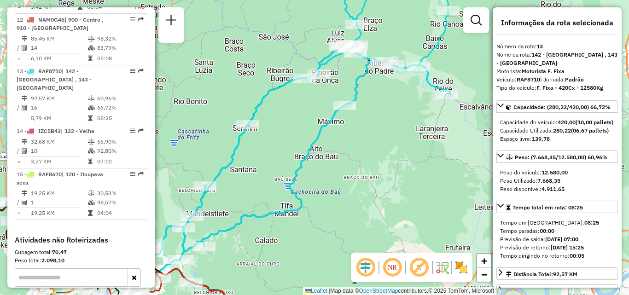
click at [361, 144] on div "Janela de atendimento Grade de atendimento Capacidade Transportadoras Veículos …" at bounding box center [314, 147] width 629 height 295
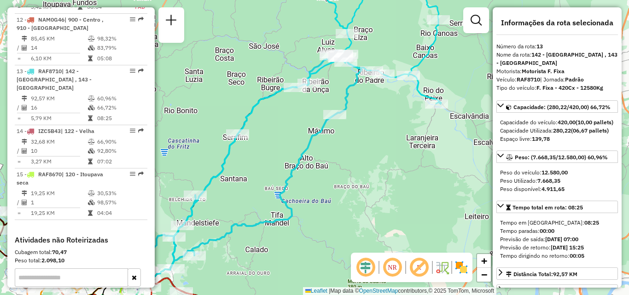
drag, startPoint x: 393, startPoint y: 136, endPoint x: 381, endPoint y: 159, distance: 25.8
click at [379, 156] on div "Janela de atendimento Grade de atendimento Capacidade Transportadoras Veículos …" at bounding box center [314, 147] width 629 height 295
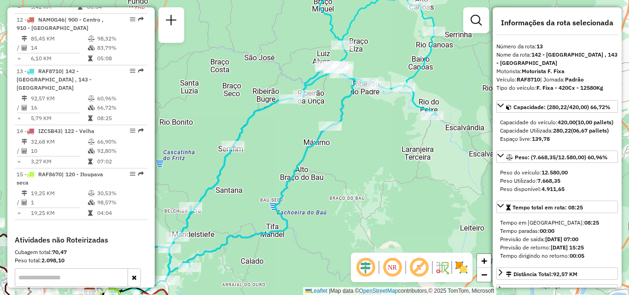
drag, startPoint x: 381, startPoint y: 138, endPoint x: 369, endPoint y: 165, distance: 29.1
click at [369, 165] on div "Janela de atendimento Grade de atendimento Capacidade Transportadoras Veículos …" at bounding box center [314, 147] width 629 height 295
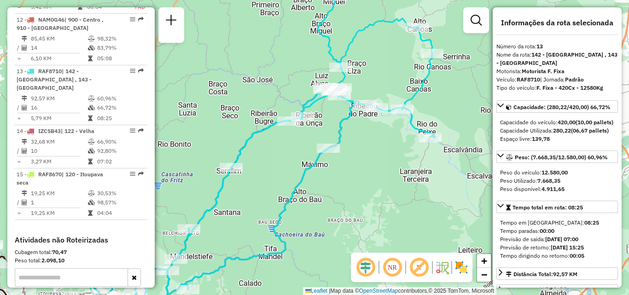
drag, startPoint x: 381, startPoint y: 168, endPoint x: 394, endPoint y: 160, distance: 15.3
click at [394, 160] on div "Janela de atendimento Grade de atendimento Capacidade Transportadoras Veículos …" at bounding box center [314, 147] width 629 height 295
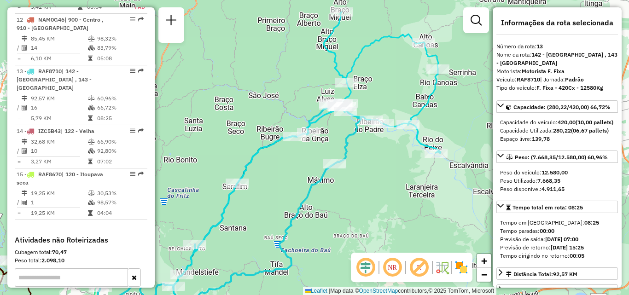
click at [398, 169] on div "Janela de atendimento Grade de atendimento Capacidade Transportadoras Veículos …" at bounding box center [314, 147] width 629 height 295
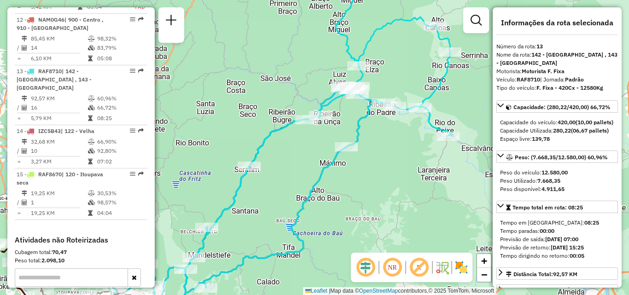
drag, startPoint x: 419, startPoint y: 194, endPoint x: 436, endPoint y: 162, distance: 36.3
click at [437, 164] on div "Janela de atendimento Grade de atendimento Capacidade Transportadoras Veículos …" at bounding box center [314, 147] width 629 height 295
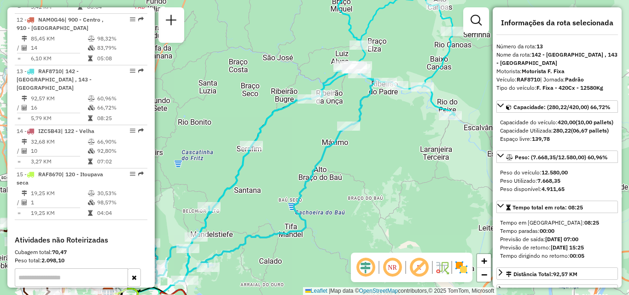
drag, startPoint x: 381, startPoint y: 131, endPoint x: 349, endPoint y: 116, distance: 35.2
click at [349, 116] on div "Janela de atendimento Grade de atendimento Capacidade Transportadoras Veículos …" at bounding box center [314, 147] width 629 height 295
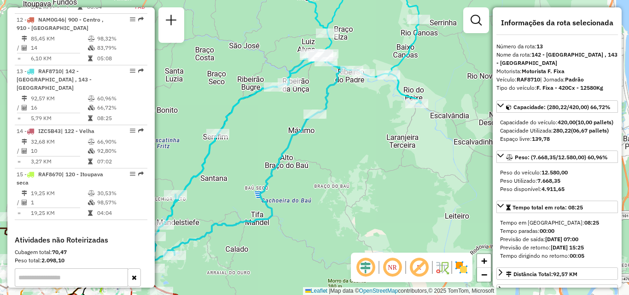
click at [355, 139] on div "Janela de atendimento Grade de atendimento Capacidade Transportadoras Veículos …" at bounding box center [314, 147] width 629 height 295
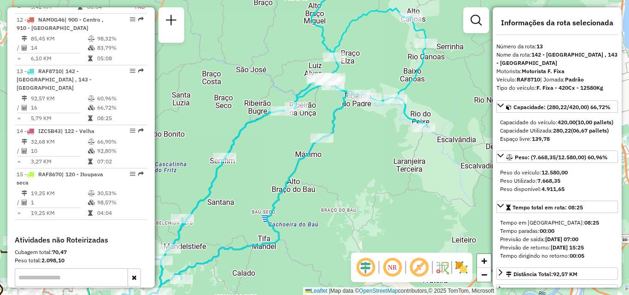
drag, startPoint x: 378, startPoint y: 188, endPoint x: 404, endPoint y: 188, distance: 25.8
click at [404, 188] on div "Janela de atendimento Grade de atendimento Capacidade Transportadoras Veículos …" at bounding box center [314, 147] width 629 height 295
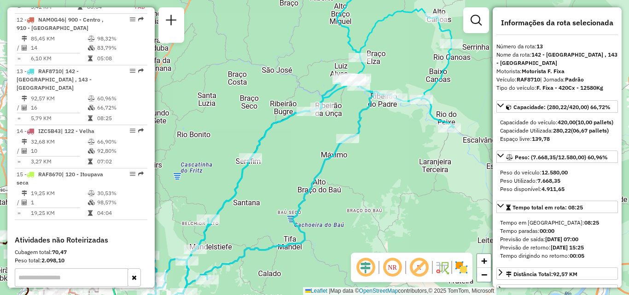
click at [383, 176] on div "Janela de atendimento Grade de atendimento Capacidade Transportadoras Veículos …" at bounding box center [314, 147] width 629 height 295
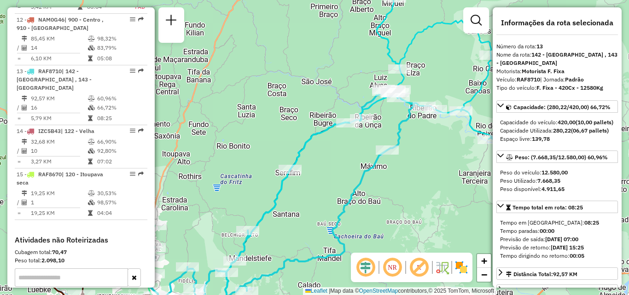
drag, startPoint x: 425, startPoint y: 191, endPoint x: 444, endPoint y: 187, distance: 19.4
click at [450, 188] on div "Janela de atendimento Grade de atendimento Capacidade Transportadoras Veículos …" at bounding box center [314, 147] width 629 height 295
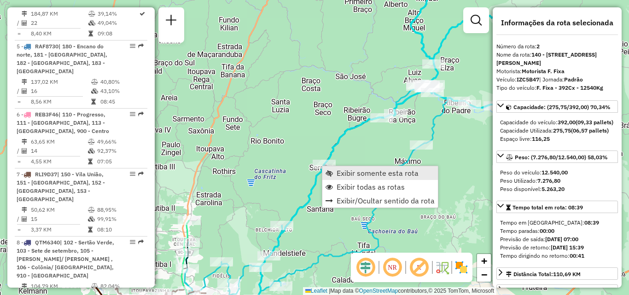
scroll to position [438, 0]
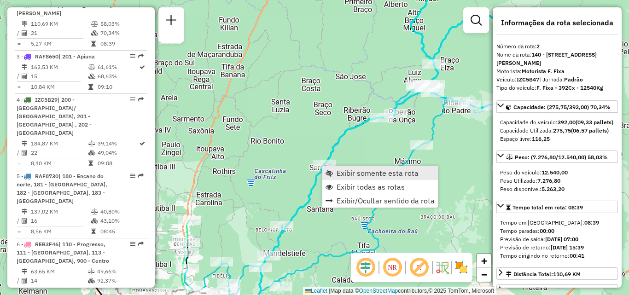
click at [364, 172] on span "Exibir somente esta rota" at bounding box center [378, 173] width 82 height 7
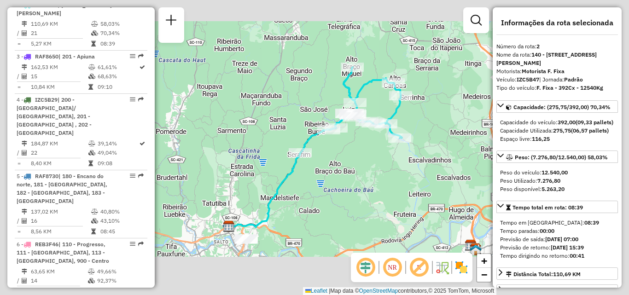
drag, startPoint x: 348, startPoint y: 192, endPoint x: 407, endPoint y: 165, distance: 64.3
click at [407, 165] on div "Janela de atendimento Grade de atendimento Capacidade Transportadoras Veículos …" at bounding box center [314, 147] width 629 height 295
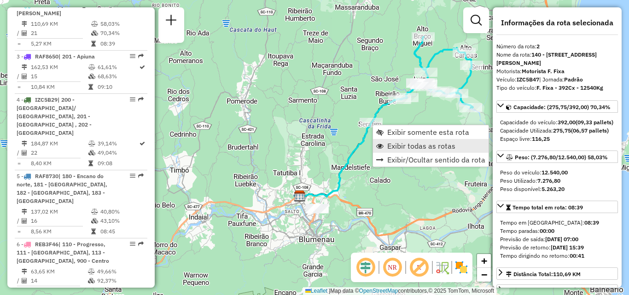
click at [390, 150] on span "Exibir todas as rotas" at bounding box center [421, 145] width 68 height 7
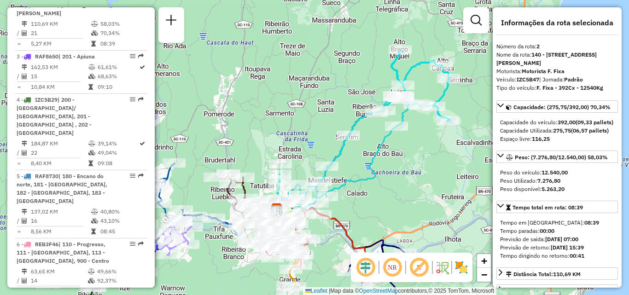
drag, startPoint x: 392, startPoint y: 154, endPoint x: 386, endPoint y: 166, distance: 13.6
click at [375, 166] on icon at bounding box center [343, 151] width 136 height 114
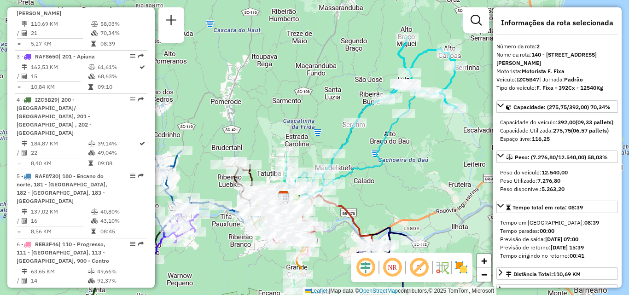
drag, startPoint x: 442, startPoint y: 141, endPoint x: 445, endPoint y: 132, distance: 8.7
click at [445, 132] on div "Janela de atendimento Grade de atendimento Capacidade Transportadoras Veículos …" at bounding box center [314, 147] width 629 height 295
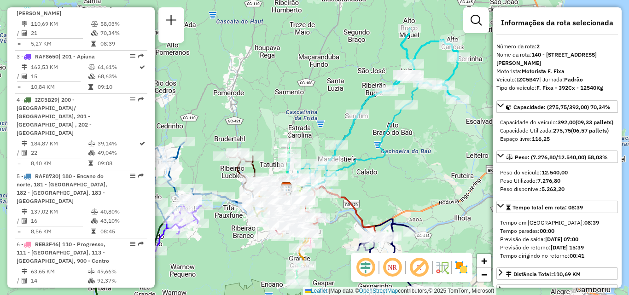
drag, startPoint x: 420, startPoint y: 124, endPoint x: 402, endPoint y: 125, distance: 18.0
click at [420, 123] on div "Janela de atendimento Grade de atendimento Capacidade Transportadoras Veículos …" at bounding box center [314, 147] width 629 height 295
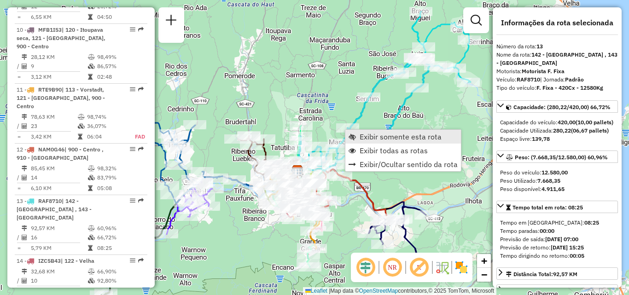
scroll to position [1088, 0]
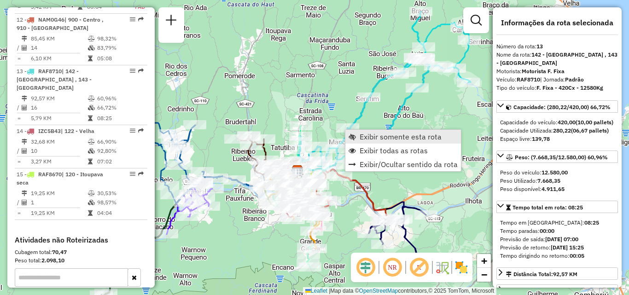
click at [376, 135] on span "Exibir somente esta rota" at bounding box center [401, 136] width 82 height 7
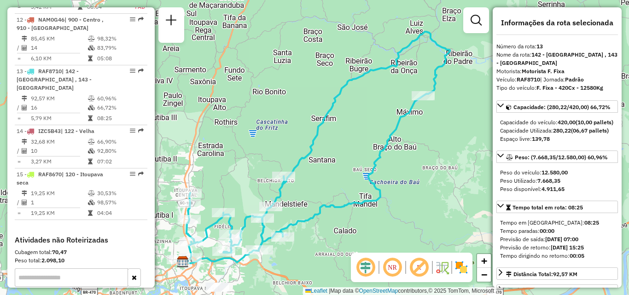
drag, startPoint x: 375, startPoint y: 139, endPoint x: 393, endPoint y: 124, distance: 23.6
click at [405, 120] on div "Janela de atendimento Grade de atendimento Capacidade Transportadoras Veículos …" at bounding box center [314, 147] width 629 height 295
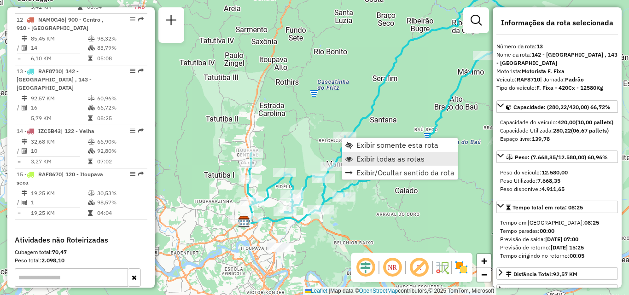
click at [367, 158] on span "Exibir todas as rotas" at bounding box center [391, 158] width 68 height 7
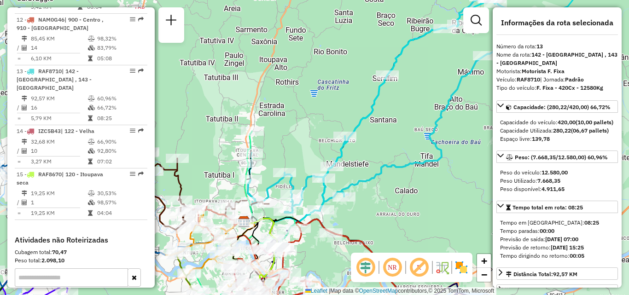
click at [358, 88] on div "Janela de atendimento Grade de atendimento Capacidade Transportadoras Veículos …" at bounding box center [314, 147] width 629 height 295
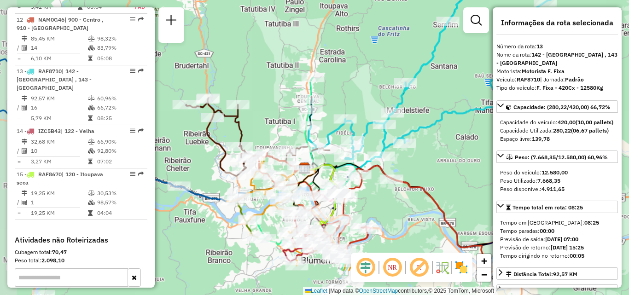
click at [364, 79] on div "Janela de atendimento Grade de atendimento Capacidade Transportadoras Veículos …" at bounding box center [314, 147] width 629 height 295
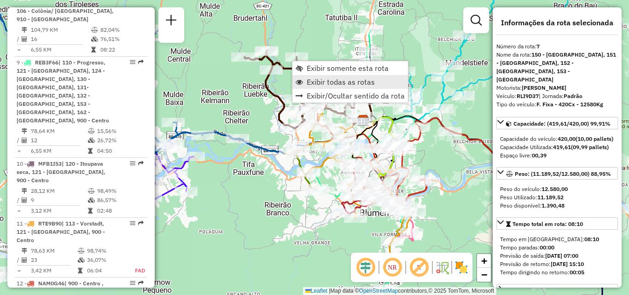
scroll to position [712, 0]
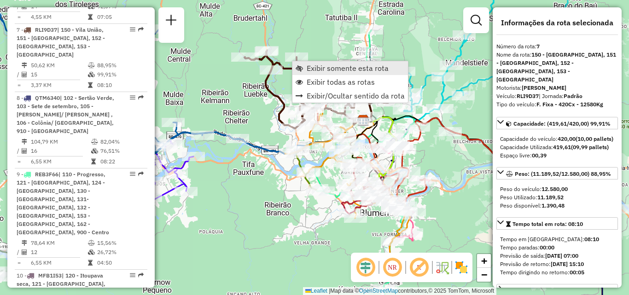
click at [322, 70] on span "Exibir somente esta rota" at bounding box center [348, 68] width 82 height 7
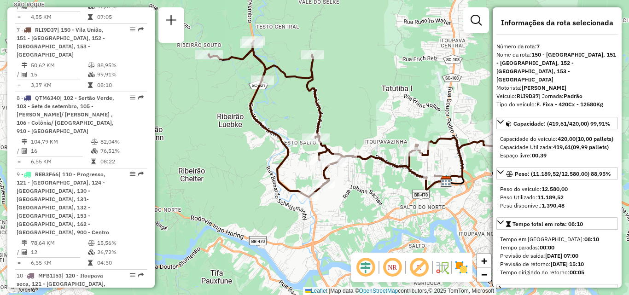
drag, startPoint x: 333, startPoint y: 126, endPoint x: 370, endPoint y: 98, distance: 46.4
click at [370, 98] on div "Janela de atendimento Grade de atendimento Capacidade Transportadoras Veículos …" at bounding box center [314, 147] width 629 height 295
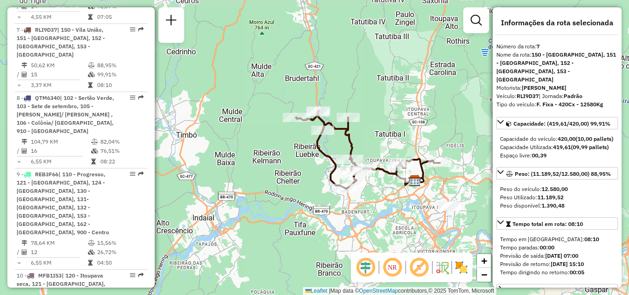
click at [393, 153] on div "Janela de atendimento Grade de atendimento Capacidade Transportadoras Veículos …" at bounding box center [314, 147] width 629 height 295
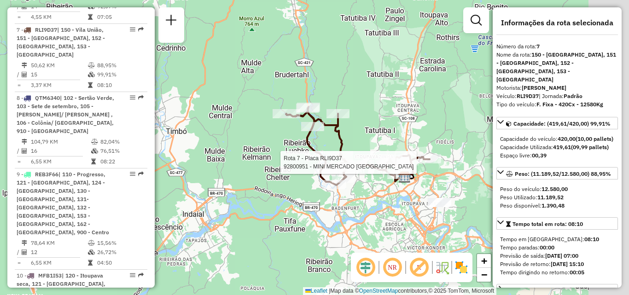
drag, startPoint x: 392, startPoint y: 194, endPoint x: 357, endPoint y: 193, distance: 35.0
click at [352, 194] on div "Rota 7 - Placa RLI9D37 92800951 - MINI MERCADO UCRANIA Janela de atendimento Gr…" at bounding box center [314, 147] width 629 height 295
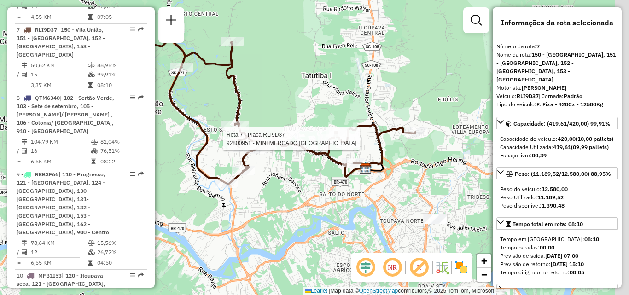
drag, startPoint x: 469, startPoint y: 185, endPoint x: 428, endPoint y: 185, distance: 41.0
click at [428, 185] on div "Rota 7 - Placa RLI9D37 92800951 - MINI MERCADO UCRANIA Janela de atendimento Gr…" at bounding box center [314, 147] width 629 height 295
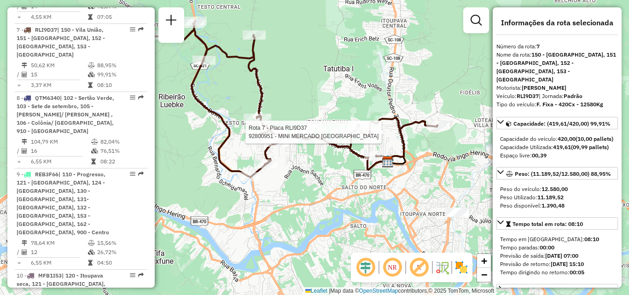
click at [427, 157] on div "Rota 7 - Placa RLI9D37 92800951 - MINI MERCADO UCRANIA Janela de atendimento Gr…" at bounding box center [314, 147] width 629 height 295
drag, startPoint x: 417, startPoint y: 134, endPoint x: 440, endPoint y: 135, distance: 23.6
click at [440, 135] on div "Rota 7 - Placa RLI9D37 92800951 - MINI MERCADO UCRANIA Janela de atendimento Gr…" at bounding box center [314, 147] width 629 height 295
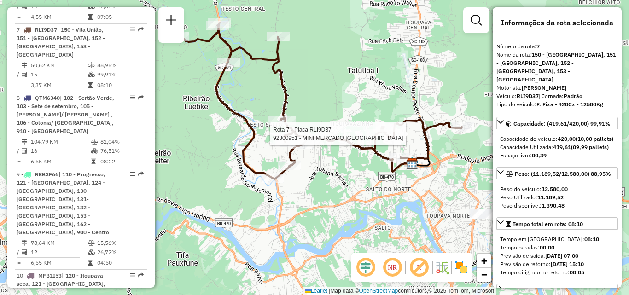
drag, startPoint x: 429, startPoint y: 139, endPoint x: 414, endPoint y: 140, distance: 15.7
click at [402, 142] on icon at bounding box center [319, 101] width 288 height 157
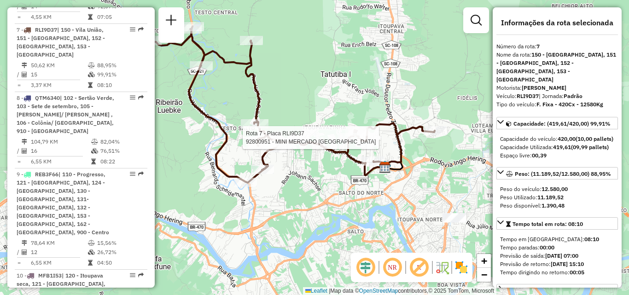
drag, startPoint x: 399, startPoint y: 170, endPoint x: 387, endPoint y: 174, distance: 12.7
click at [388, 174] on div "Rota 7 - Placa RLI9D37 92800951 - MINI MERCADO UCRANIA Janela de atendimento Gr…" at bounding box center [314, 147] width 629 height 295
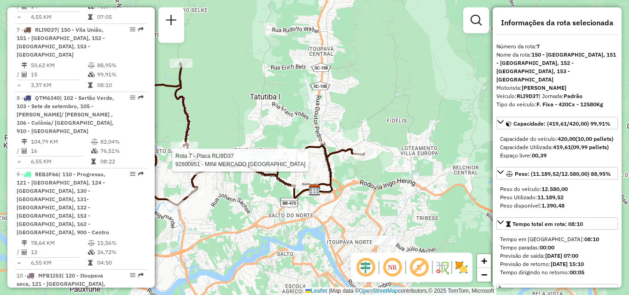
drag, startPoint x: 391, startPoint y: 177, endPoint x: 364, endPoint y: 185, distance: 28.3
click at [364, 186] on div "Rota 7 - Placa RLI9D37 92800951 - MINI MERCADO UCRANIA Janela de atendimento Gr…" at bounding box center [314, 147] width 629 height 295
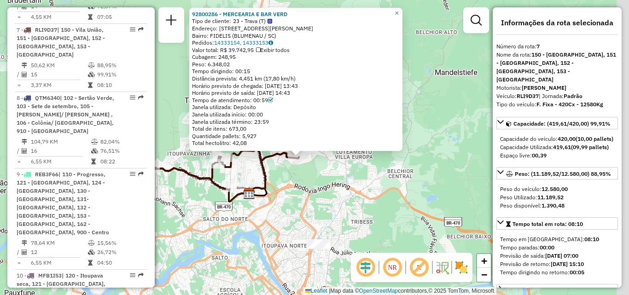
drag, startPoint x: 377, startPoint y: 165, endPoint x: 357, endPoint y: 176, distance: 23.3
click at [358, 176] on div "92800286 - MERCEARIA E BAR VERD Tipo de cliente: 23 - Trava (T) Endereço: R [PE…" at bounding box center [314, 147] width 629 height 295
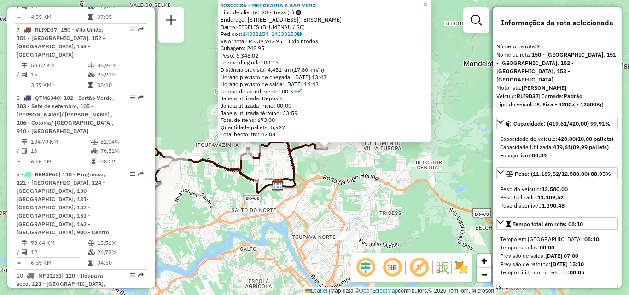
click at [392, 164] on div "92800286 - MERCEARIA E BAR VERD Tipo de cliente: 23 - Trava (T) Endereço: R [PE…" at bounding box center [314, 147] width 629 height 295
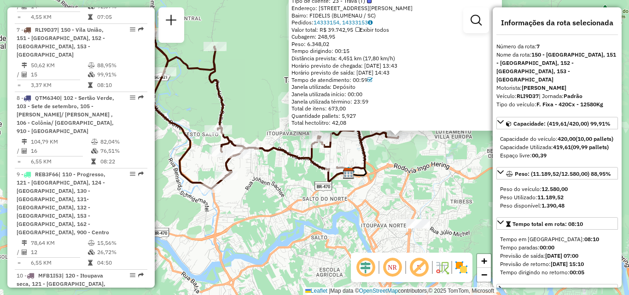
click at [429, 165] on div "92800286 - MERCEARIA E BAR VERD Tipo de cliente: 23 - Trava (T) Endereço: R [PE…" at bounding box center [314, 147] width 629 height 295
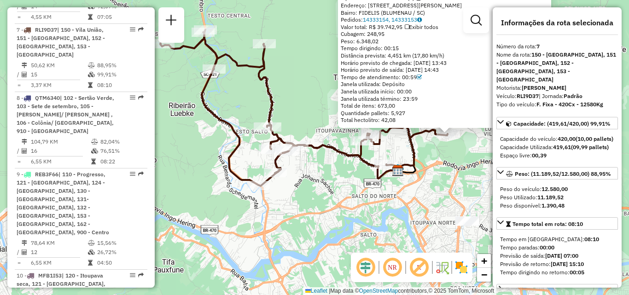
drag, startPoint x: 357, startPoint y: 178, endPoint x: 394, endPoint y: 177, distance: 37.8
click at [394, 177] on div "92800286 - MERCEARIA E BAR VERD Tipo de cliente: 23 - Trava (T) Endereço: R [PE…" at bounding box center [314, 147] width 629 height 295
drag, startPoint x: 347, startPoint y: 174, endPoint x: 333, endPoint y: 165, distance: 17.0
click at [333, 166] on div "Rota 7 - Placa RLI9D37 92800951 - MINI MERCADO UCRANIA 92800286 - MERCEARIA E B…" at bounding box center [314, 147] width 629 height 295
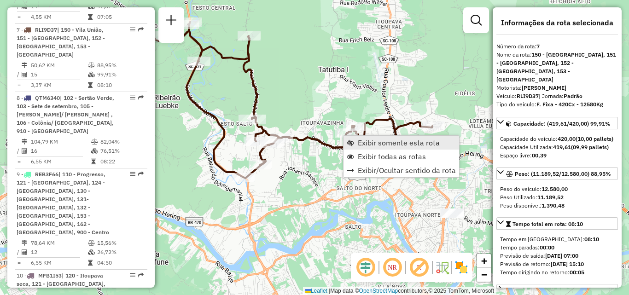
click at [374, 145] on span "Exibir somente esta rota" at bounding box center [399, 142] width 82 height 7
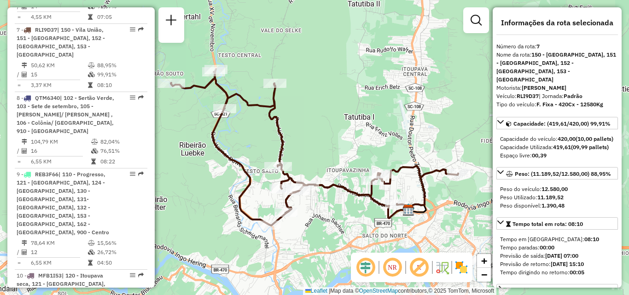
drag, startPoint x: 341, startPoint y: 153, endPoint x: 304, endPoint y: 112, distance: 55.8
click at [305, 113] on div "Janela de atendimento Grade de atendimento Capacidade Transportadoras Veículos …" at bounding box center [314, 147] width 629 height 295
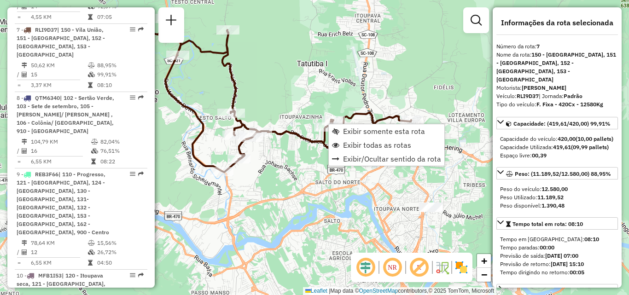
drag, startPoint x: 250, startPoint y: 194, endPoint x: 340, endPoint y: 169, distance: 94.1
click at [343, 171] on div "Janela de atendimento Grade de atendimento Capacidade Transportadoras Veículos …" at bounding box center [314, 147] width 629 height 295
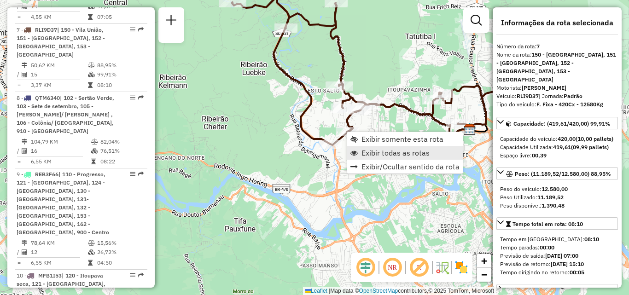
click at [369, 157] on span "Exibir todas as rotas" at bounding box center [396, 152] width 68 height 7
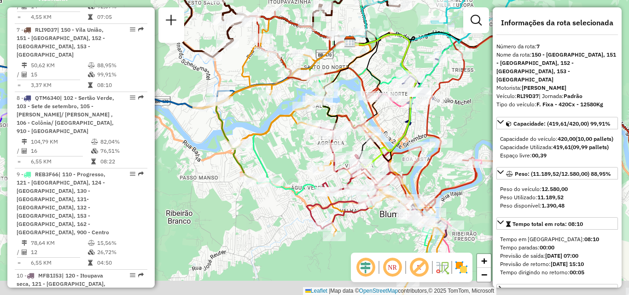
click at [354, 132] on icon at bounding box center [465, 119] width 435 height 214
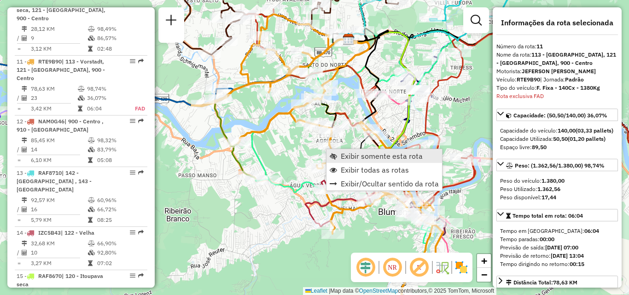
click at [352, 150] on link "Exibir somente esta rota" at bounding box center [385, 156] width 116 height 14
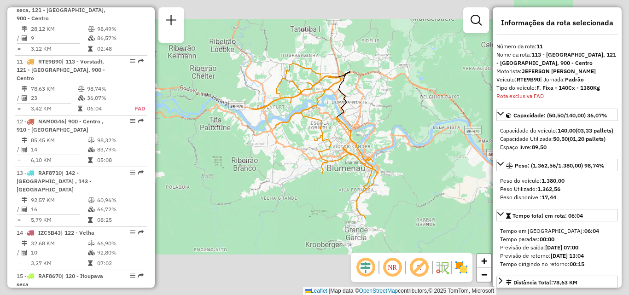
scroll to position [985, 0]
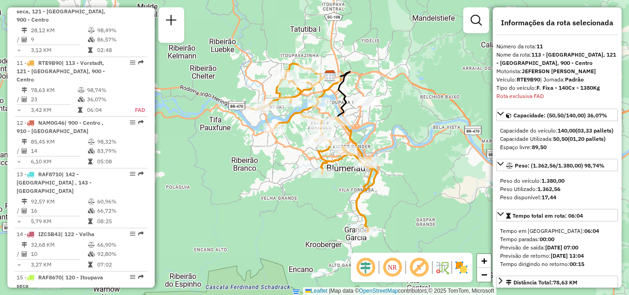
click at [294, 202] on div "Rota 11 - Placa RTE9B90 92801981 - RESTAURANTE MOINHO E Janela de atendimento G…" at bounding box center [314, 147] width 629 height 295
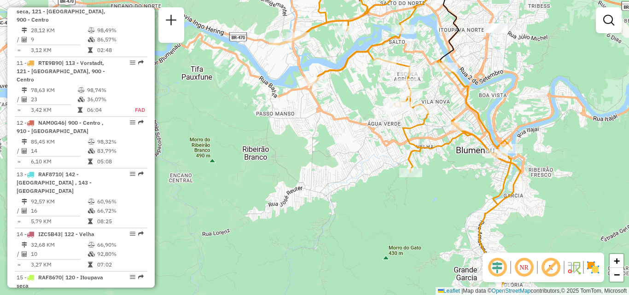
click at [347, 144] on div "Janela de atendimento Grade de atendimento Capacidade Transportadoras Veículos …" at bounding box center [314, 147] width 629 height 295
drag, startPoint x: 316, startPoint y: 145, endPoint x: 329, endPoint y: 169, distance: 26.8
click at [329, 169] on div "Janela de atendimento Grade de atendimento Capacidade Transportadoras Veículos …" at bounding box center [314, 147] width 629 height 295
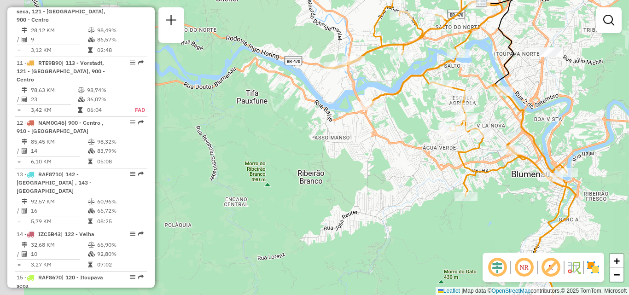
drag, startPoint x: 394, startPoint y: 153, endPoint x: 433, endPoint y: 150, distance: 38.3
click at [433, 150] on div "Janela de atendimento Grade de atendimento Capacidade Transportadoras Veículos …" at bounding box center [314, 147] width 629 height 295
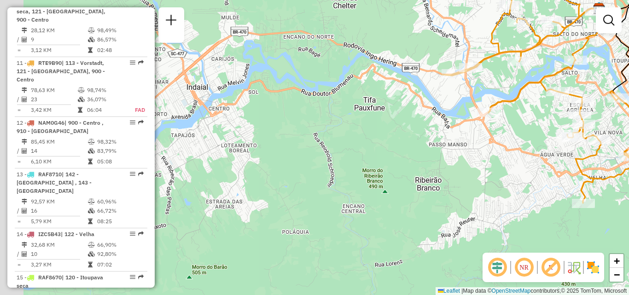
drag, startPoint x: 409, startPoint y: 157, endPoint x: 424, endPoint y: 163, distance: 16.6
click at [429, 163] on div "Janela de atendimento Grade de atendimento Capacidade Transportadoras Veículos …" at bounding box center [314, 147] width 629 height 295
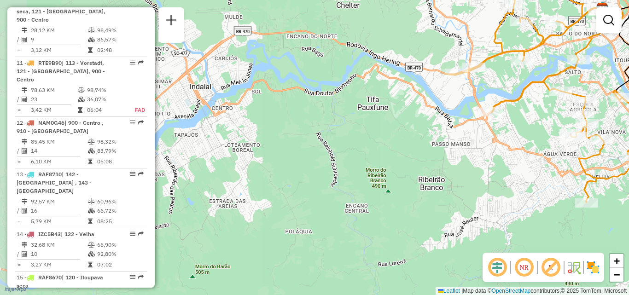
drag, startPoint x: 360, startPoint y: 153, endPoint x: 387, endPoint y: 122, distance: 40.9
click at [389, 118] on div "Janela de atendimento Grade de atendimento Capacidade Transportadoras Veículos …" at bounding box center [314, 147] width 629 height 295
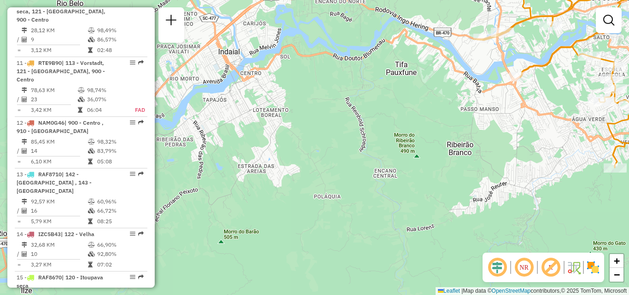
drag, startPoint x: 487, startPoint y: 131, endPoint x: 504, endPoint y: 139, distance: 19.2
click at [504, 139] on div "Janela de atendimento Grade de atendimento Capacidade Transportadoras Veículos …" at bounding box center [314, 147] width 629 height 295
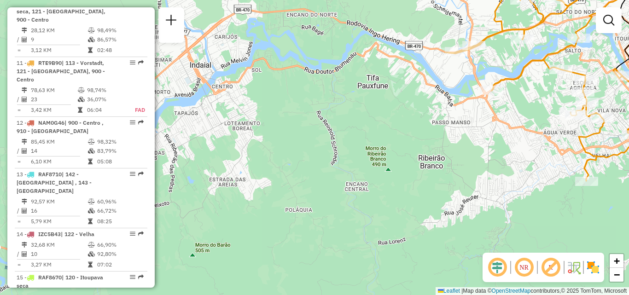
drag, startPoint x: 363, startPoint y: 182, endPoint x: 304, endPoint y: 183, distance: 59.4
click at [298, 189] on div "Janela de atendimento Grade de atendimento Capacidade Transportadoras Veículos …" at bounding box center [314, 147] width 629 height 295
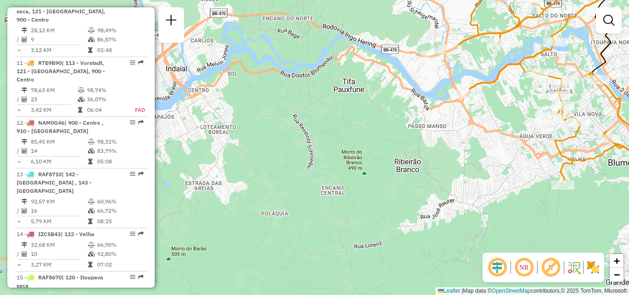
drag, startPoint x: 450, startPoint y: 120, endPoint x: 400, endPoint y: 147, distance: 56.9
click at [399, 153] on div "Janela de atendimento Grade de atendimento Capacidade Transportadoras Veículos …" at bounding box center [314, 147] width 629 height 295
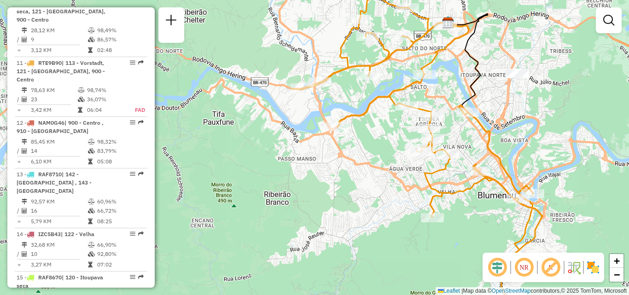
drag, startPoint x: 455, startPoint y: 200, endPoint x: 371, endPoint y: 200, distance: 84.3
click at [372, 202] on div "Janela de atendimento Grade de atendimento Capacidade Transportadoras Veículos …" at bounding box center [314, 147] width 629 height 295
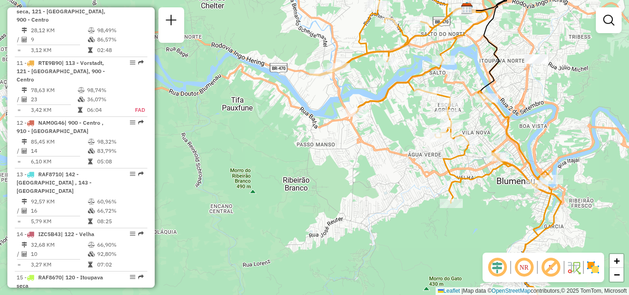
drag, startPoint x: 329, startPoint y: 188, endPoint x: 383, endPoint y: 157, distance: 62.0
click at [368, 164] on div "Janela de atendimento Grade de atendimento Capacidade Transportadoras Veículos …" at bounding box center [314, 147] width 629 height 295
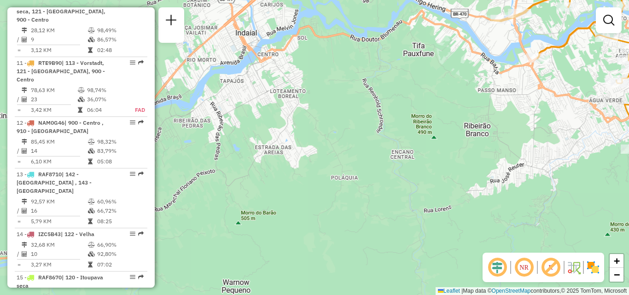
drag, startPoint x: 327, startPoint y: 147, endPoint x: 370, endPoint y: 164, distance: 45.5
click at [370, 164] on div "Janela de atendimento Grade de atendimento Capacidade Transportadoras Veículos …" at bounding box center [314, 147] width 629 height 295
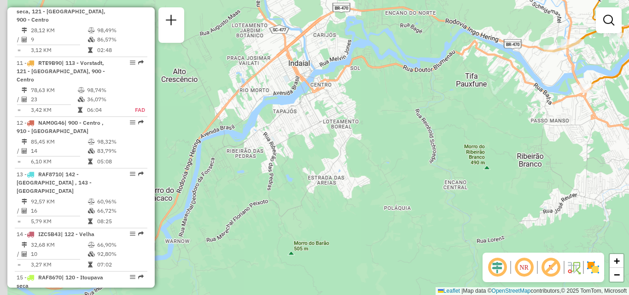
drag, startPoint x: 314, startPoint y: 118, endPoint x: 361, endPoint y: 147, distance: 55.0
click at [361, 147] on div "Janela de atendimento Grade de atendimento Capacidade Transportadoras Veículos …" at bounding box center [314, 147] width 629 height 295
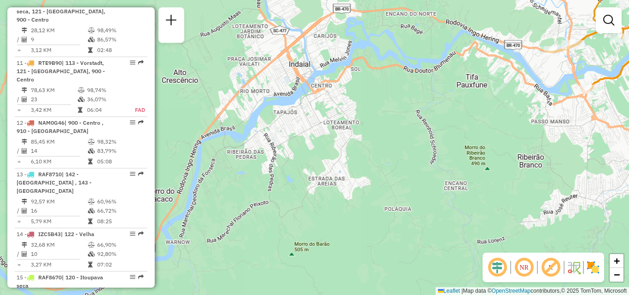
drag, startPoint x: 311, startPoint y: 153, endPoint x: 338, endPoint y: 123, distance: 39.8
click at [337, 125] on div "Janela de atendimento Grade de atendimento Capacidade Transportadoras Veículos …" at bounding box center [314, 147] width 629 height 295
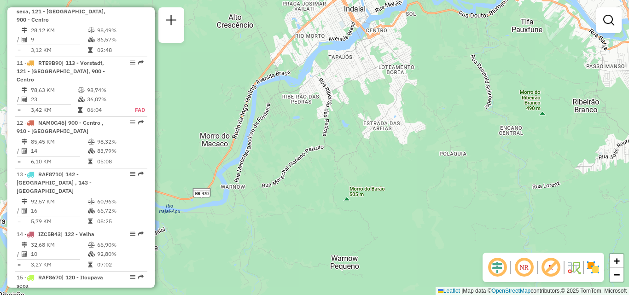
drag, startPoint x: 358, startPoint y: 171, endPoint x: 394, endPoint y: 147, distance: 44.2
click at [392, 149] on div "Janela de atendimento Grade de atendimento Capacidade Transportadoras Veículos …" at bounding box center [314, 147] width 629 height 295
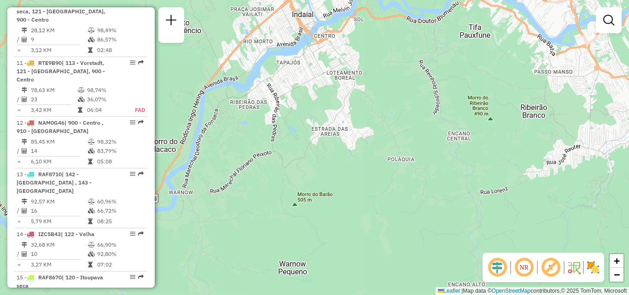
drag, startPoint x: 287, startPoint y: 170, endPoint x: 205, endPoint y: 211, distance: 91.3
click at [205, 211] on div "Janela de atendimento Grade de atendimento Capacidade Transportadoras Veículos …" at bounding box center [314, 147] width 629 height 295
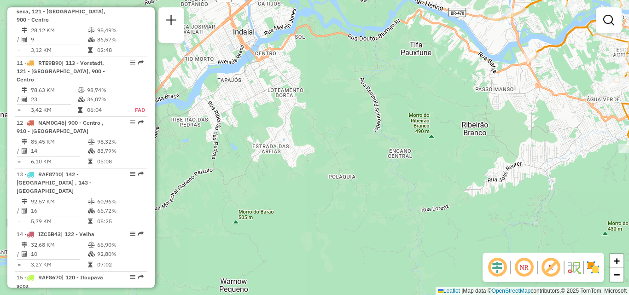
drag, startPoint x: 329, startPoint y: 181, endPoint x: 235, endPoint y: 228, distance: 104.9
click at [235, 228] on div "Janela de atendimento Grade de atendimento Capacidade Transportadoras Veículos …" at bounding box center [314, 147] width 629 height 295
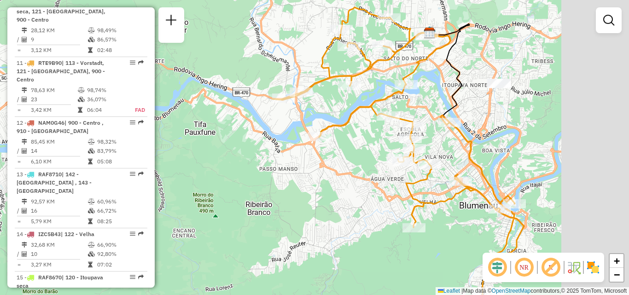
drag, startPoint x: 471, startPoint y: 141, endPoint x: 313, endPoint y: 173, distance: 161.7
click at [312, 174] on div "Janela de atendimento Grade de atendimento Capacidade Transportadoras Veículos …" at bounding box center [314, 147] width 629 height 295
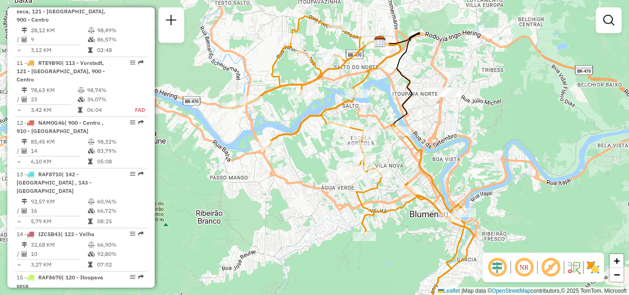
drag, startPoint x: 255, startPoint y: 186, endPoint x: 452, endPoint y: 141, distance: 202.9
click at [425, 145] on div "Janela de atendimento Grade de atendimento Capacidade Transportadoras Veículos …" at bounding box center [314, 147] width 629 height 295
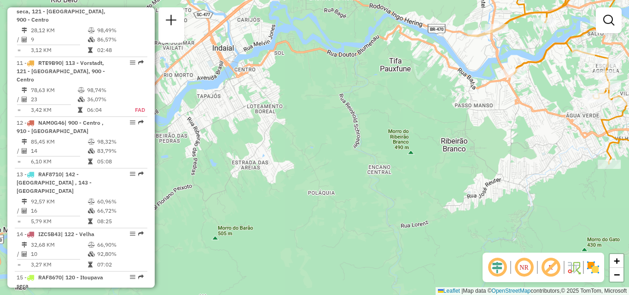
drag, startPoint x: 423, startPoint y: 173, endPoint x: 554, endPoint y: 100, distance: 150.0
click at [547, 103] on div "Janela de atendimento Grade de atendimento Capacidade Transportadoras Veículos …" at bounding box center [314, 147] width 629 height 295
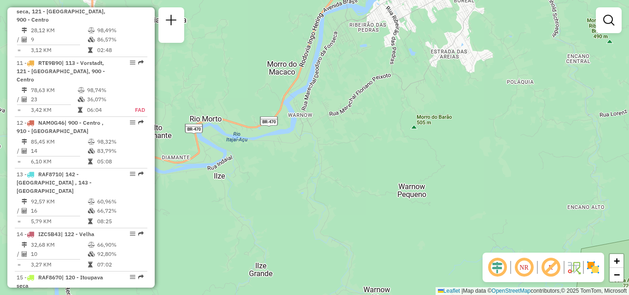
drag, startPoint x: 399, startPoint y: 108, endPoint x: 319, endPoint y: 142, distance: 86.7
click at [319, 141] on div "Janela de atendimento Grade de atendimento Capacidade Transportadoras Veículos …" at bounding box center [314, 147] width 629 height 295
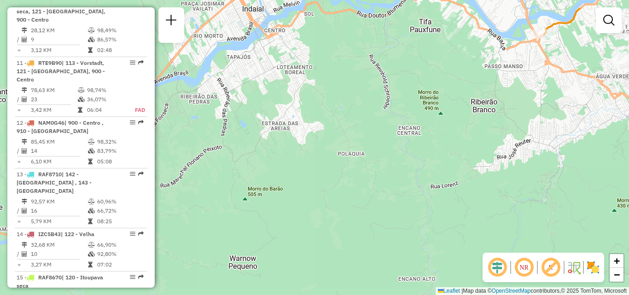
drag, startPoint x: 379, startPoint y: 123, endPoint x: 294, endPoint y: 163, distance: 94.0
click at [294, 163] on div "Janela de atendimento Grade de atendimento Capacidade Transportadoras Veículos …" at bounding box center [314, 147] width 629 height 295
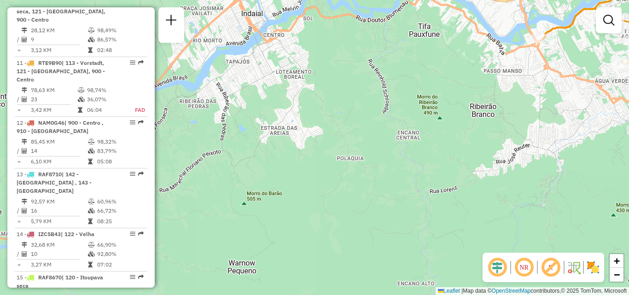
drag, startPoint x: 378, startPoint y: 147, endPoint x: 332, endPoint y: 188, distance: 61.7
click at [333, 187] on div "Janela de atendimento Grade de atendimento Capacidade Transportadoras Veículos …" at bounding box center [314, 147] width 629 height 295
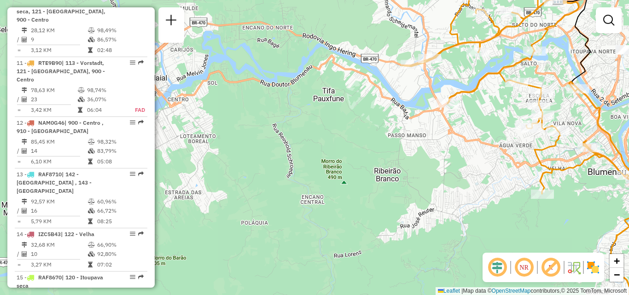
drag, startPoint x: 386, startPoint y: 194, endPoint x: 443, endPoint y: 209, distance: 59.6
click at [390, 201] on div "Janela de atendimento Grade de atendimento Capacidade Transportadoras Veículos …" at bounding box center [314, 147] width 629 height 295
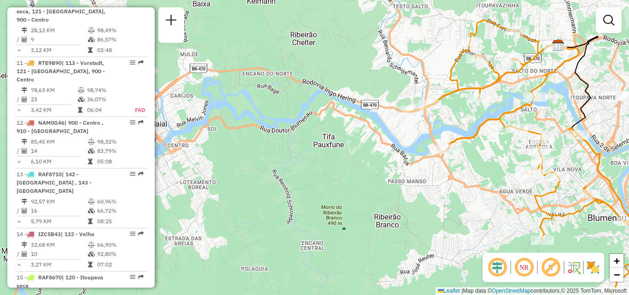
drag, startPoint x: 425, startPoint y: 170, endPoint x: 309, endPoint y: 162, distance: 116.4
click at [311, 163] on div "Janela de atendimento Grade de atendimento Capacidade Transportadoras Veículos …" at bounding box center [314, 147] width 629 height 295
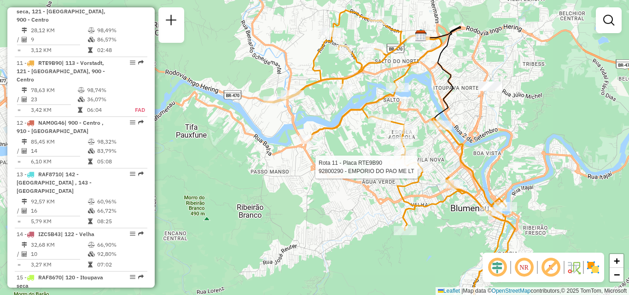
click at [424, 109] on div "Rota 11 - Placa RTE9B90 92800290 - EMPORIO DO PAO ME LT [PERSON_NAME] de atendi…" at bounding box center [314, 147] width 629 height 295
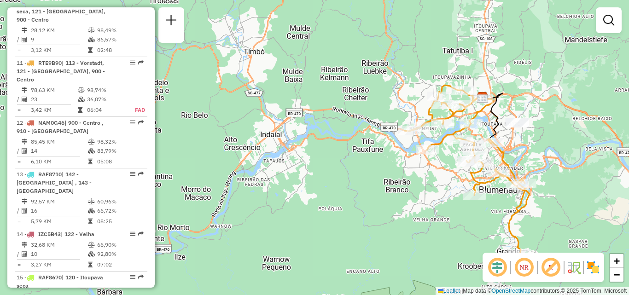
drag, startPoint x: 203, startPoint y: 186, endPoint x: 252, endPoint y: 208, distance: 53.8
click at [249, 209] on div "Janela de atendimento Grade de atendimento Capacidade Transportadoras Veículos …" at bounding box center [314, 147] width 629 height 295
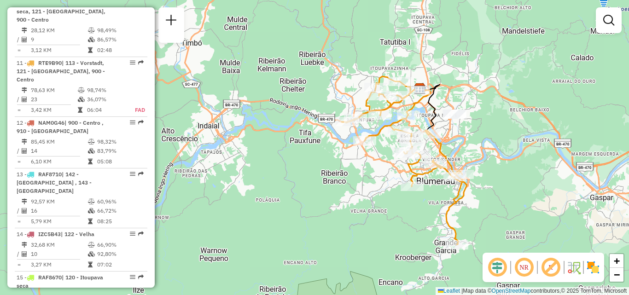
drag, startPoint x: 360, startPoint y: 136, endPoint x: 292, endPoint y: 126, distance: 68.9
click at [292, 127] on div "Janela de atendimento Grade de atendimento Capacidade Transportadoras Veículos …" at bounding box center [314, 147] width 629 height 295
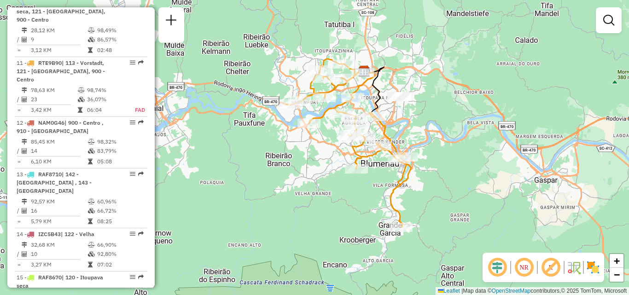
drag, startPoint x: 348, startPoint y: 241, endPoint x: 319, endPoint y: 235, distance: 30.1
click at [320, 236] on div "Janela de atendimento Grade de atendimento Capacidade Transportadoras Veículos …" at bounding box center [314, 147] width 629 height 295
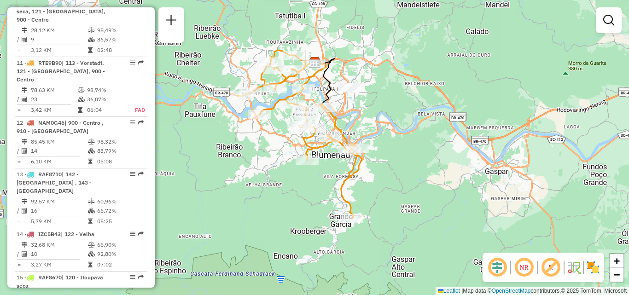
drag, startPoint x: 403, startPoint y: 202, endPoint x: 392, endPoint y: 200, distance: 11.2
click at [393, 202] on div "Janela de atendimento Grade de atendimento Capacidade Transportadoras Veículos …" at bounding box center [314, 147] width 629 height 295
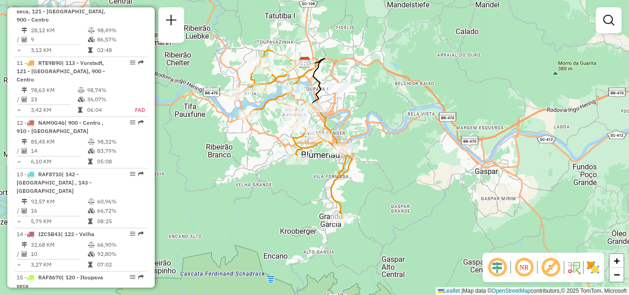
click at [399, 129] on div "Janela de atendimento Grade de atendimento Capacidade Transportadoras Veículos …" at bounding box center [314, 147] width 629 height 295
drag, startPoint x: 384, startPoint y: 130, endPoint x: 357, endPoint y: 135, distance: 28.1
click at [359, 134] on div "Janela de atendimento Grade de atendimento Capacidade Transportadoras Veículos …" at bounding box center [314, 147] width 629 height 295
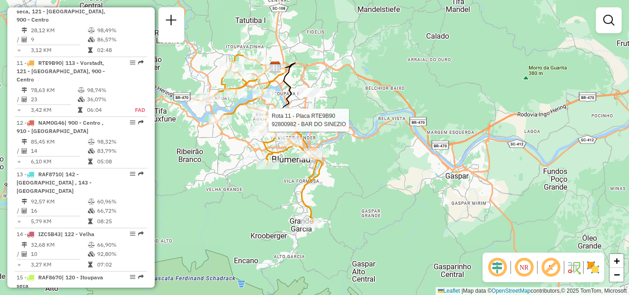
select select "**********"
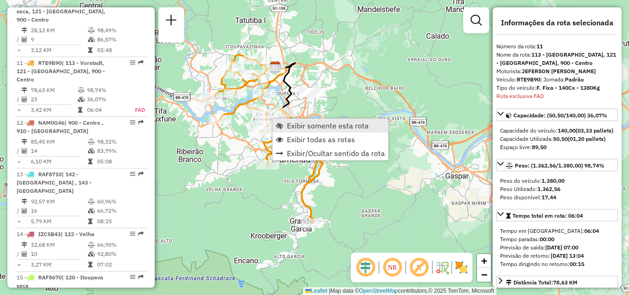
click at [332, 120] on link "Exibir somente esta rota" at bounding box center [331, 126] width 116 height 14
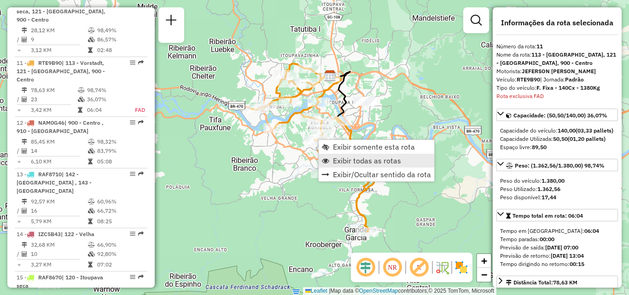
click at [349, 158] on span "Exibir todas as rotas" at bounding box center [367, 160] width 68 height 7
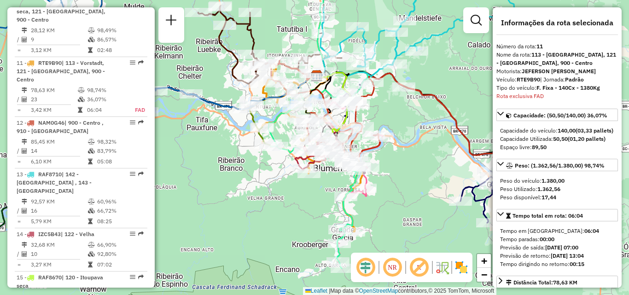
drag, startPoint x: 408, startPoint y: 170, endPoint x: 366, endPoint y: 166, distance: 42.1
click at [366, 166] on div "Janela de atendimento Grade de atendimento Capacidade Transportadoras Veículos …" at bounding box center [314, 147] width 629 height 295
